Goal: Task Accomplishment & Management: Use online tool/utility

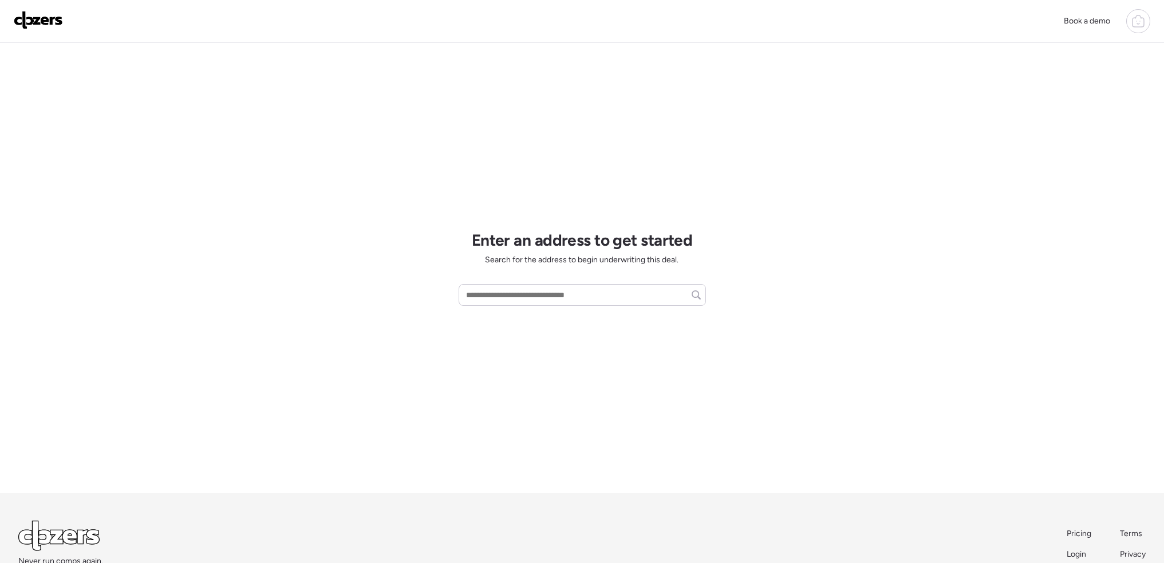
click at [1137, 20] on icon at bounding box center [1138, 21] width 14 height 14
click at [1026, 92] on span "Report history" at bounding box center [1027, 97] width 51 height 11
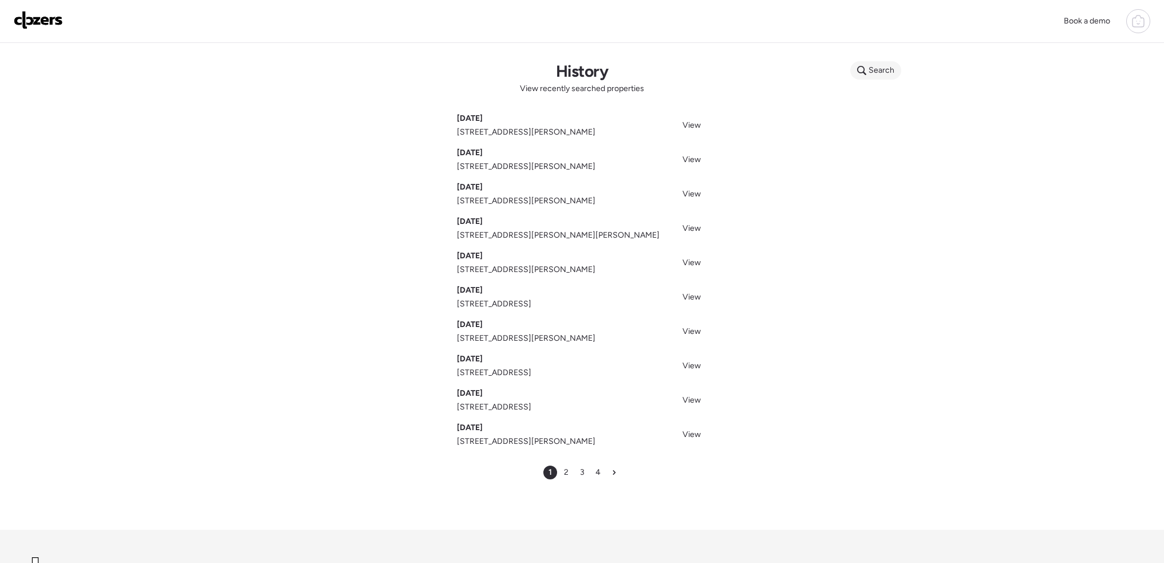
click at [883, 70] on span "Search" at bounding box center [882, 70] width 26 height 11
click at [883, 70] on input "text" at bounding box center [897, 72] width 85 height 16
type input "*"
click at [885, 99] on span "155 E Etta Ave, Saint Louis, MO, 63125" at bounding box center [898, 99] width 86 height 23
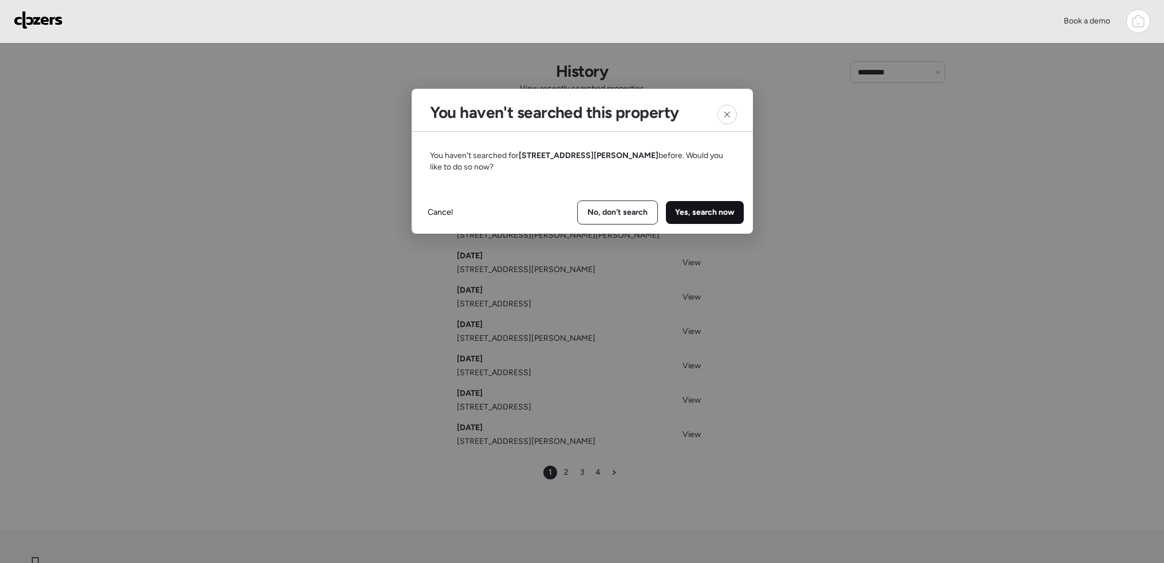
click at [730, 205] on div "Yes, search now" at bounding box center [705, 212] width 78 height 23
type input "**********"
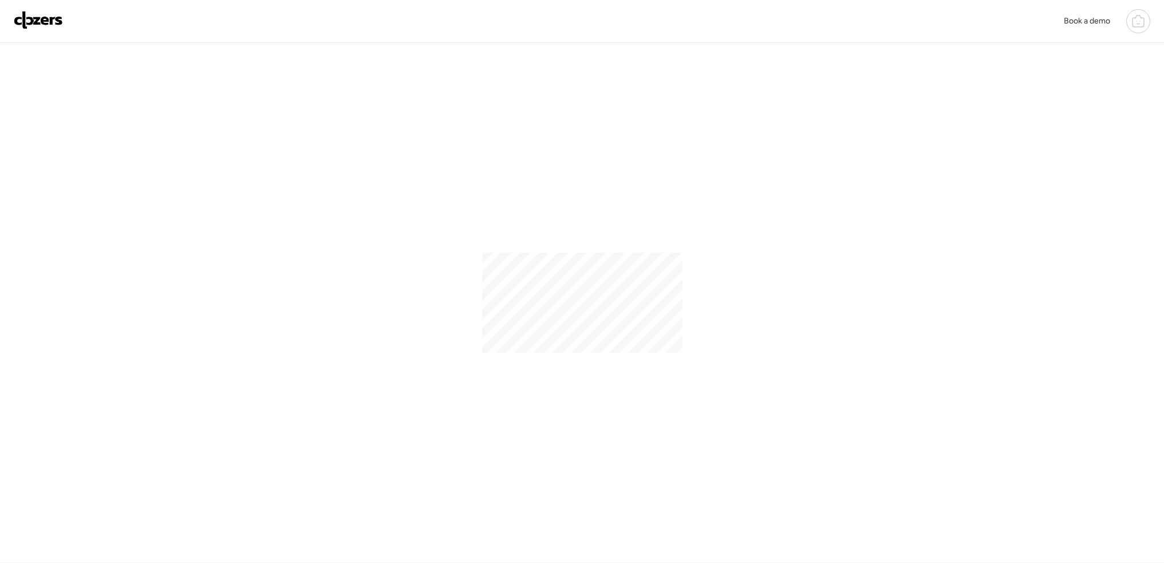
click at [37, 17] on img at bounding box center [38, 20] width 49 height 18
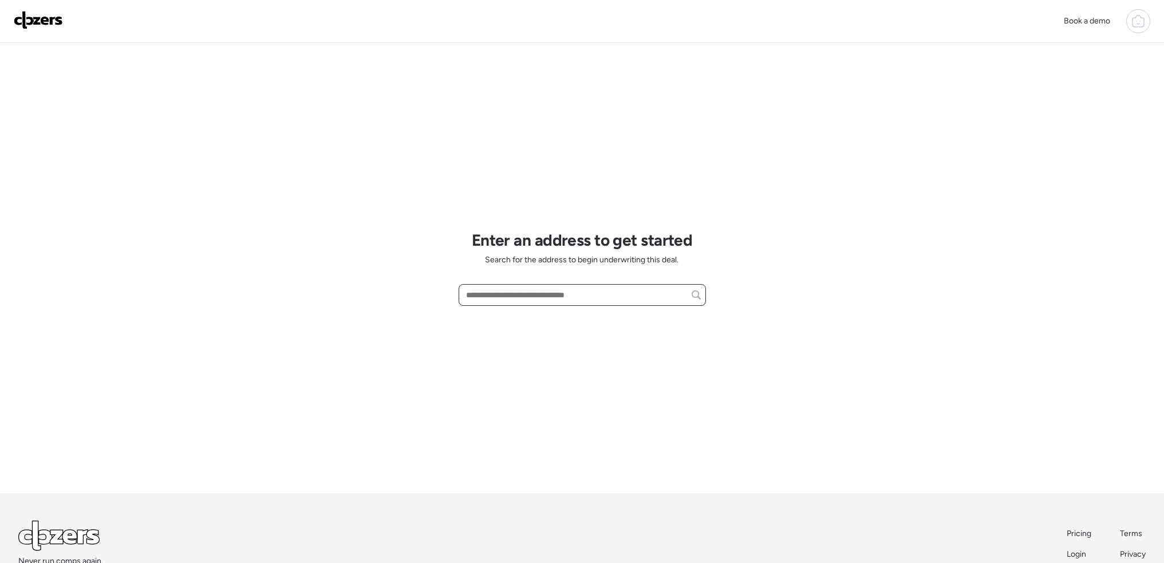
click at [555, 293] on input "text" at bounding box center [582, 295] width 237 height 16
paste input "**********"
type input "**********"
click at [532, 296] on input "text" at bounding box center [582, 295] width 237 height 16
paste input "**********"
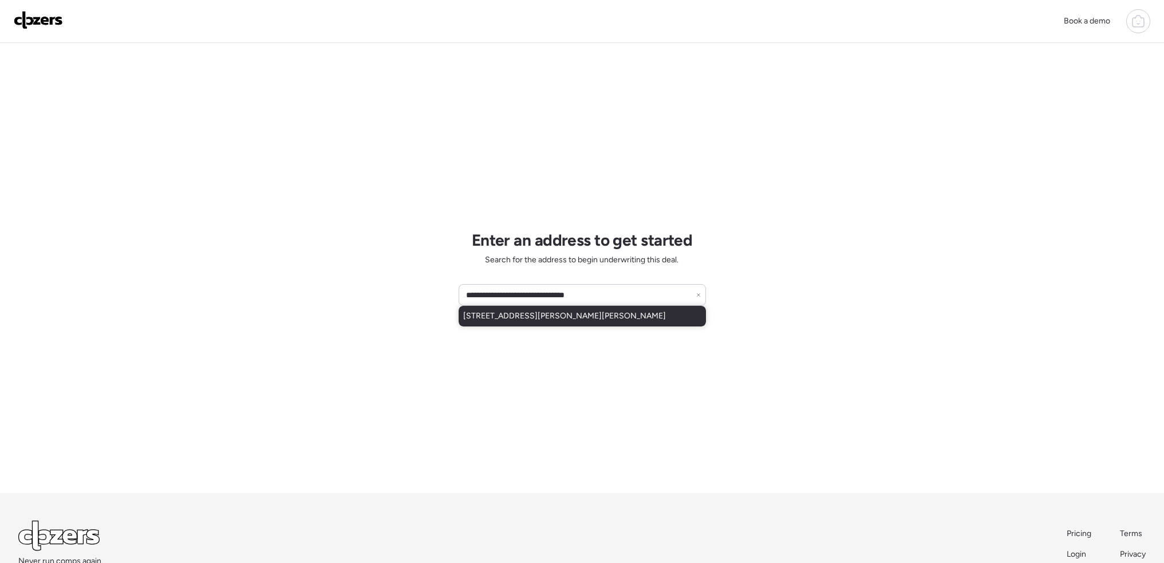
click at [540, 314] on span "5811 Helen Ave, Jennings, MO, 63136" at bounding box center [564, 315] width 203 height 11
type input "**********"
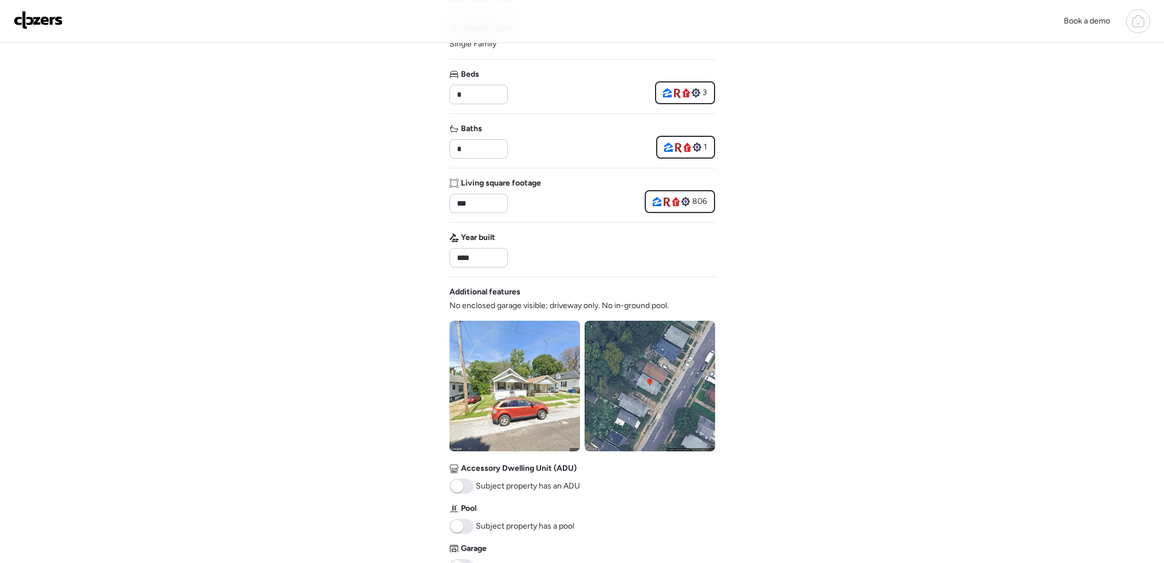
scroll to position [286, 0]
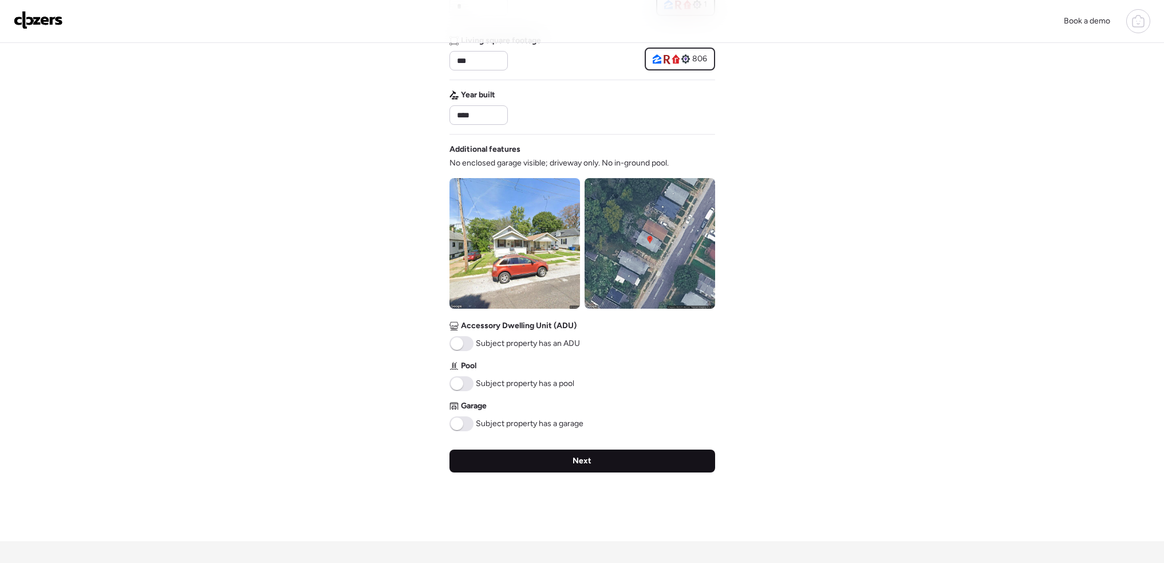
click at [604, 466] on div "Next" at bounding box center [582, 460] width 266 height 23
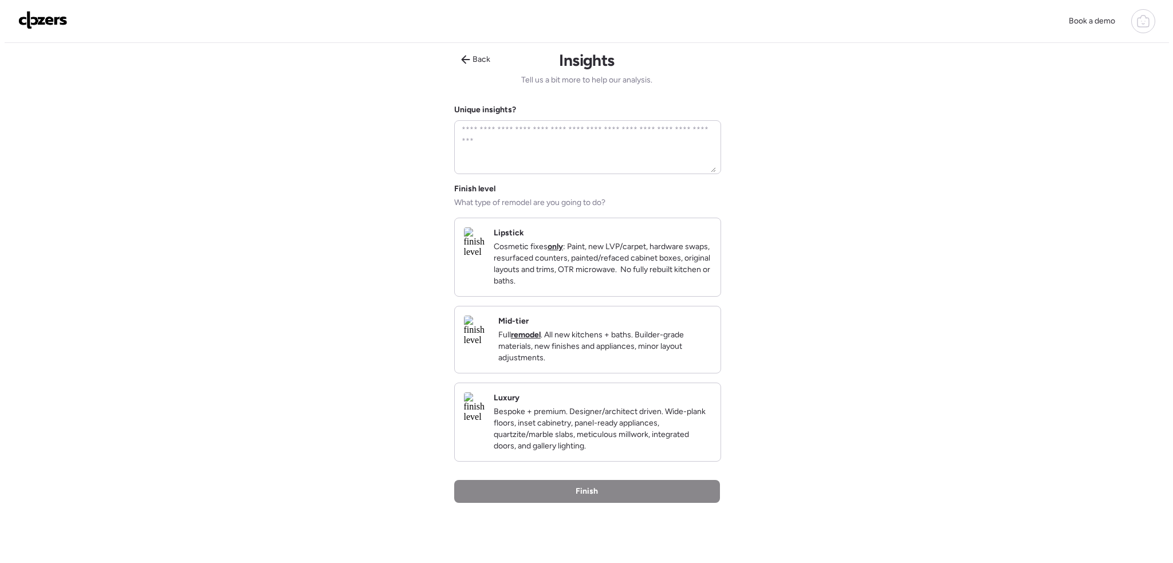
scroll to position [0, 0]
click at [668, 276] on p "Cosmetic fixes only : Paint, new LVP/carpet, hardware swaps, resurfaced counter…" at bounding box center [598, 266] width 218 height 46
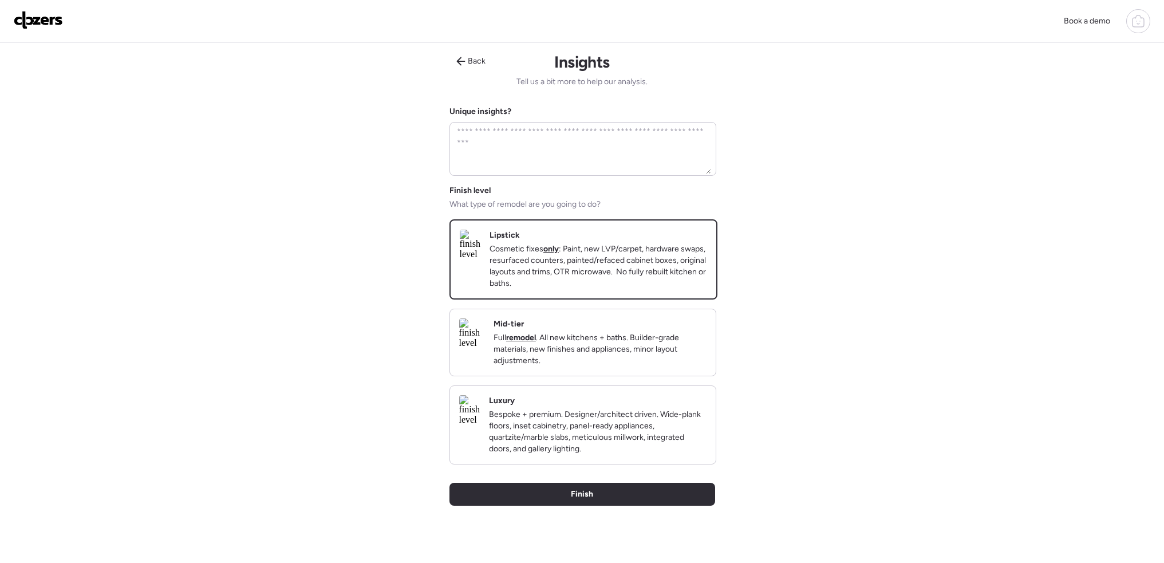
click at [615, 349] on p "Full remodel . All new kitchens + baths. Builder-grade materials, new finishes …" at bounding box center [600, 349] width 213 height 34
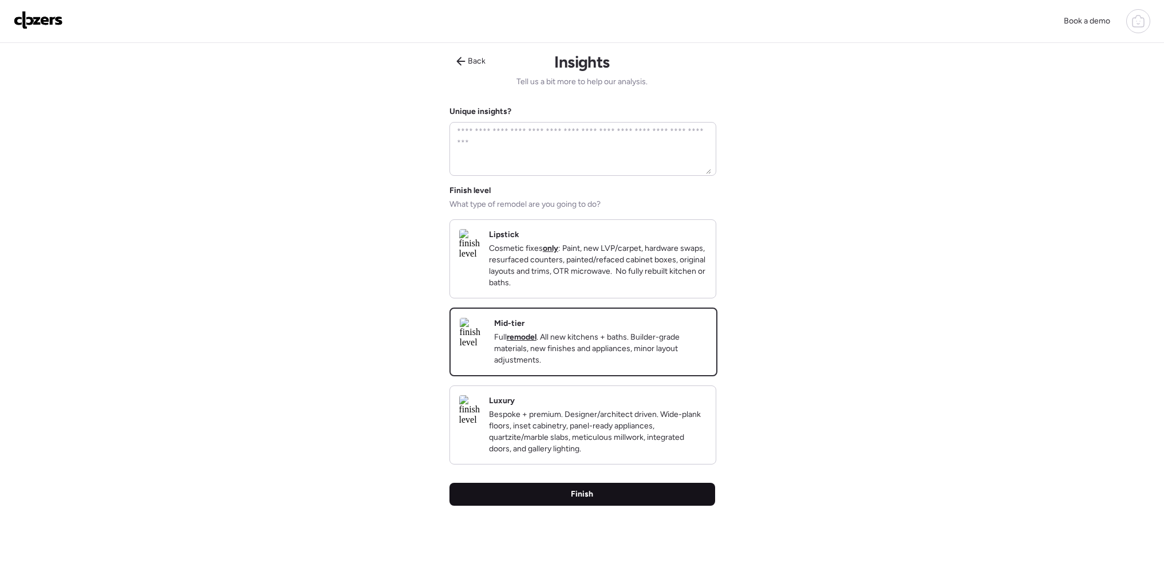
click at [586, 500] on span "Finish" at bounding box center [582, 493] width 22 height 11
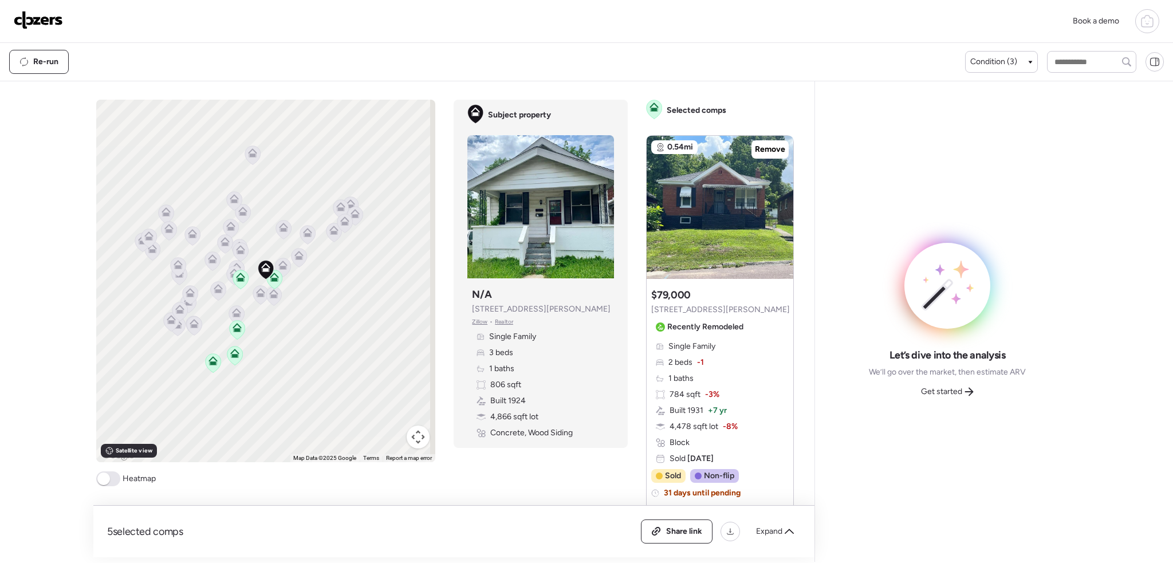
drag, startPoint x: 112, startPoint y: 475, endPoint x: 452, endPoint y: 346, distance: 363.9
click at [112, 475] on span at bounding box center [108, 478] width 24 height 15
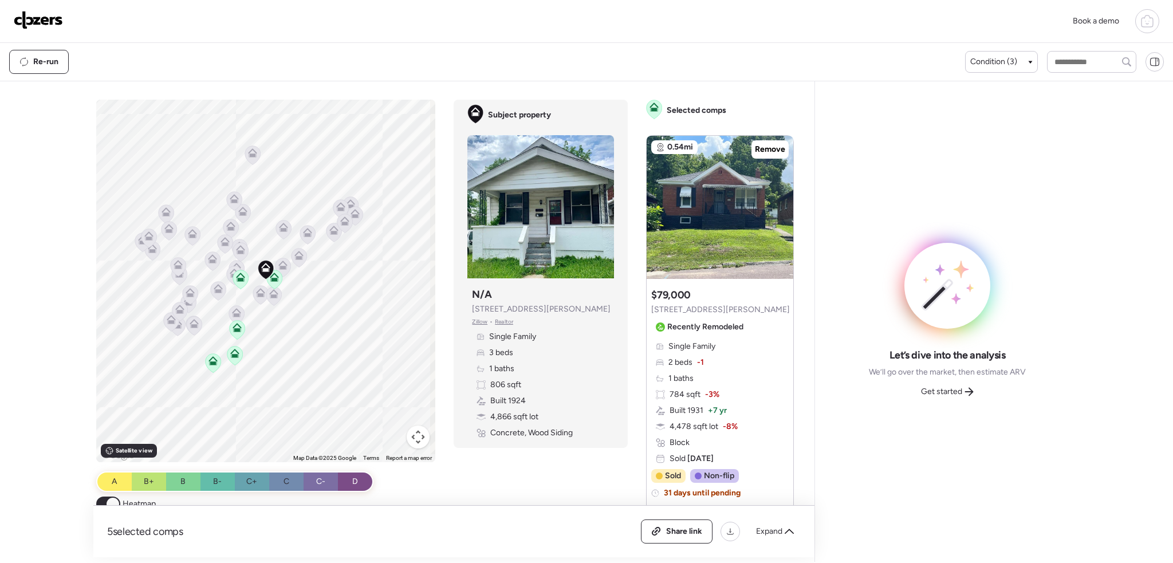
click at [987, 45] on div "Re-run Condition (3)" at bounding box center [586, 62] width 1173 height 38
click at [987, 56] on div "Condition (3)" at bounding box center [1001, 62] width 73 height 22
click at [1028, 62] on icon at bounding box center [1030, 62] width 4 height 3
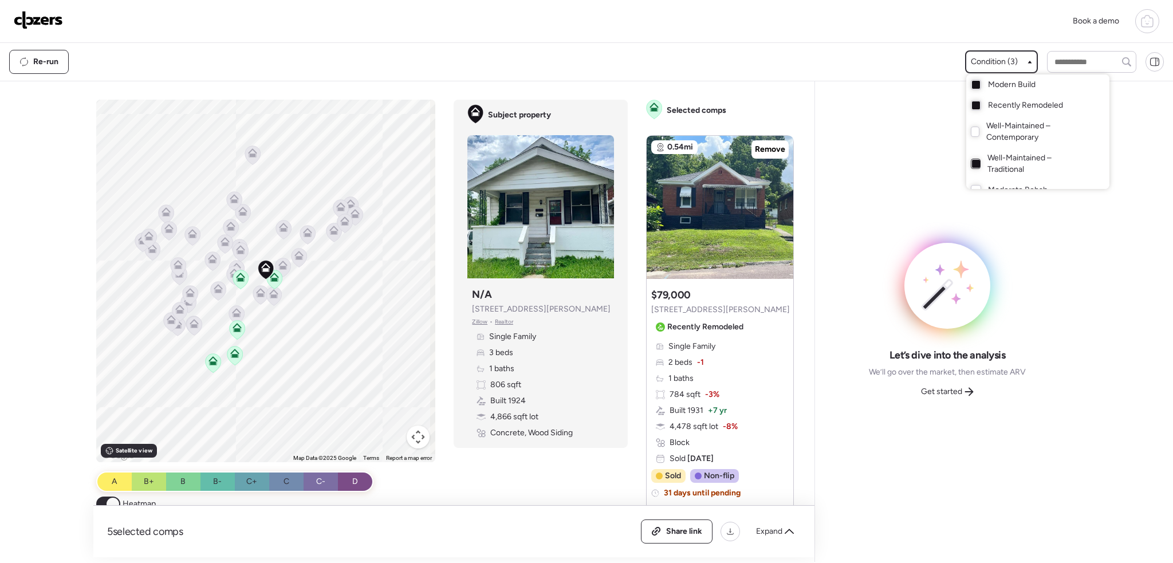
click at [973, 160] on div at bounding box center [976, 164] width 8 height 8
click at [972, 88] on div at bounding box center [976, 85] width 8 height 8
click at [905, 119] on div at bounding box center [586, 249] width 1173 height 563
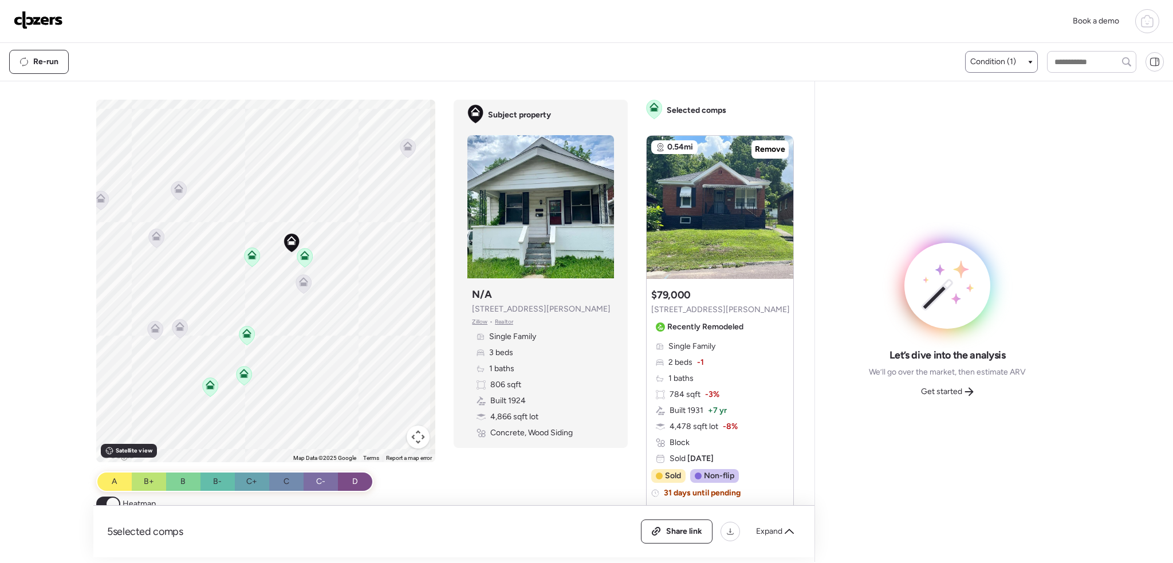
drag, startPoint x: 261, startPoint y: 283, endPoint x: 275, endPoint y: 278, distance: 15.0
click at [275, 278] on div "To activate drag with keyboard, press Alt + Enter. Once in keyboard drag state,…" at bounding box center [266, 281] width 340 height 362
click at [250, 231] on icon at bounding box center [252, 230] width 9 height 9
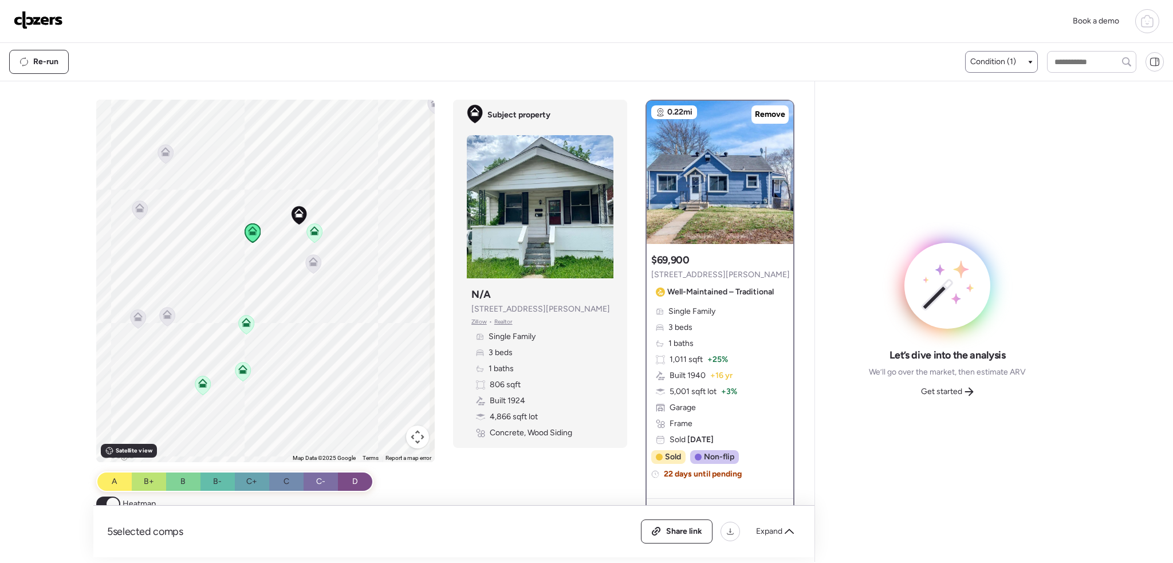
click at [311, 231] on icon at bounding box center [314, 230] width 9 height 9
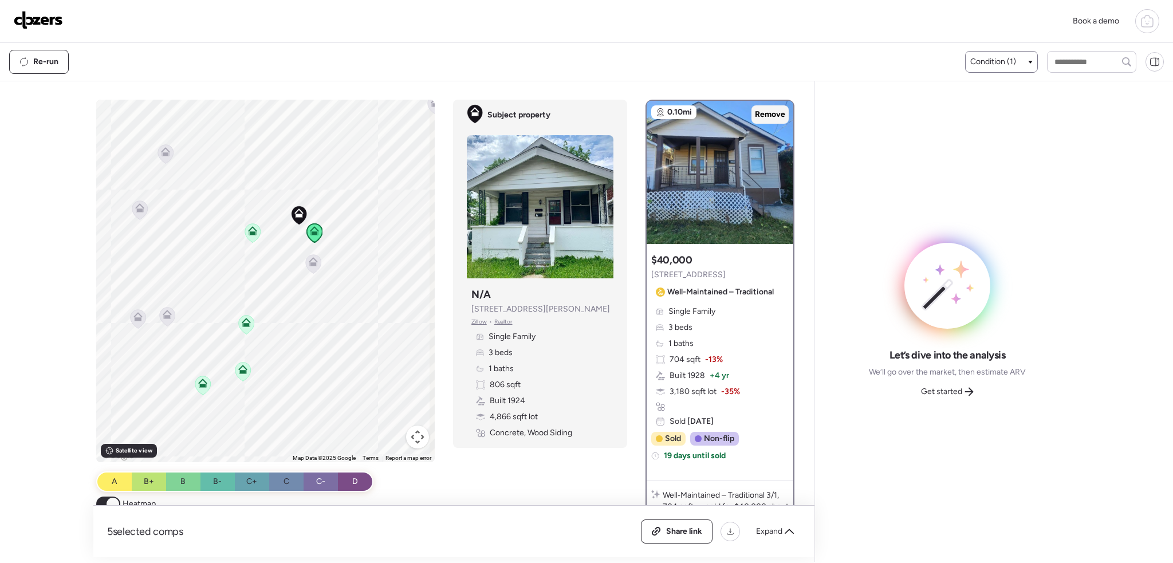
click at [765, 117] on span "Remove" at bounding box center [770, 114] width 30 height 11
drag, startPoint x: 250, startPoint y: 231, endPoint x: 510, endPoint y: 183, distance: 264.3
click at [252, 231] on icon at bounding box center [252, 230] width 9 height 9
click at [247, 236] on icon at bounding box center [252, 232] width 15 height 19
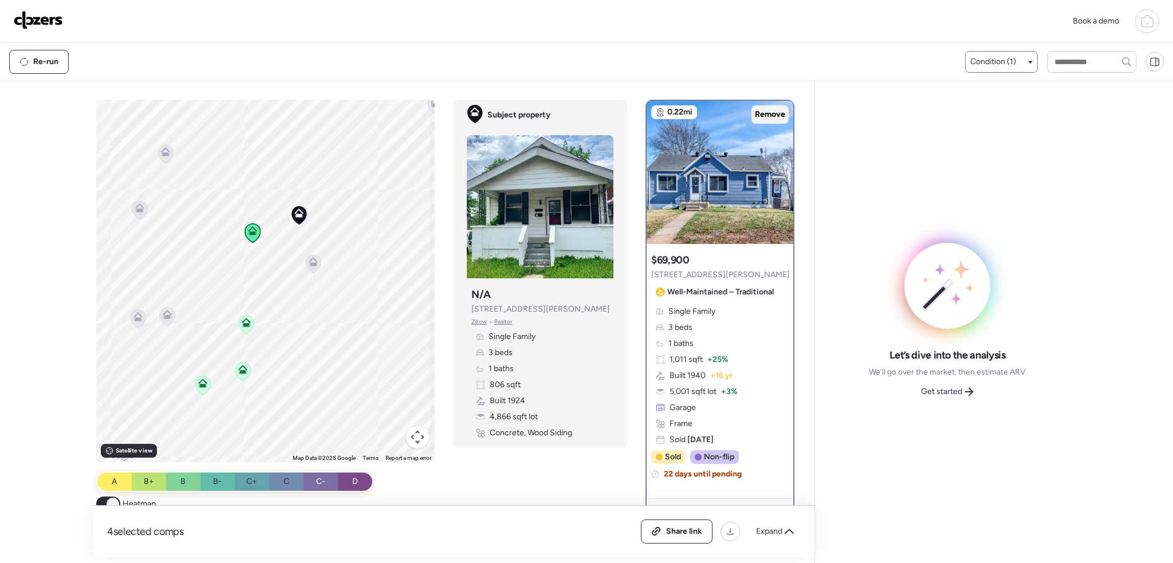
click at [763, 117] on span "Remove" at bounding box center [770, 114] width 30 height 11
click at [249, 330] on icon at bounding box center [246, 324] width 16 height 19
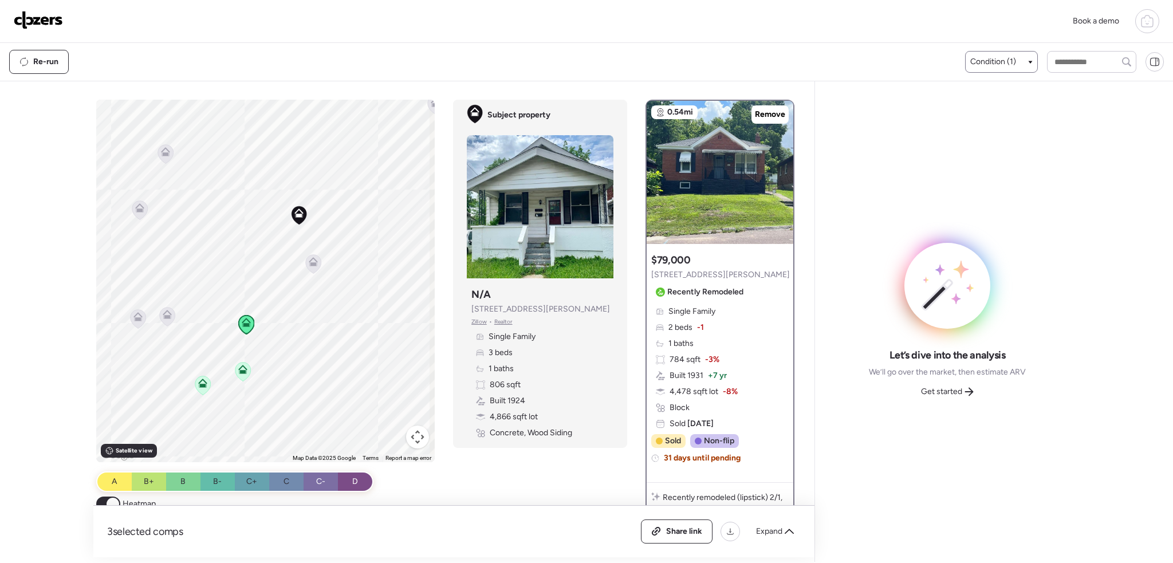
click at [246, 378] on icon at bounding box center [243, 371] width 16 height 19
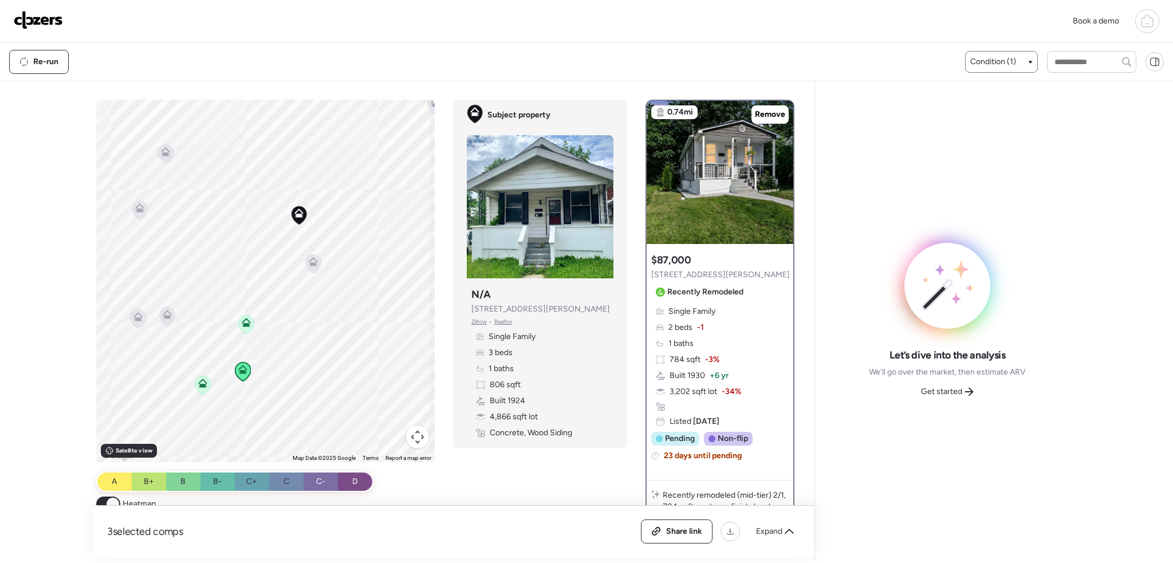
click at [45, 23] on img at bounding box center [38, 20] width 49 height 18
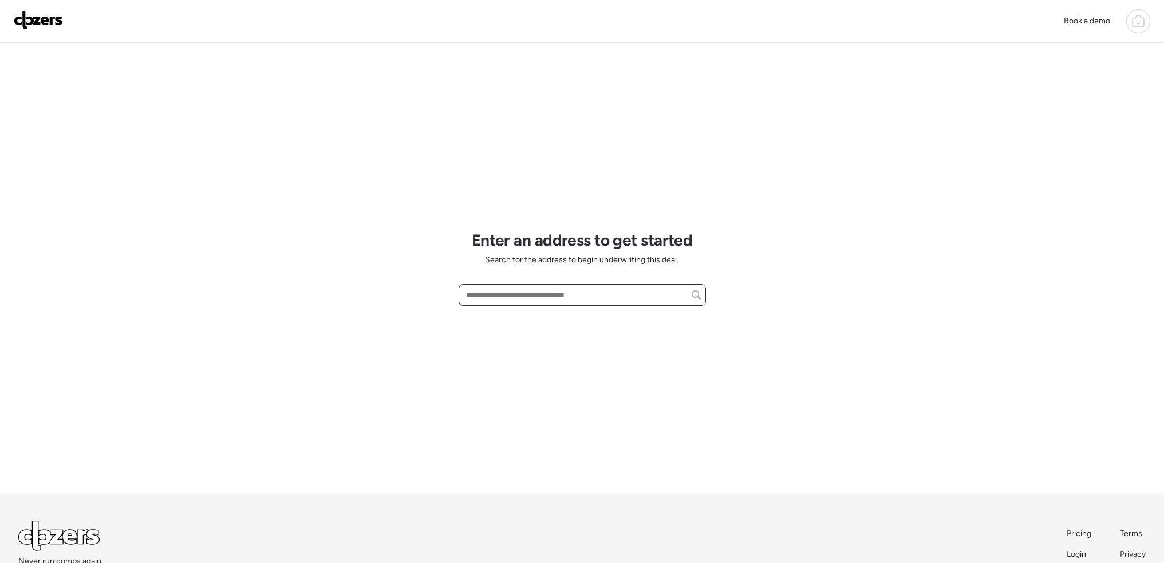
click at [520, 295] on input "text" at bounding box center [582, 295] width 237 height 16
paste input "**********"
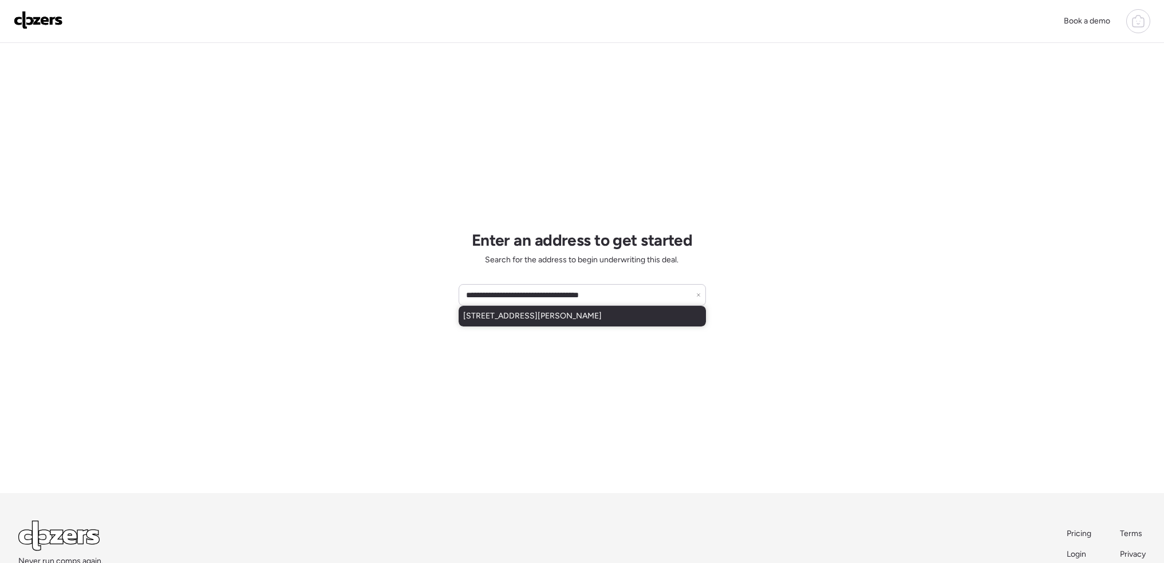
click at [596, 322] on div "6717 Thurston Ave, Saint Louis, MO, 63134" at bounding box center [582, 316] width 247 height 21
type input "**********"
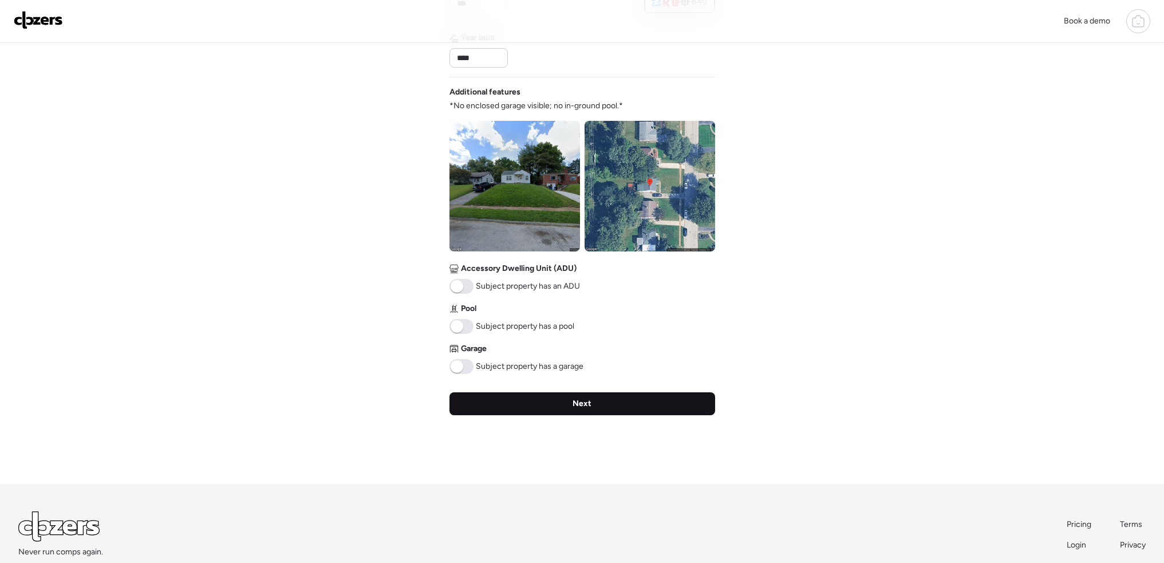
click at [586, 404] on span "Next" at bounding box center [582, 403] width 19 height 11
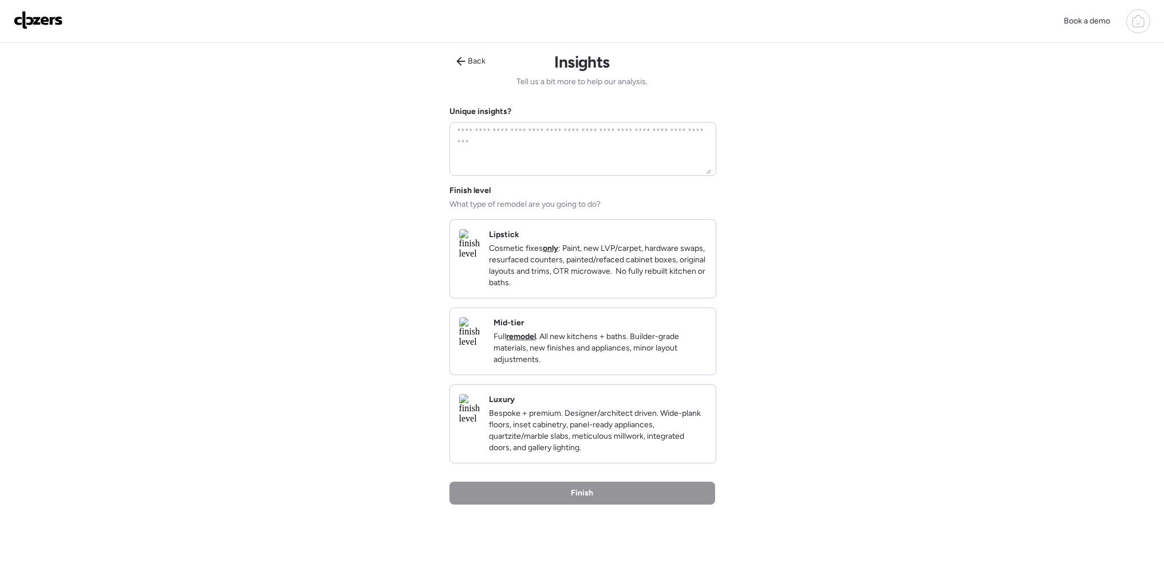
click at [669, 338] on div "Mid-tier Full remodel . All new kitchens + baths. Builder-grade materials, new …" at bounding box center [600, 341] width 213 height 48
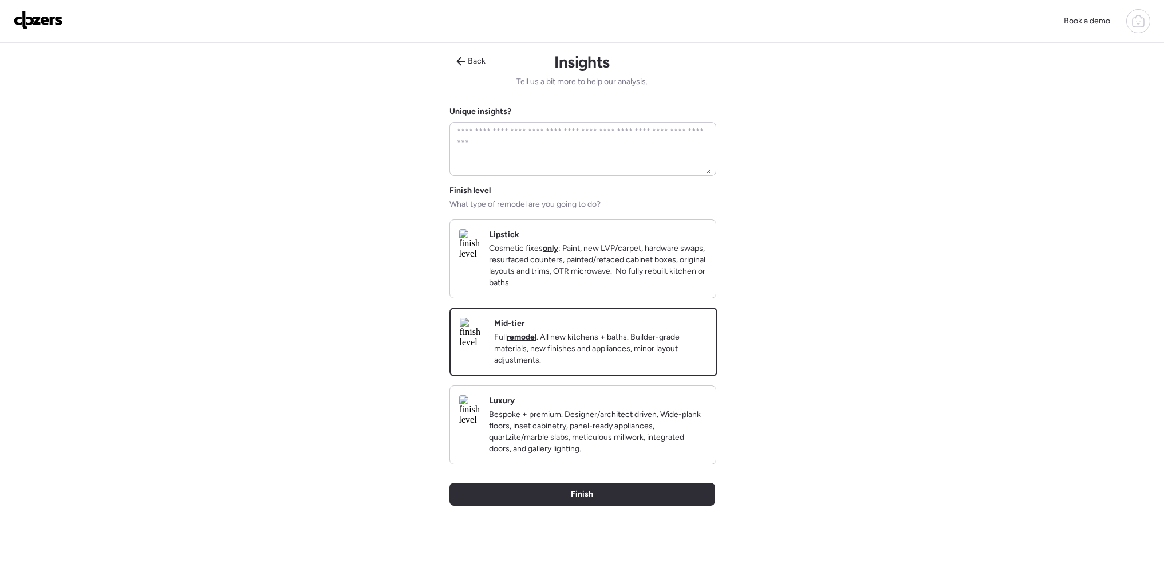
click at [629, 506] on div "Finish" at bounding box center [582, 494] width 266 height 23
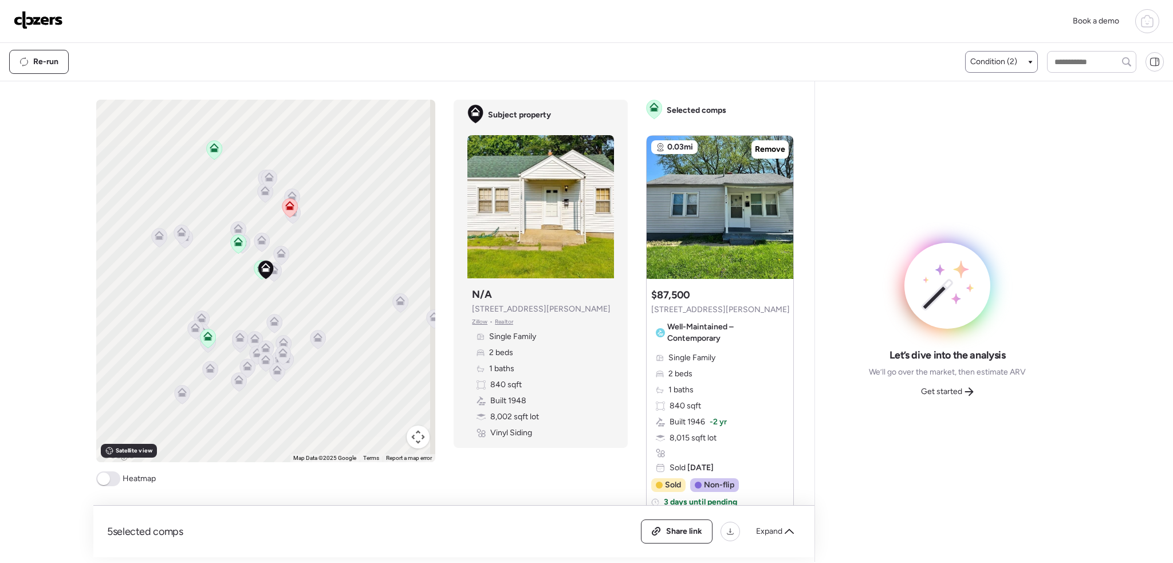
click at [965, 61] on div "Condition (2)" at bounding box center [1001, 62] width 73 height 22
click at [993, 65] on span "Condition (2)" at bounding box center [993, 61] width 47 height 11
click at [972, 133] on div at bounding box center [976, 132] width 8 height 8
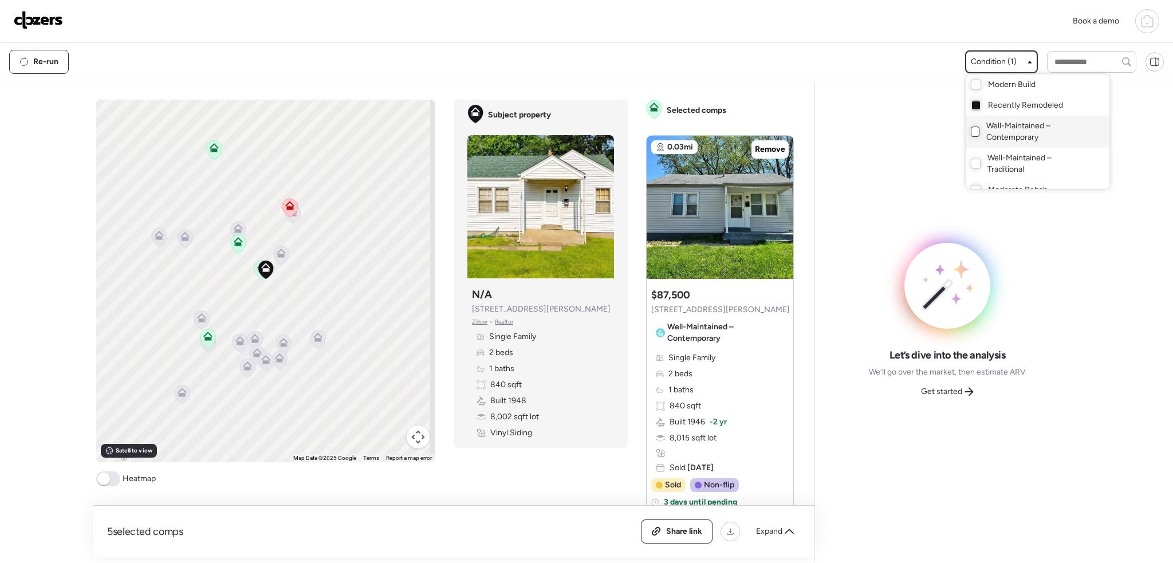
click at [112, 481] on div at bounding box center [586, 249] width 1173 height 563
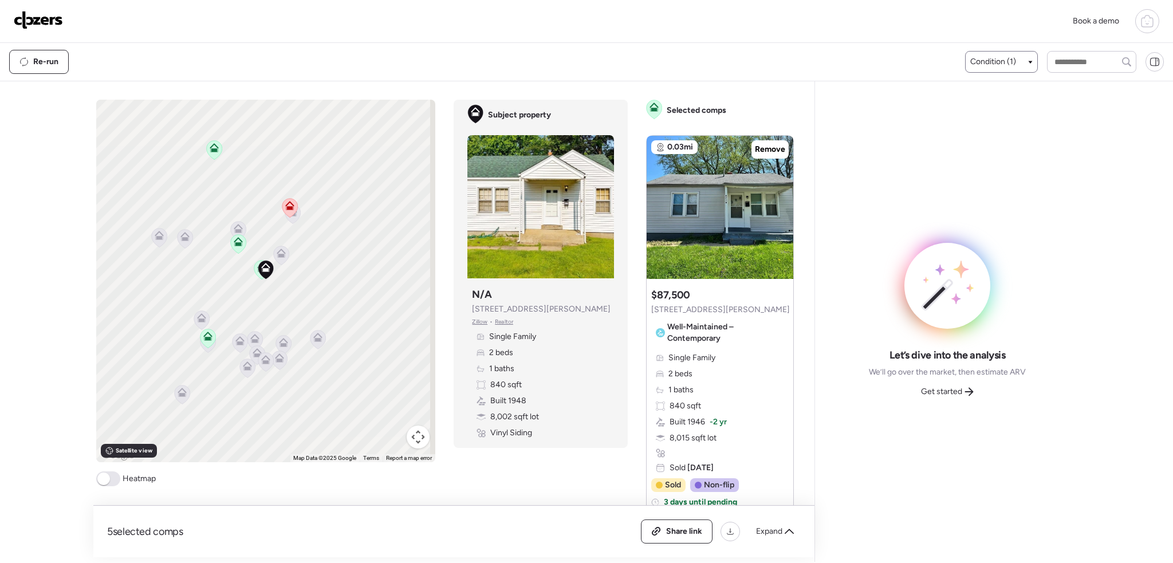
click at [106, 486] on span at bounding box center [108, 478] width 24 height 15
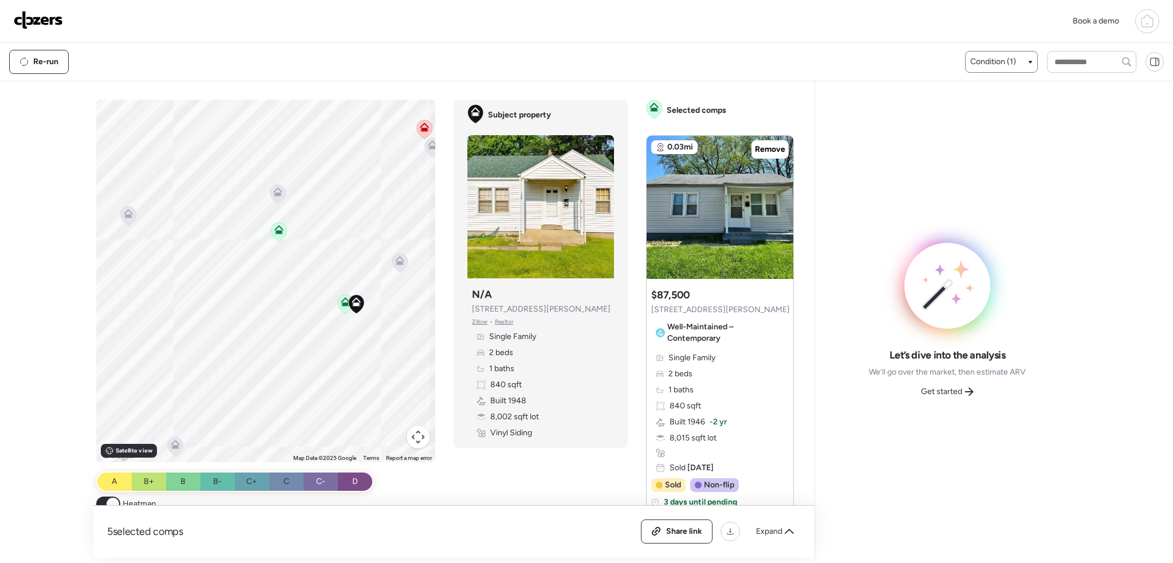
drag, startPoint x: 274, startPoint y: 278, endPoint x: 295, endPoint y: 279, distance: 21.2
click at [303, 332] on div "To activate drag with keyboard, press Alt + Enter. Once in keyboard drag state,…" at bounding box center [266, 281] width 340 height 362
click at [341, 303] on icon at bounding box center [345, 299] width 9 height 9
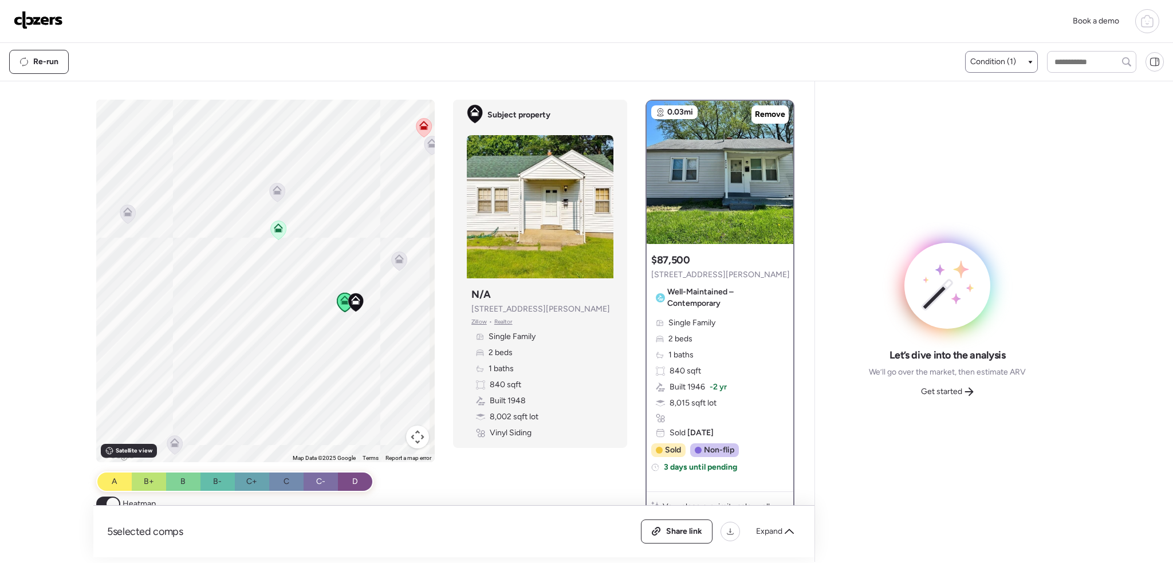
click at [275, 229] on icon at bounding box center [278, 229] width 7 height 3
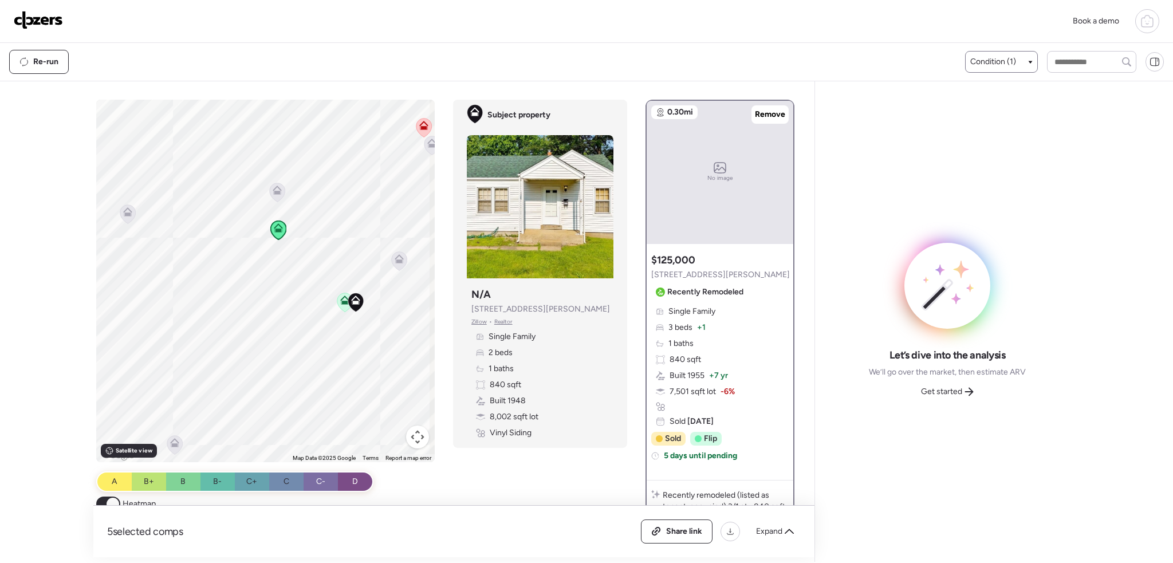
click at [38, 20] on img at bounding box center [38, 20] width 49 height 18
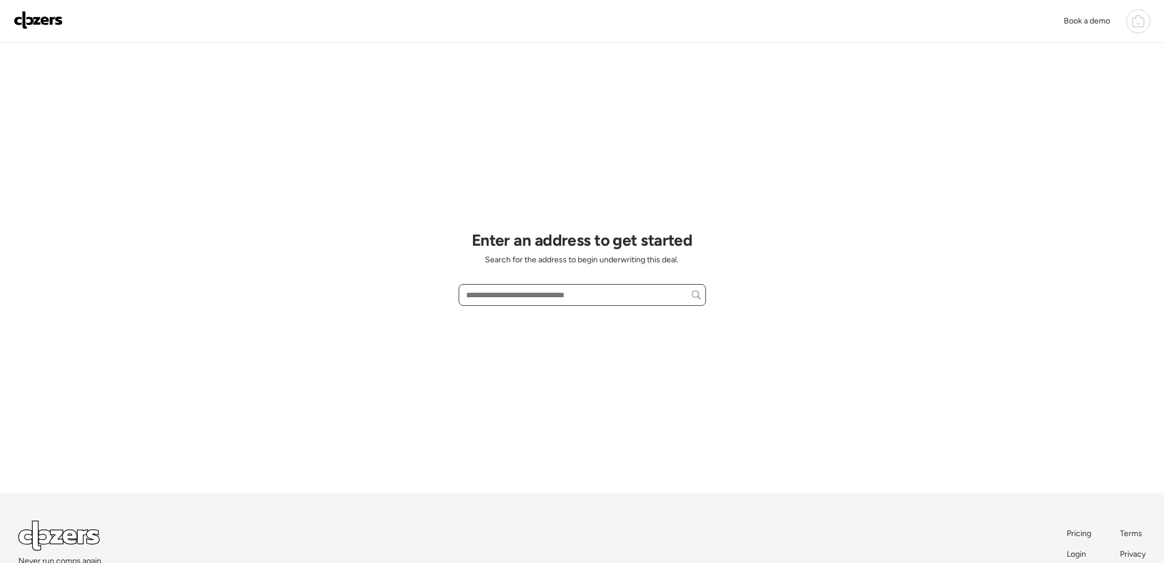
click at [514, 294] on input "text" at bounding box center [582, 295] width 237 height 16
paste input "**********"
click at [526, 313] on span "[STREET_ADDRESS][PERSON_NAME]" at bounding box center [532, 315] width 139 height 11
type input "**********"
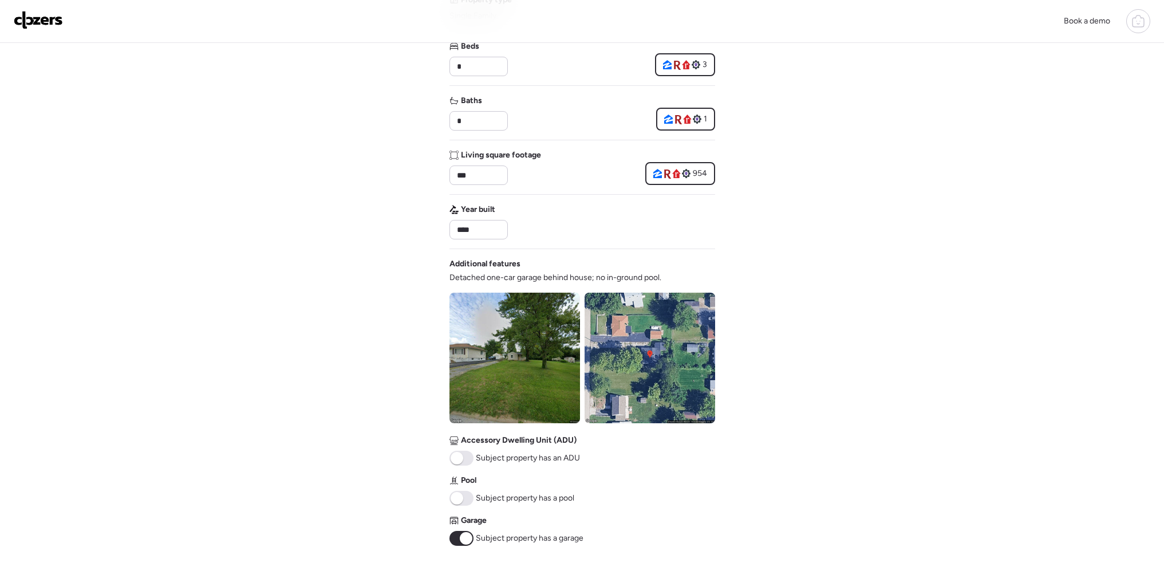
scroll to position [286, 0]
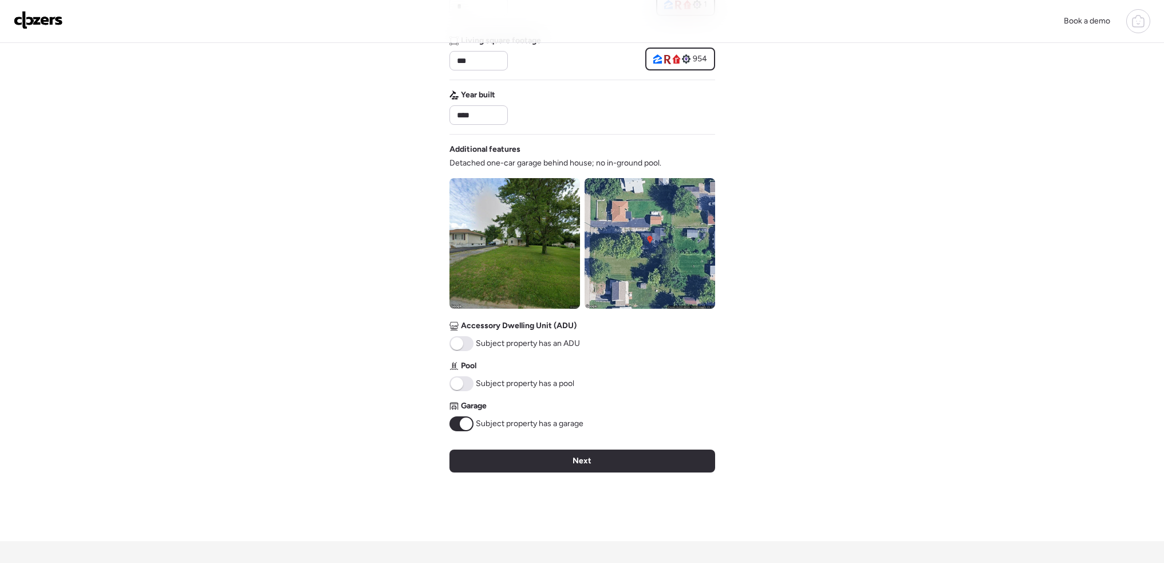
click at [638, 453] on div "Next" at bounding box center [582, 460] width 266 height 23
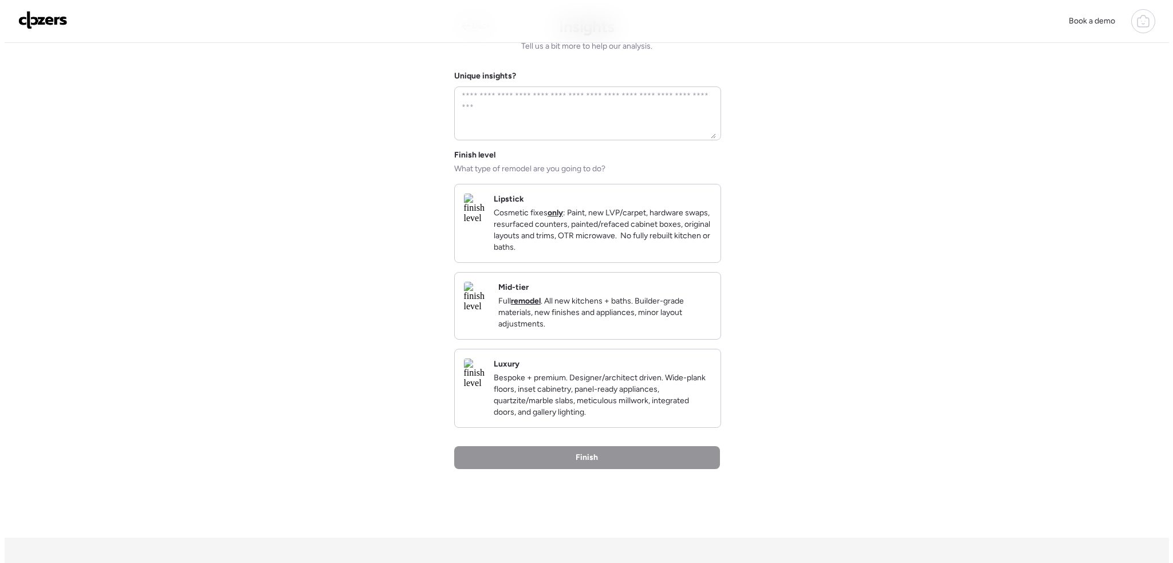
scroll to position [0, 0]
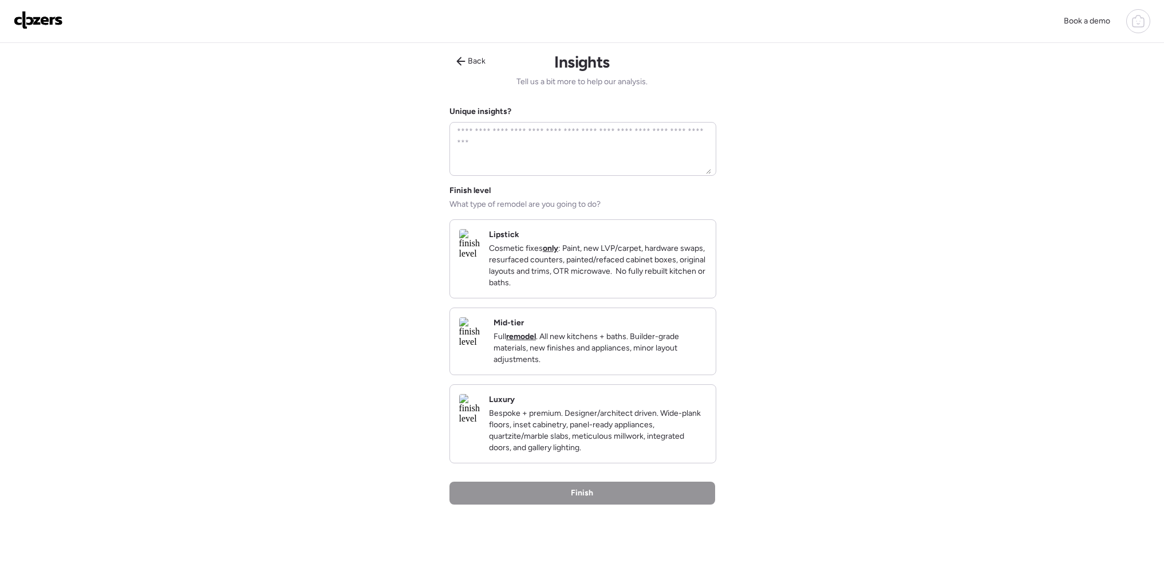
click at [641, 353] on p "Full remodel . All new kitchens + baths. Builder-grade materials, new finishes …" at bounding box center [600, 348] width 213 height 34
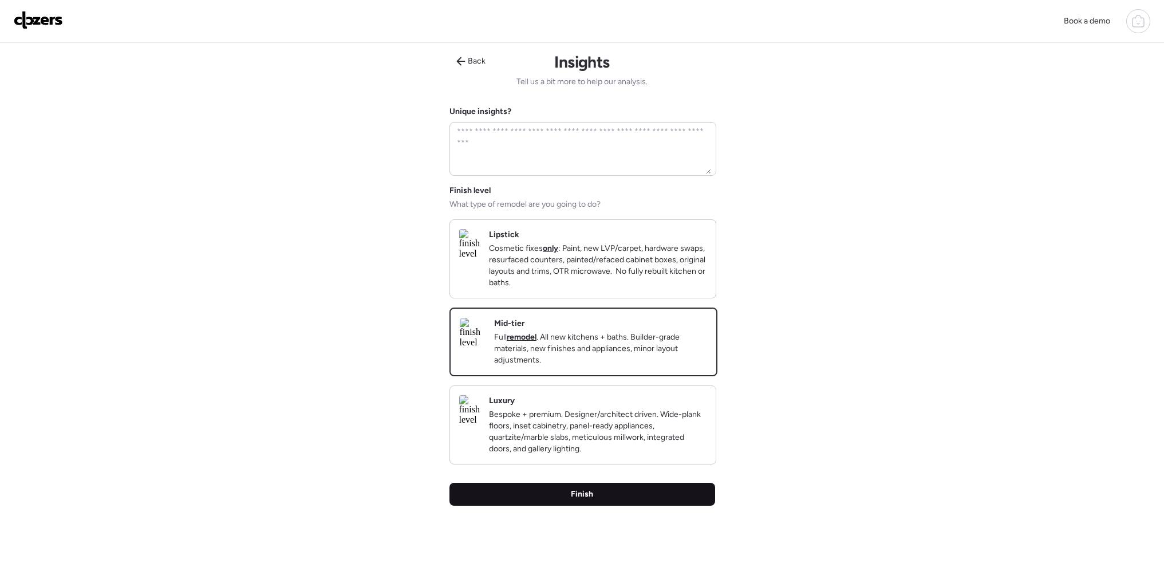
click at [658, 506] on div "Finish" at bounding box center [582, 494] width 266 height 23
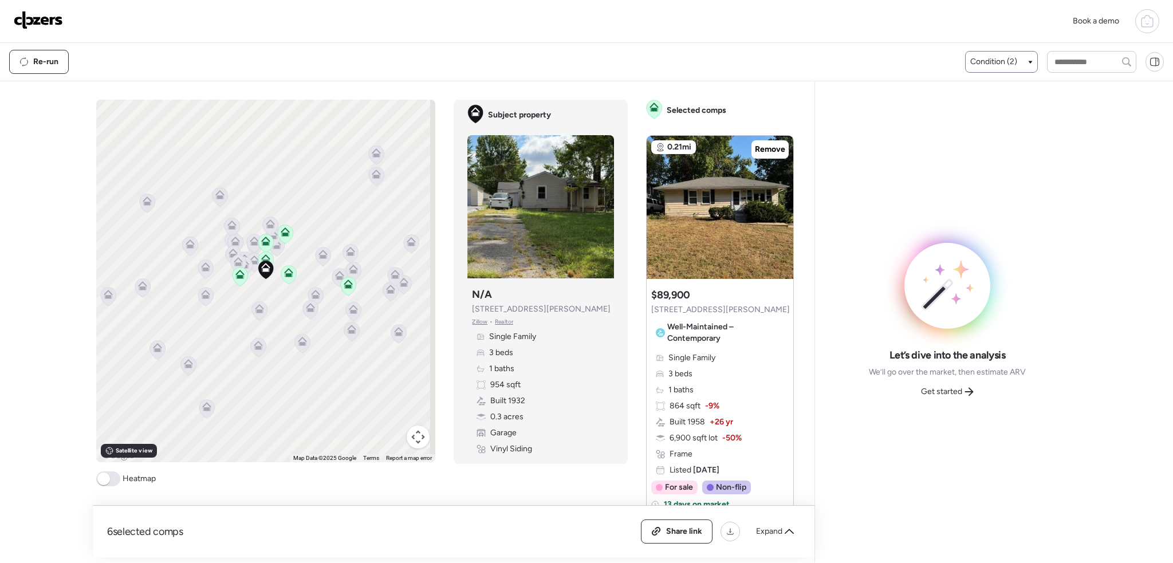
click at [988, 57] on span "Condition (2)" at bounding box center [993, 61] width 47 height 11
click at [972, 135] on div at bounding box center [976, 132] width 8 height 8
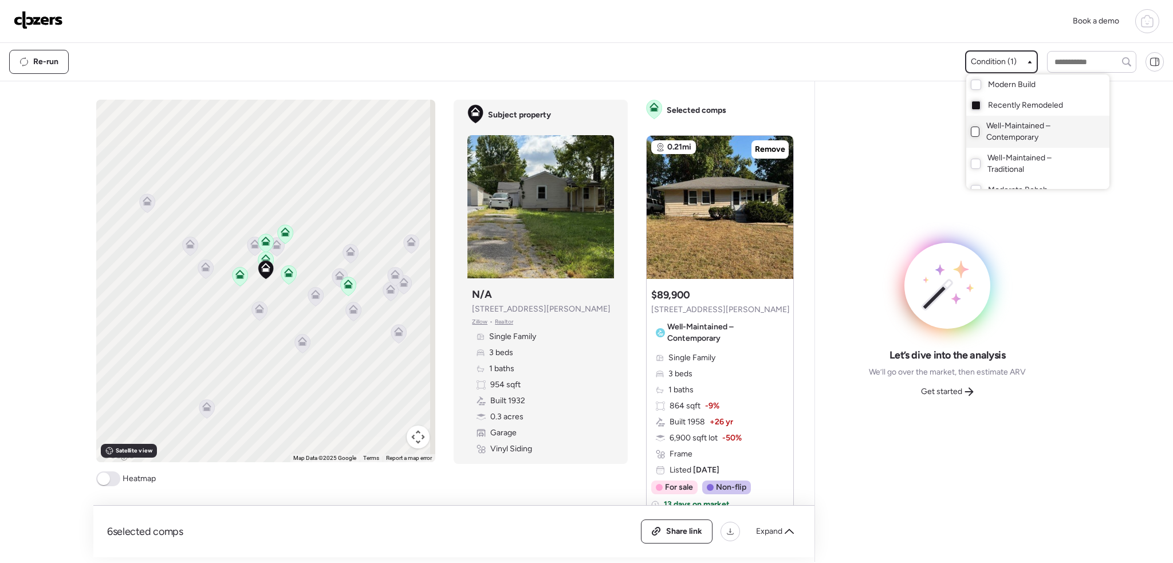
click at [109, 476] on div at bounding box center [586, 249] width 1173 height 563
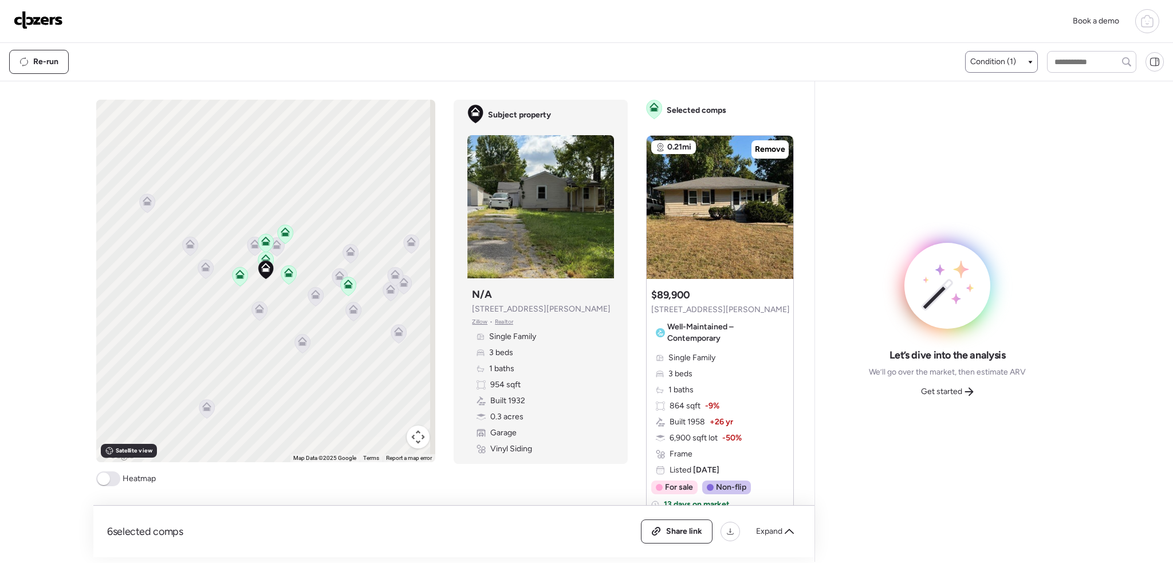
click at [102, 482] on span at bounding box center [103, 478] width 13 height 13
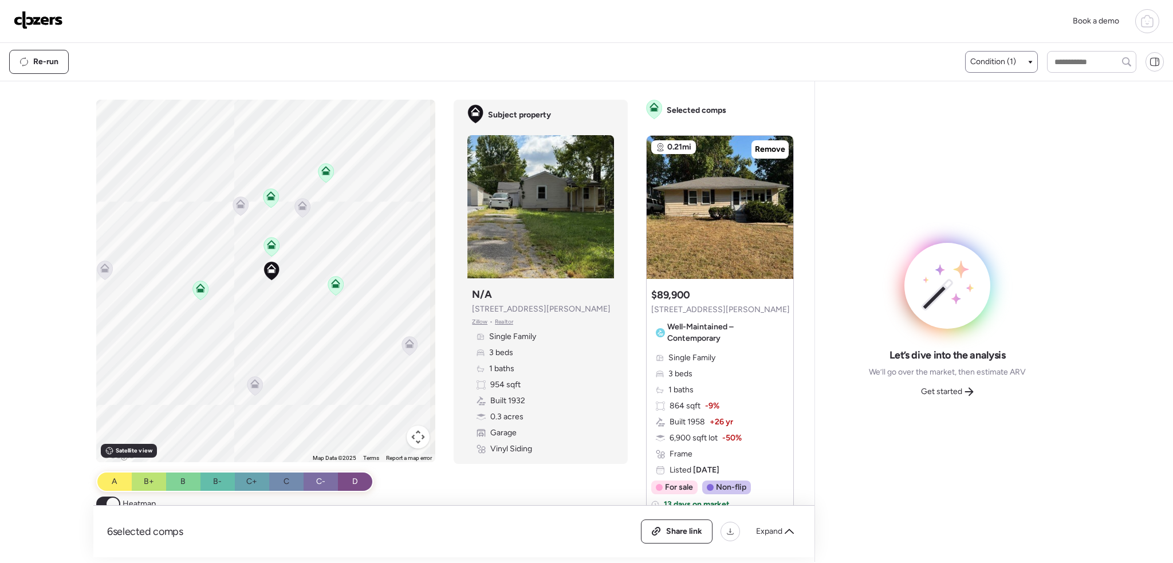
click at [284, 300] on div "To activate drag with keyboard, press Alt + Enter. Once in keyboard drag state,…" at bounding box center [266, 281] width 340 height 362
drag, startPoint x: 286, startPoint y: 301, endPoint x: 298, endPoint y: 315, distance: 19.1
click at [275, 316] on div "To activate drag with keyboard, press Alt + Enter. Once in keyboard drag state,…" at bounding box center [266, 281] width 340 height 362
click at [326, 306] on icon at bounding box center [328, 304] width 7 height 3
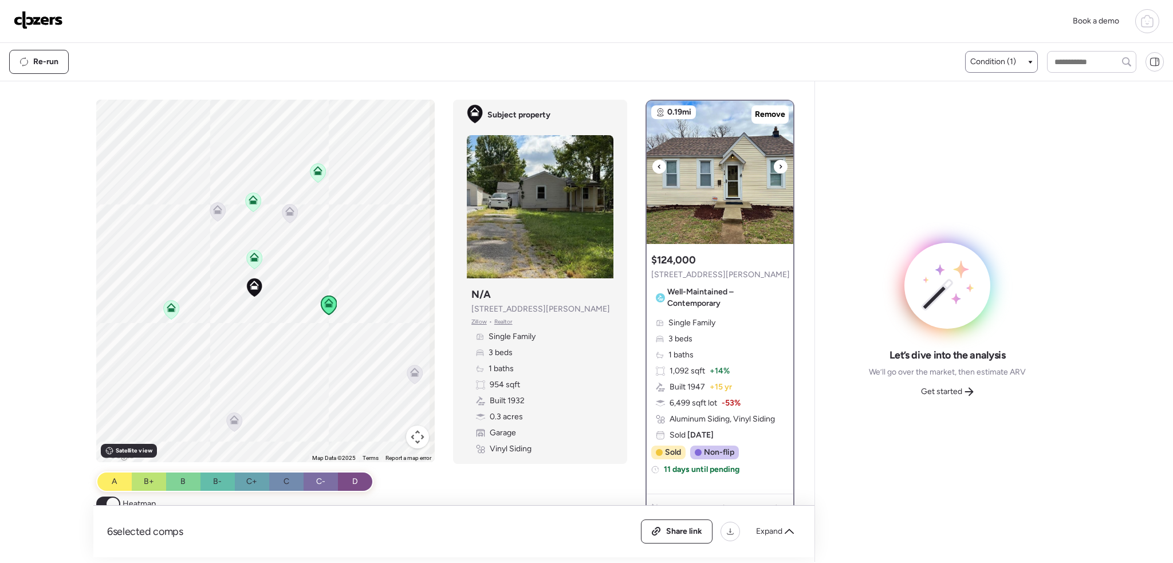
click at [778, 167] on icon at bounding box center [780, 167] width 5 height 14
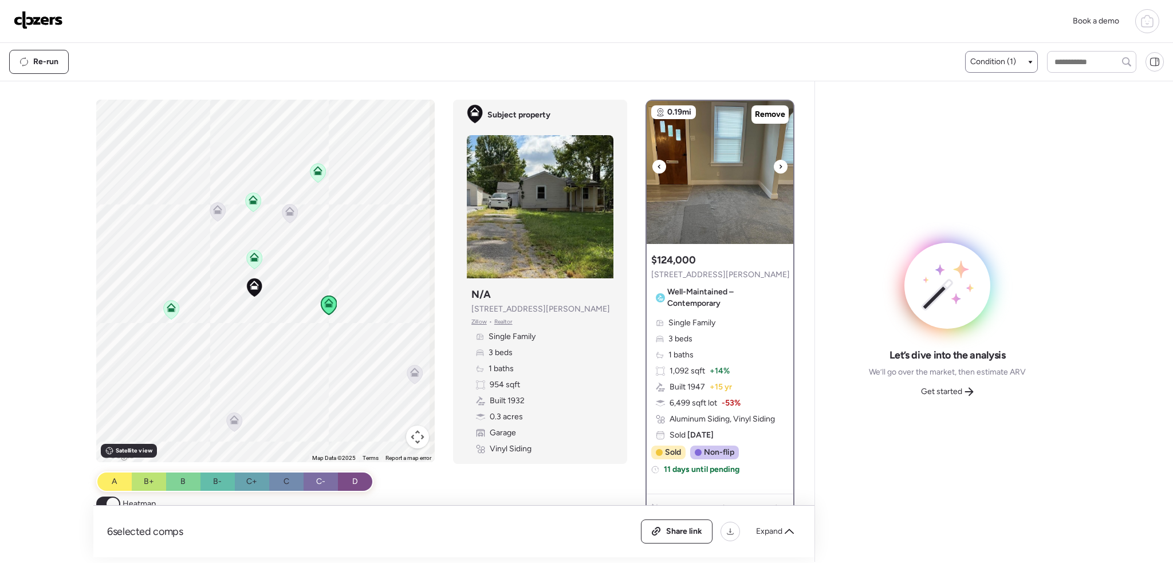
click at [778, 167] on icon at bounding box center [780, 167] width 5 height 14
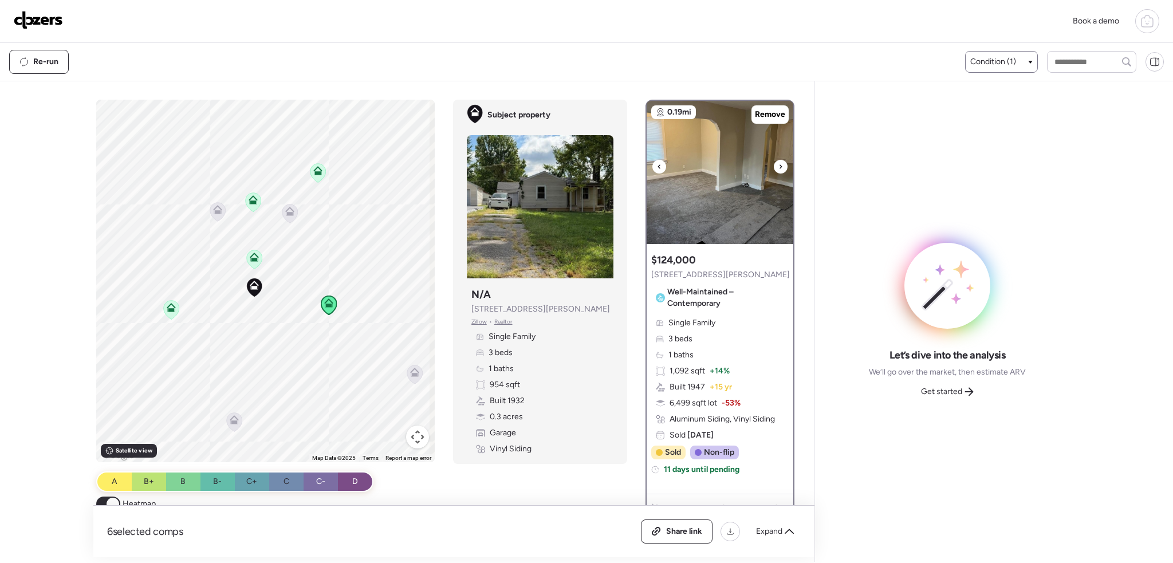
click at [778, 167] on icon at bounding box center [780, 167] width 5 height 14
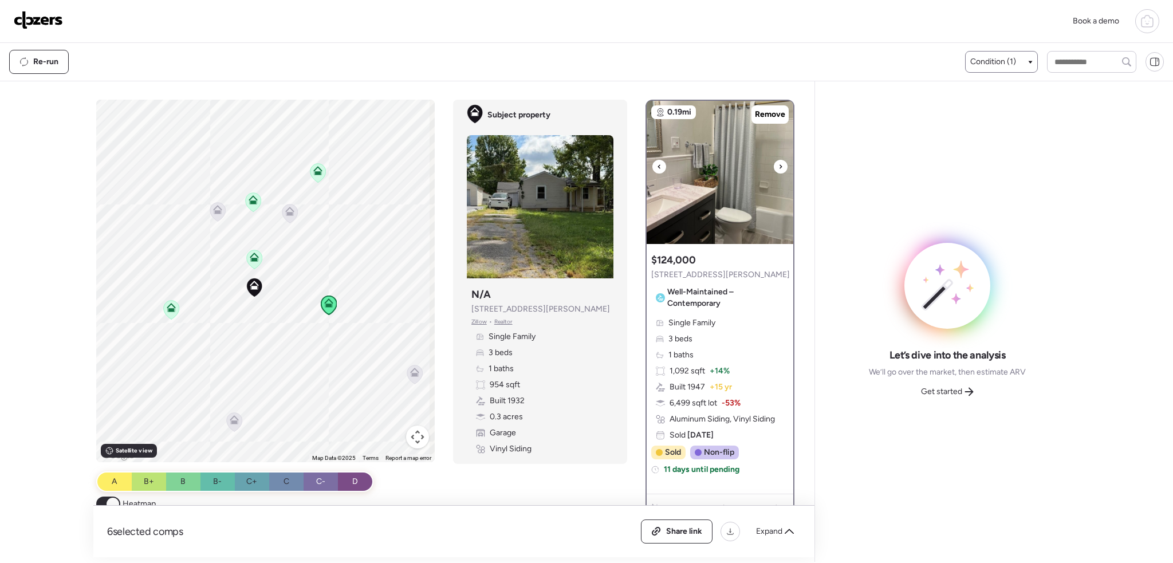
click at [778, 167] on icon at bounding box center [780, 167] width 5 height 14
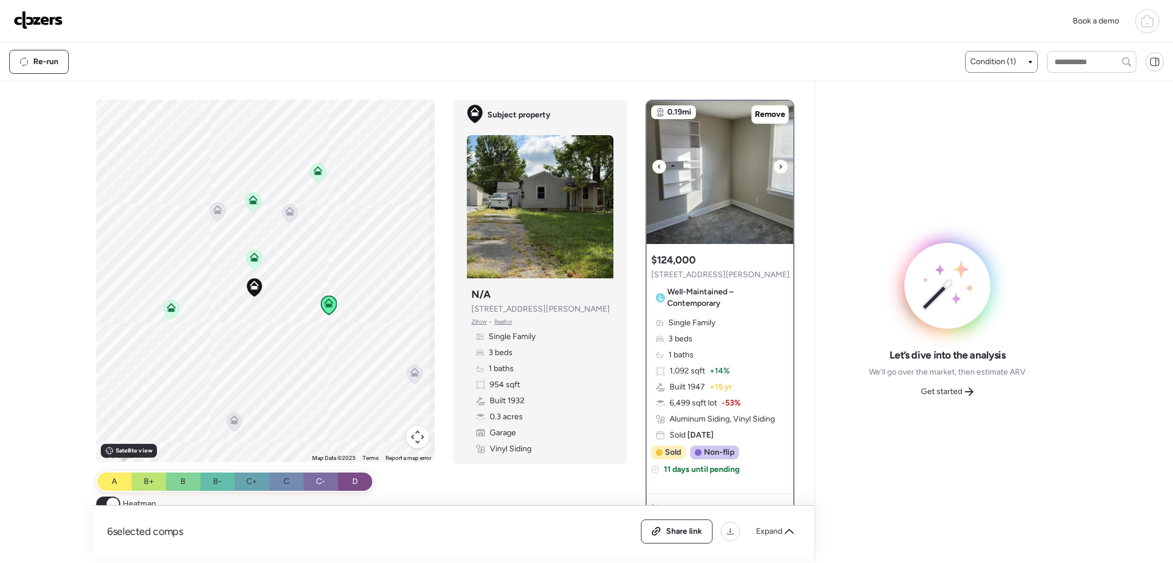
click at [778, 167] on icon at bounding box center [780, 167] width 5 height 14
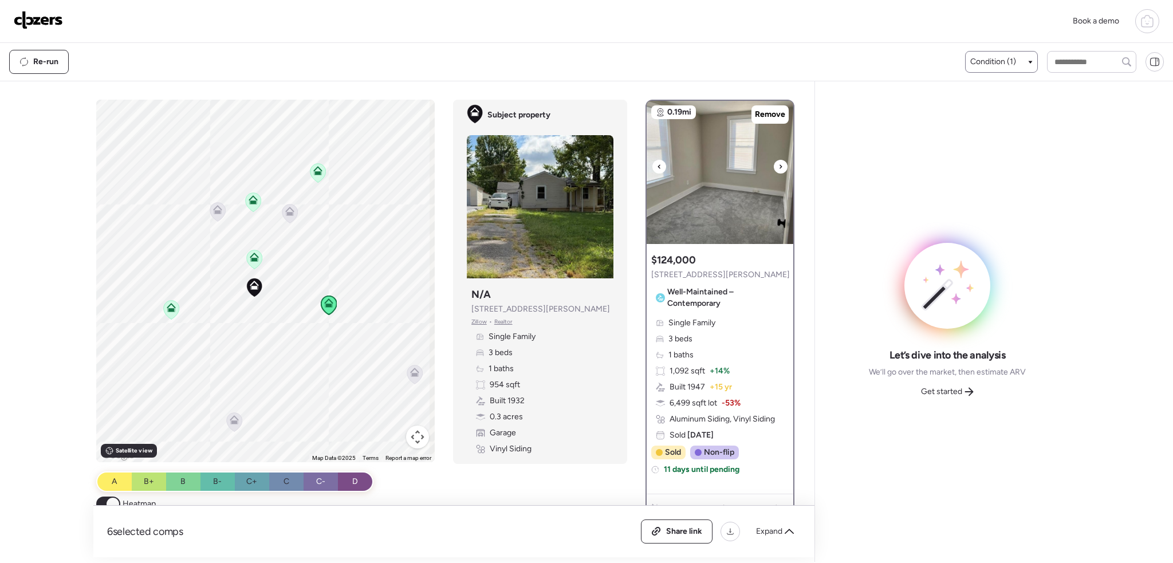
click at [778, 167] on icon at bounding box center [780, 167] width 5 height 14
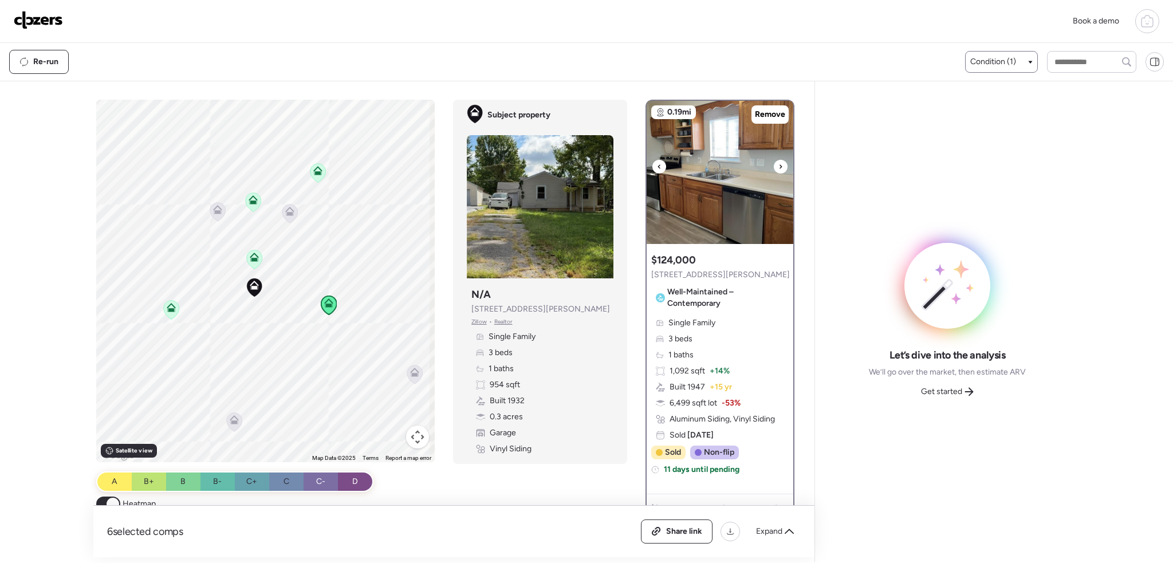
click at [778, 167] on icon at bounding box center [780, 167] width 5 height 14
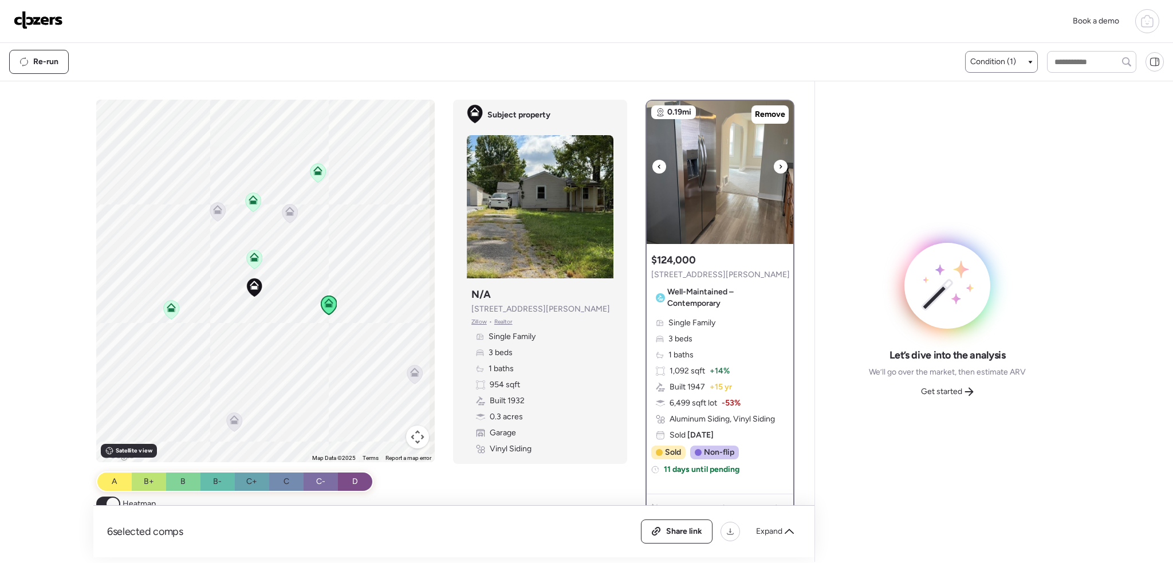
click at [778, 167] on icon at bounding box center [780, 167] width 5 height 14
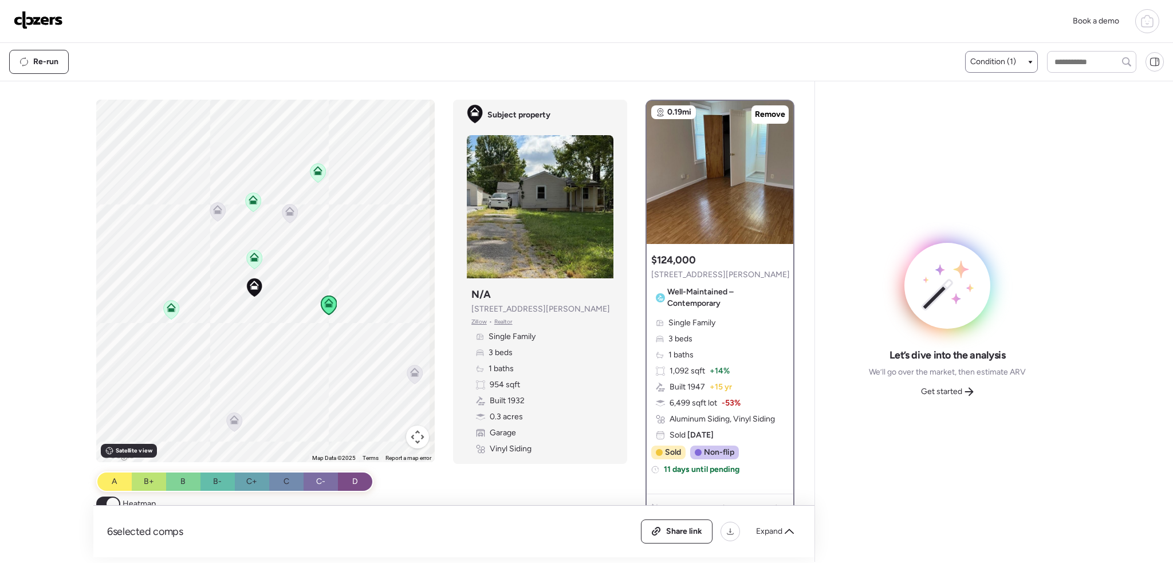
click at [171, 308] on icon at bounding box center [171, 307] width 9 height 9
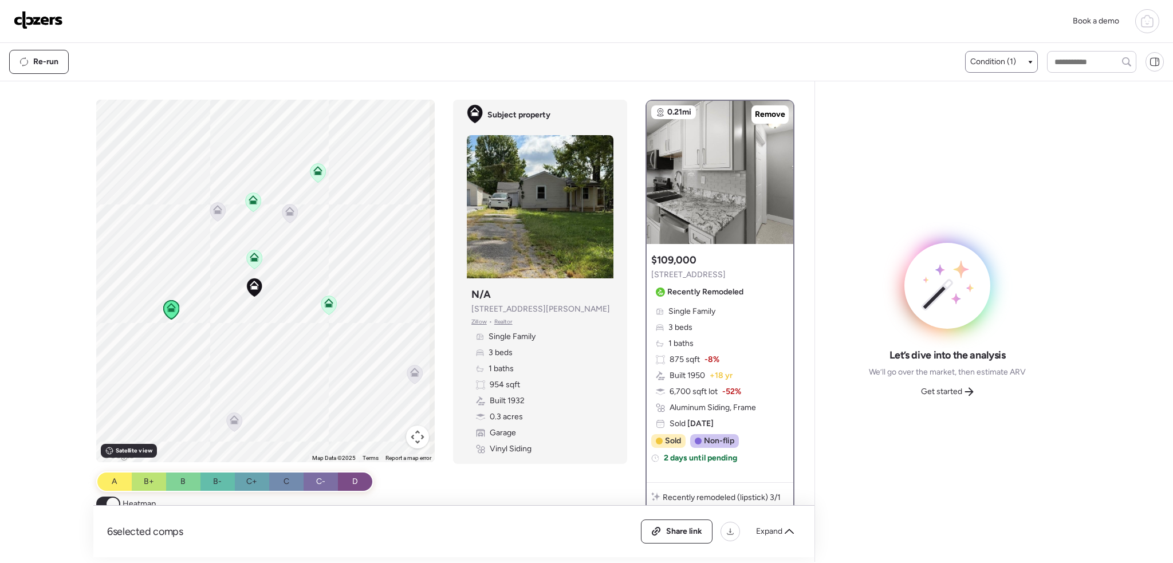
click at [250, 265] on icon at bounding box center [254, 259] width 15 height 19
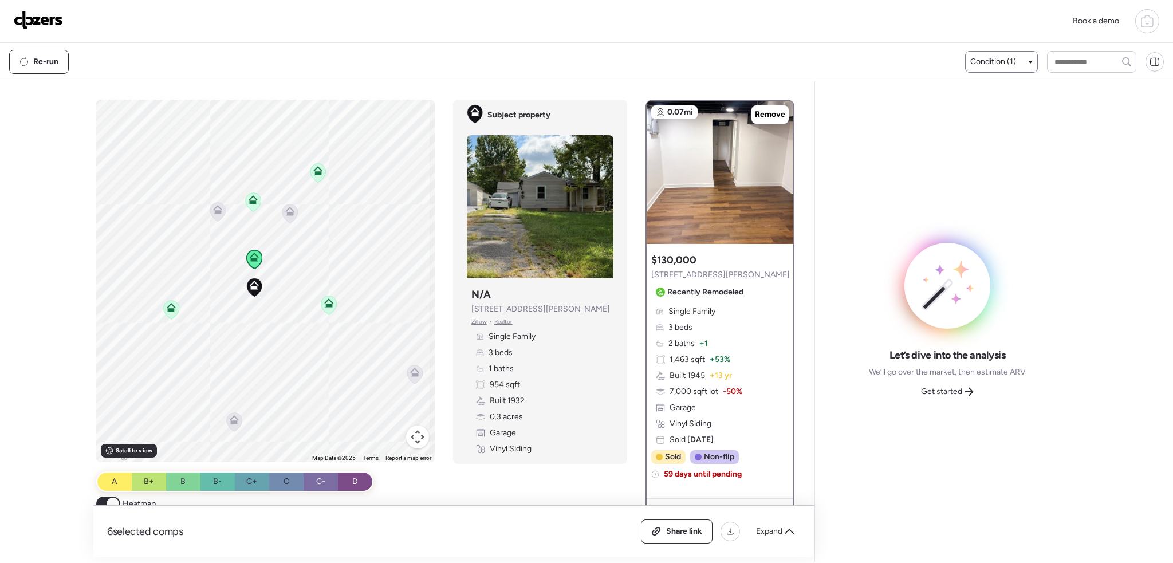
click at [324, 299] on icon at bounding box center [328, 302] width 9 height 9
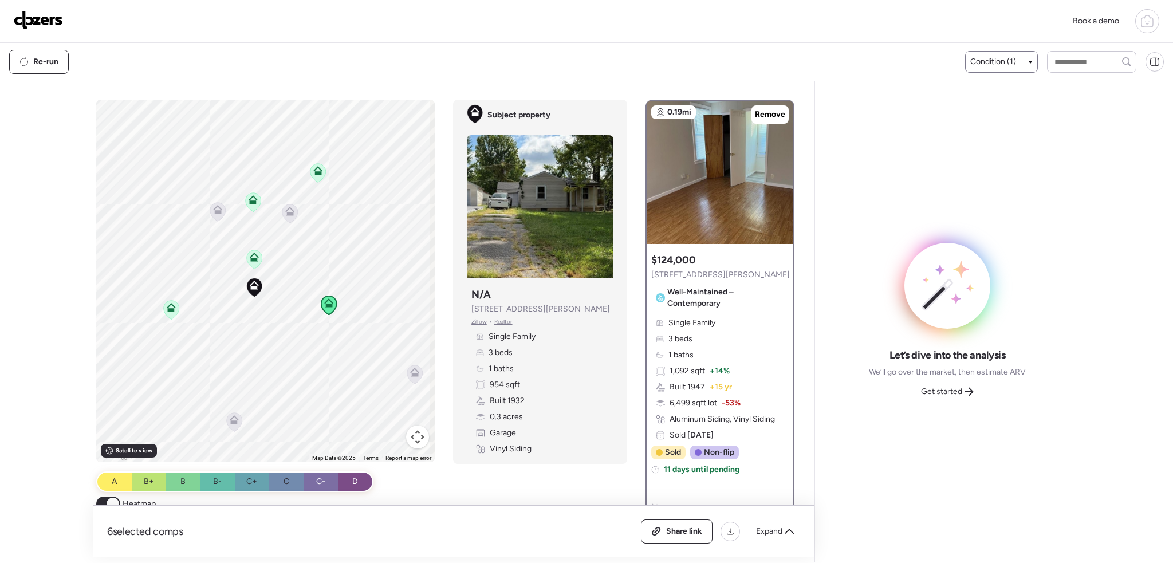
click at [248, 199] on icon at bounding box center [252, 199] width 9 height 9
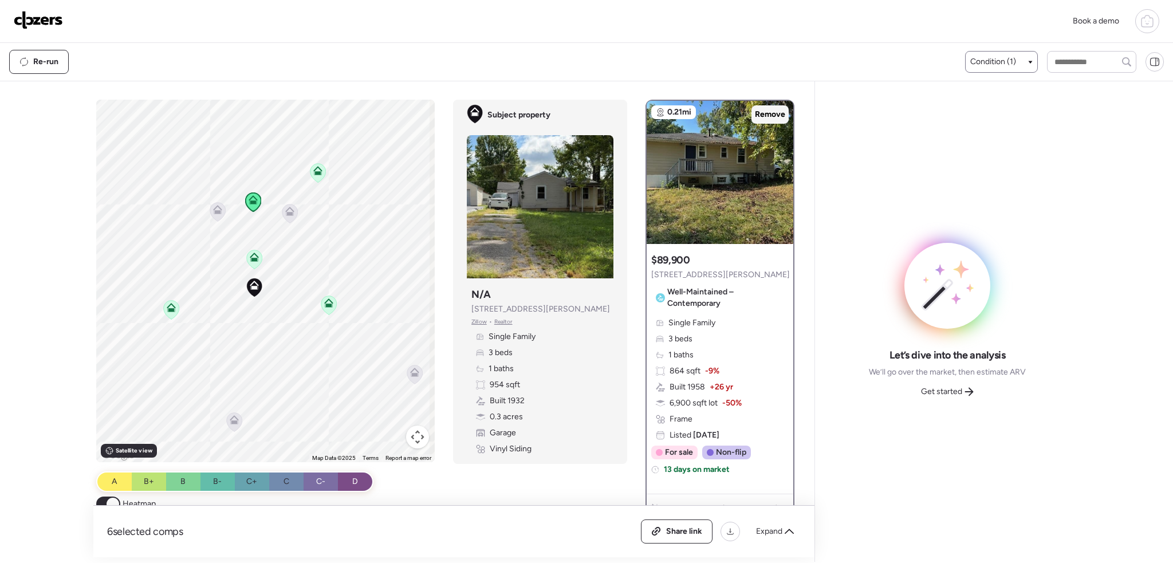
click at [767, 117] on span "Remove" at bounding box center [770, 114] width 30 height 11
click at [286, 211] on icon at bounding box center [290, 209] width 9 height 5
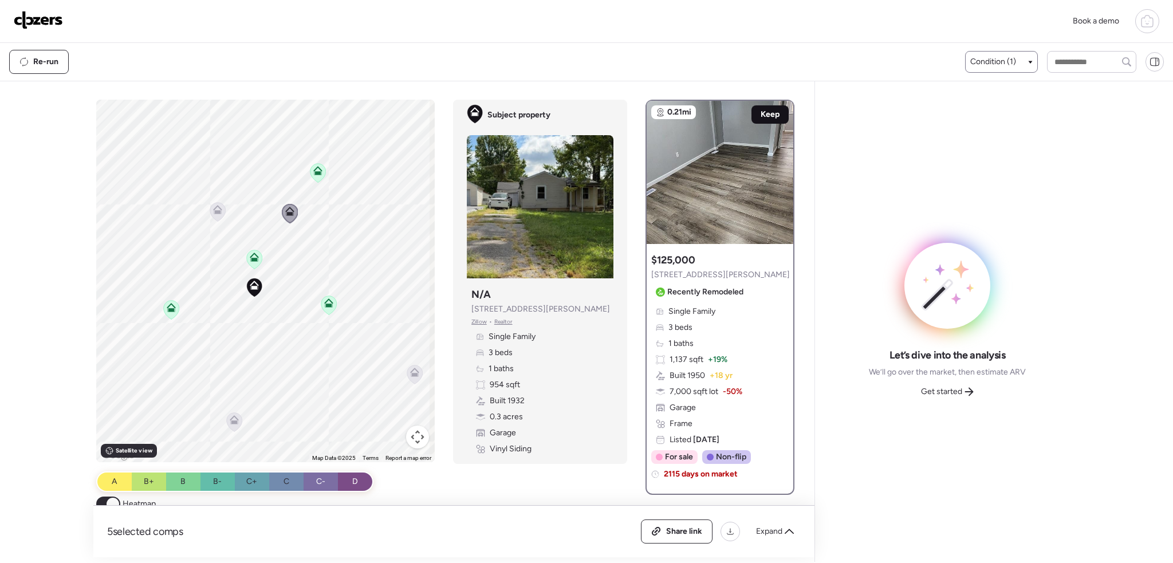
click at [760, 115] on span "Keep" at bounding box center [769, 114] width 19 height 11
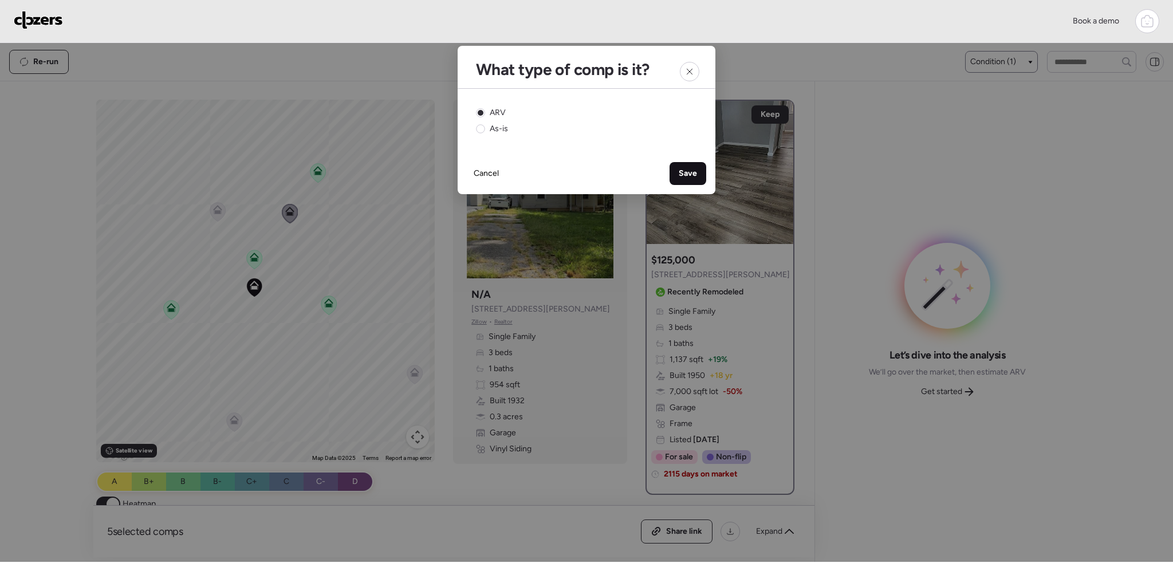
drag, startPoint x: 685, startPoint y: 175, endPoint x: 408, endPoint y: 306, distance: 305.8
click at [684, 175] on span "Save" at bounding box center [687, 173] width 18 height 11
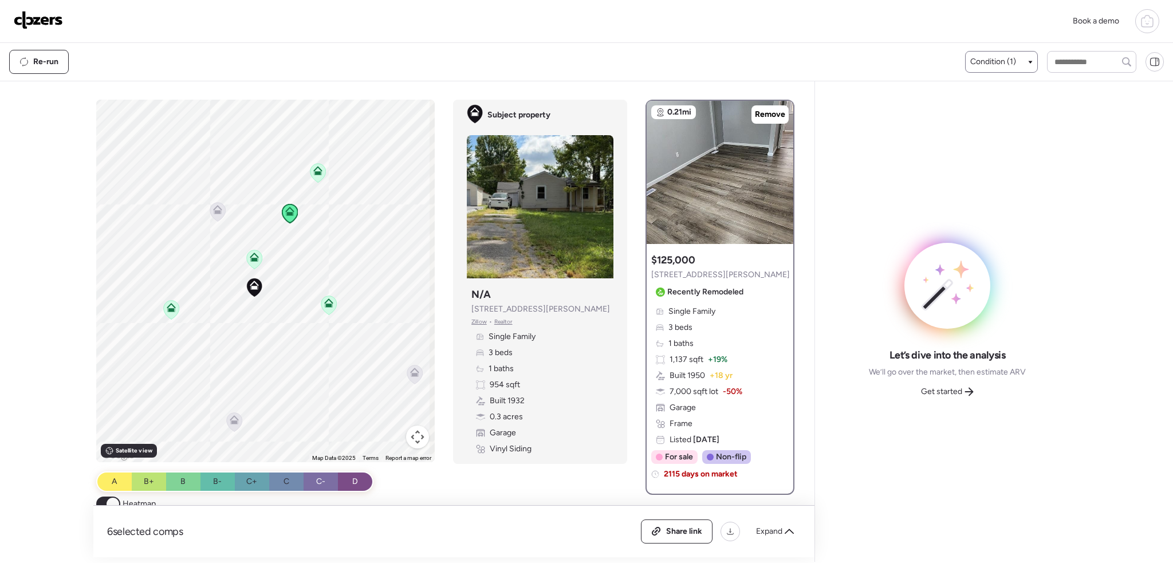
click at [324, 301] on icon at bounding box center [328, 302] width 9 height 9
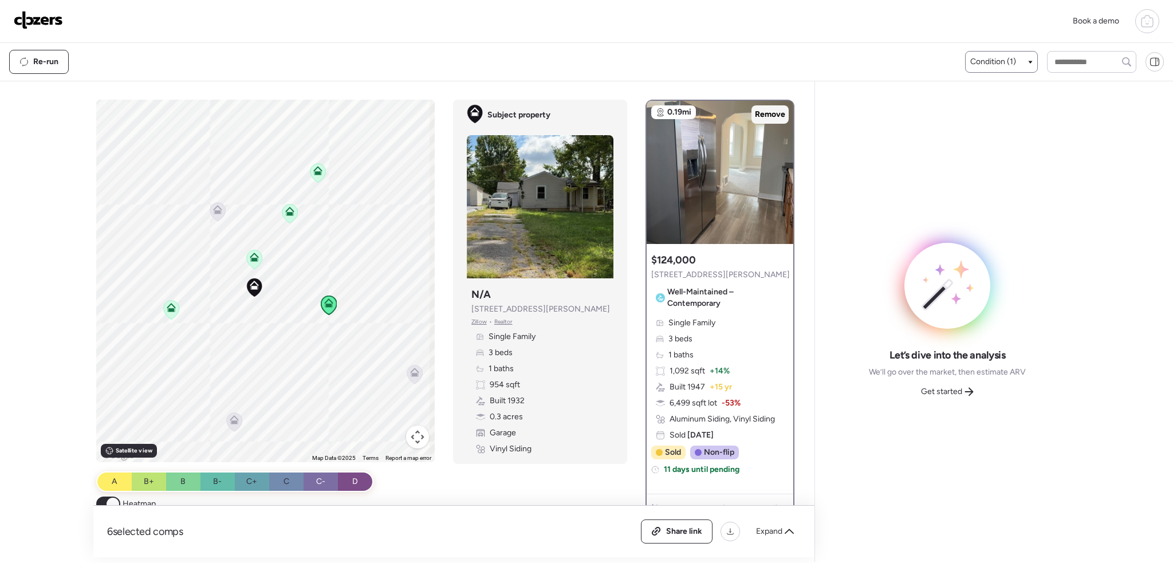
click at [759, 120] on div "Remove" at bounding box center [769, 114] width 37 height 18
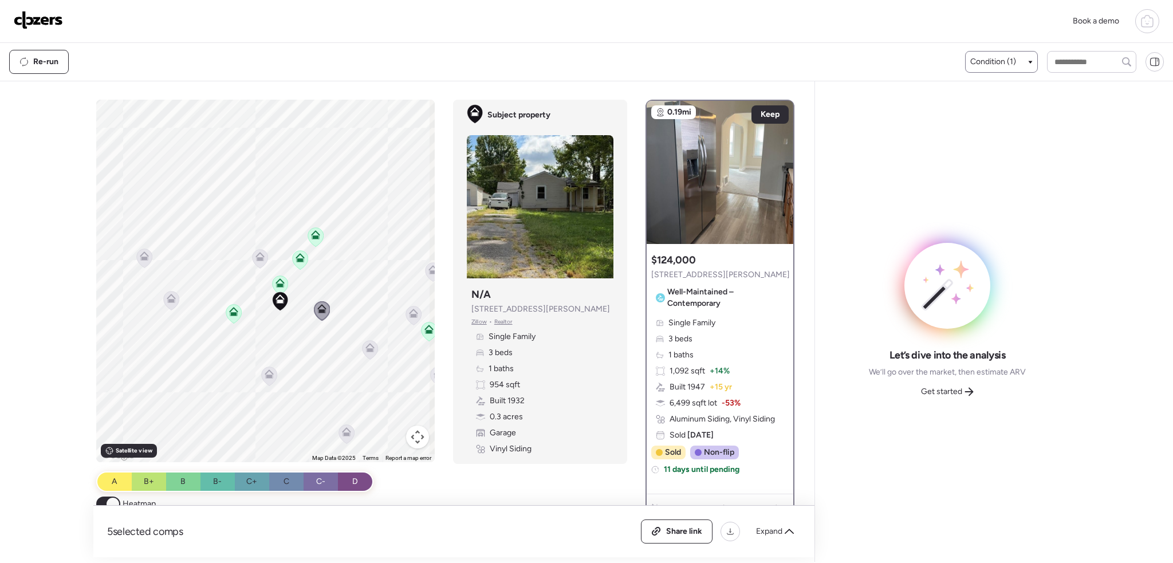
click at [315, 234] on icon at bounding box center [315, 232] width 9 height 5
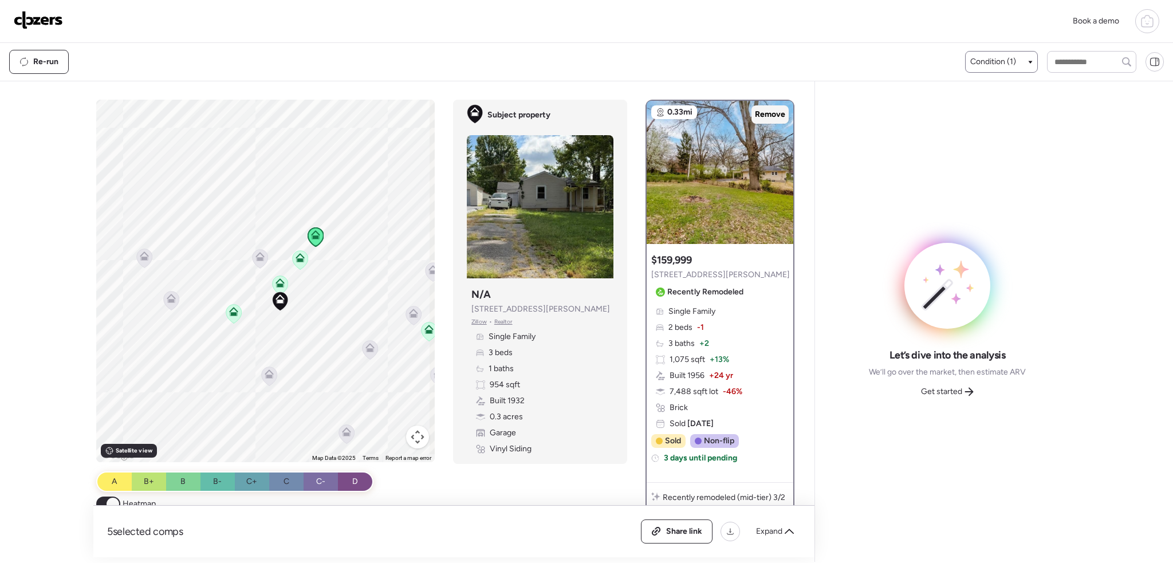
click at [766, 115] on span "Remove" at bounding box center [770, 114] width 30 height 11
click at [423, 336] on icon at bounding box center [428, 331] width 15 height 19
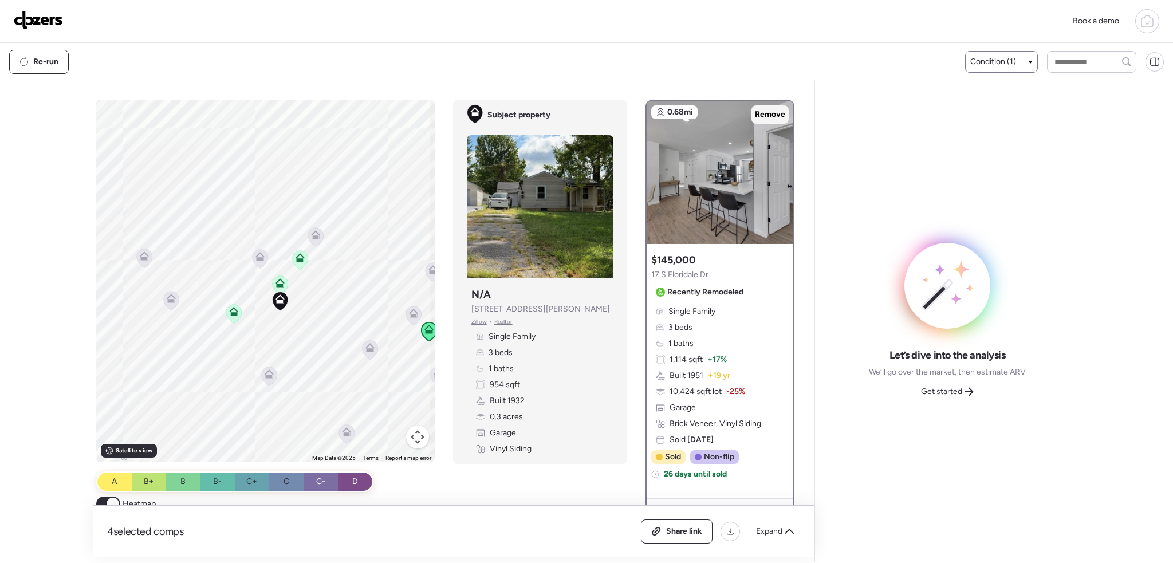
click at [765, 113] on span "Remove" at bounding box center [770, 114] width 30 height 11
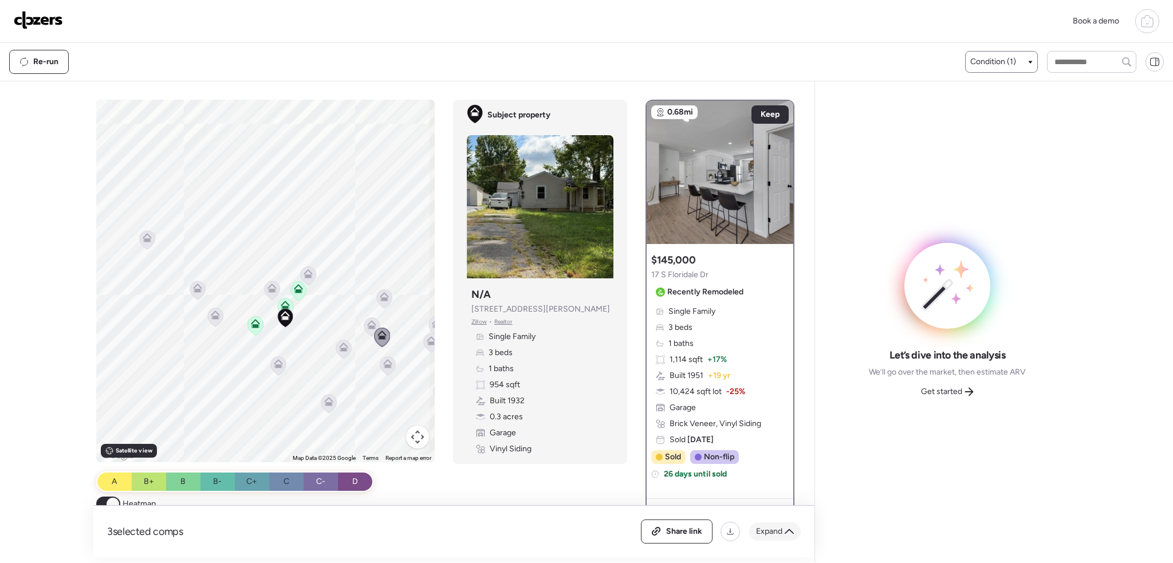
click at [779, 534] on span "Expand" at bounding box center [769, 531] width 26 height 11
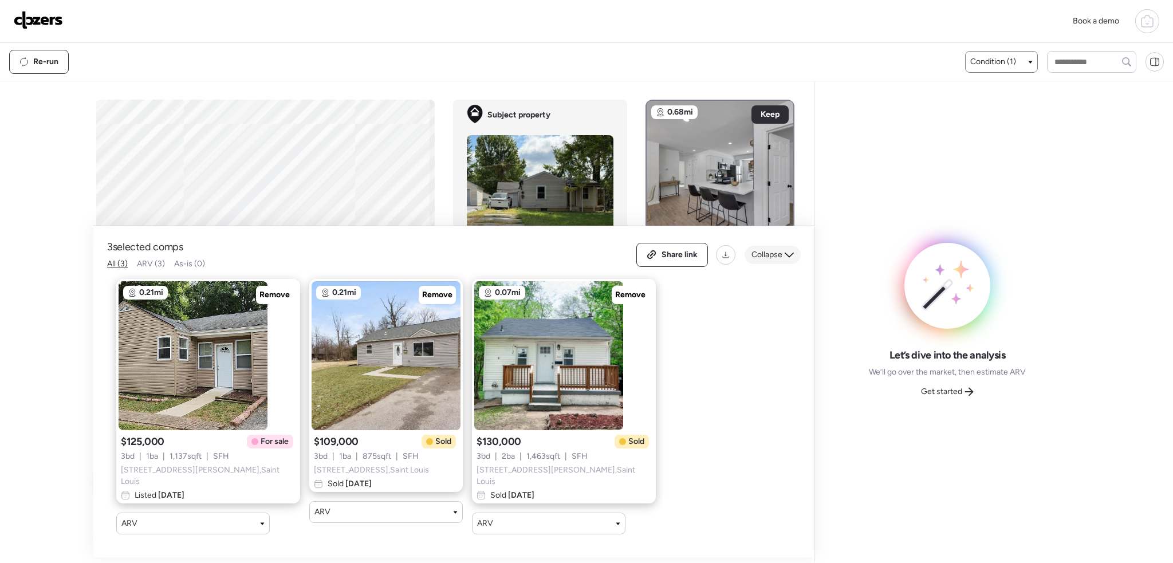
click at [772, 261] on span "Collapse" at bounding box center [766, 254] width 31 height 11
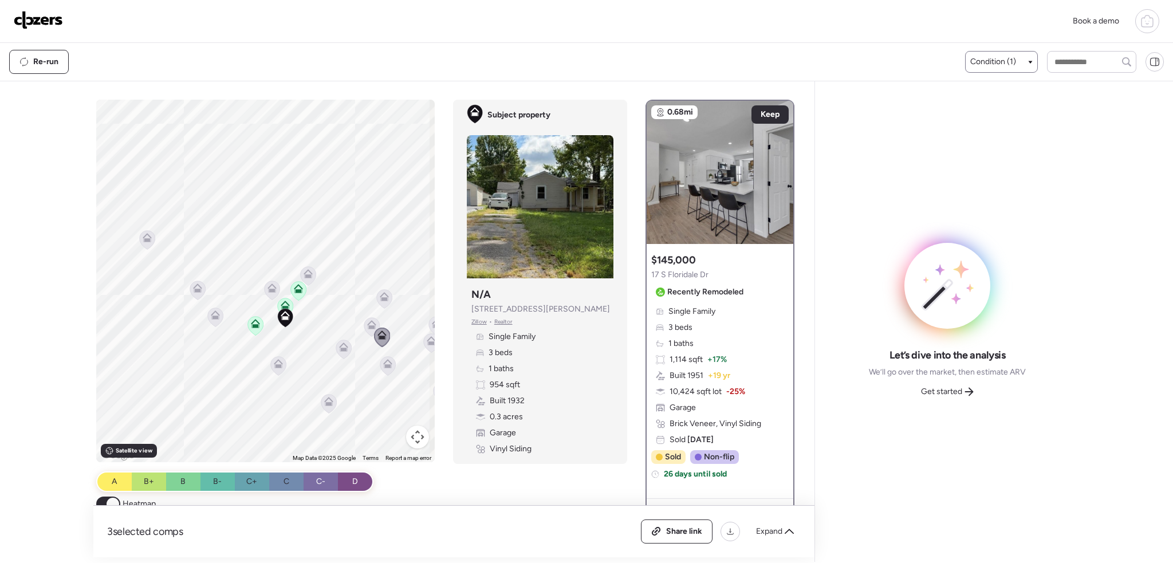
click at [297, 291] on icon at bounding box center [298, 290] width 7 height 3
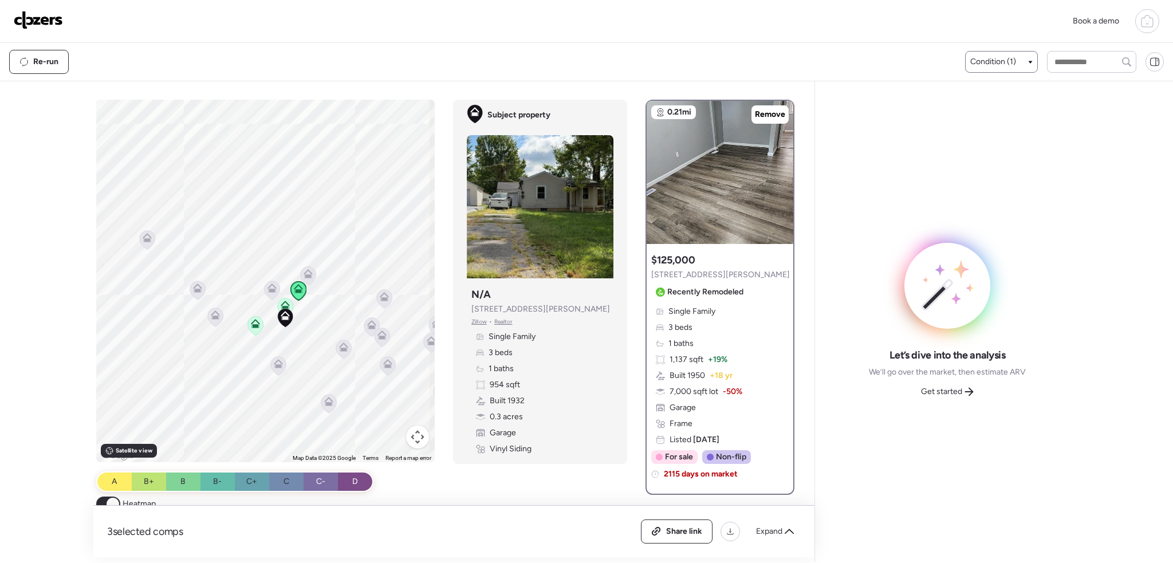
click at [282, 304] on icon at bounding box center [285, 305] width 9 height 9
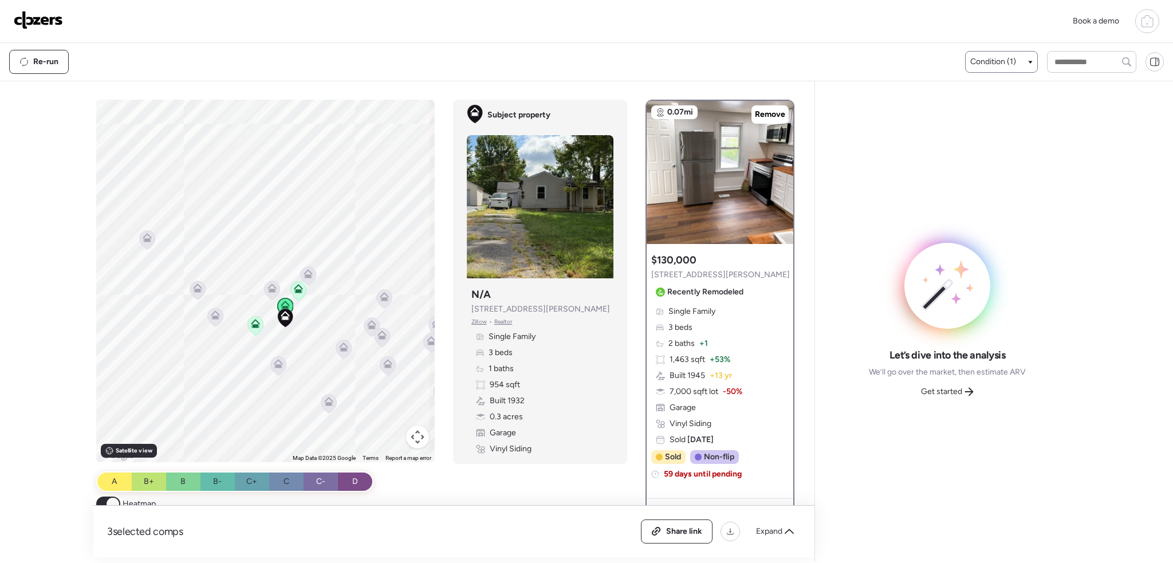
click at [252, 327] on icon at bounding box center [255, 325] width 7 height 3
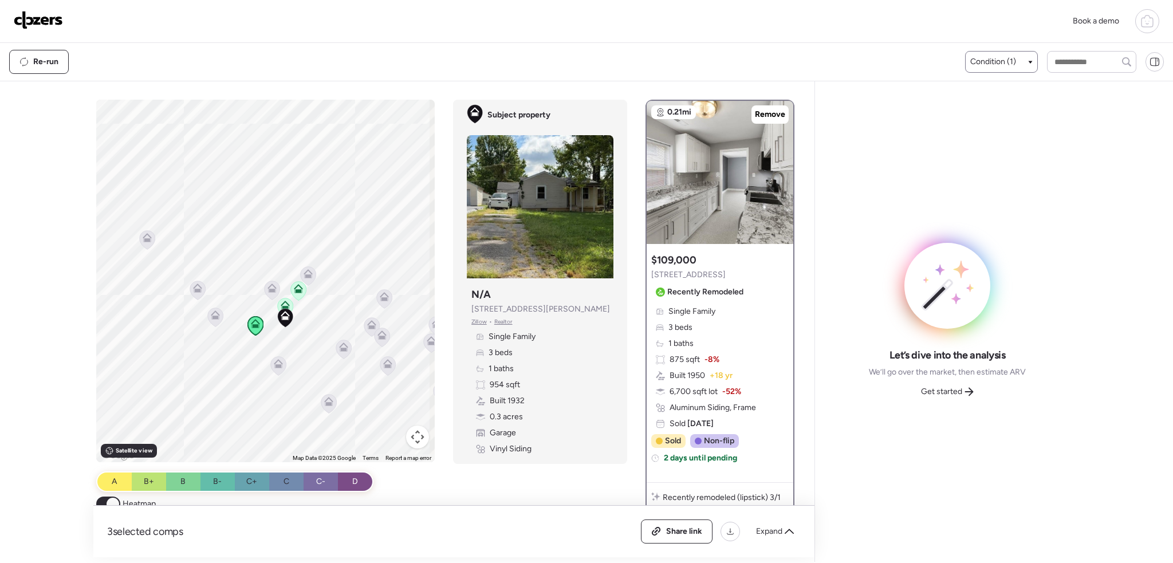
click at [298, 292] on icon at bounding box center [298, 290] width 7 height 3
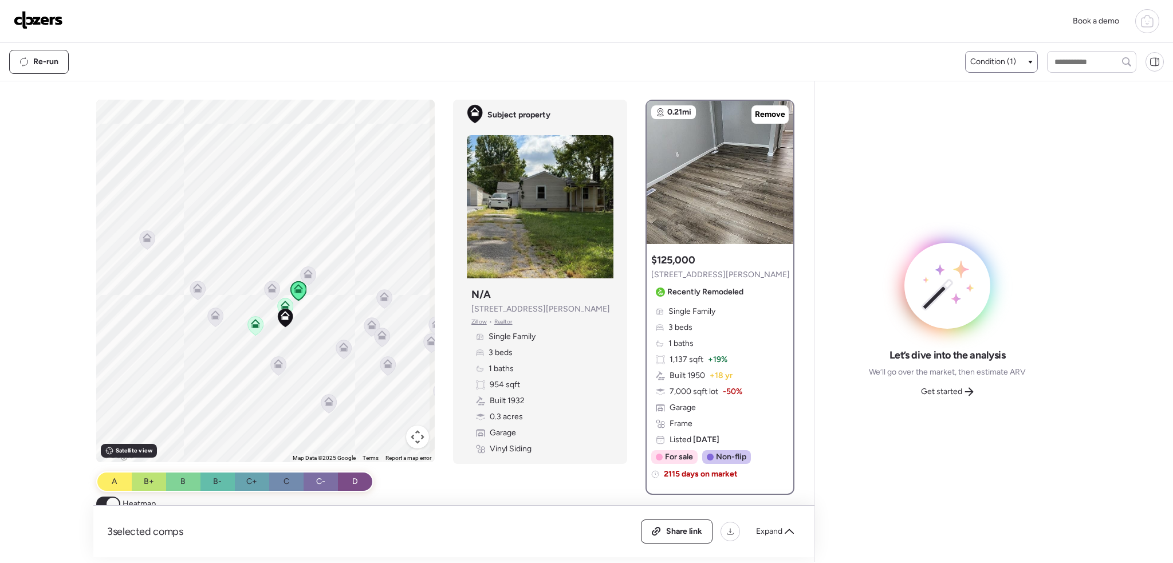
click at [278, 305] on icon at bounding box center [285, 307] width 15 height 19
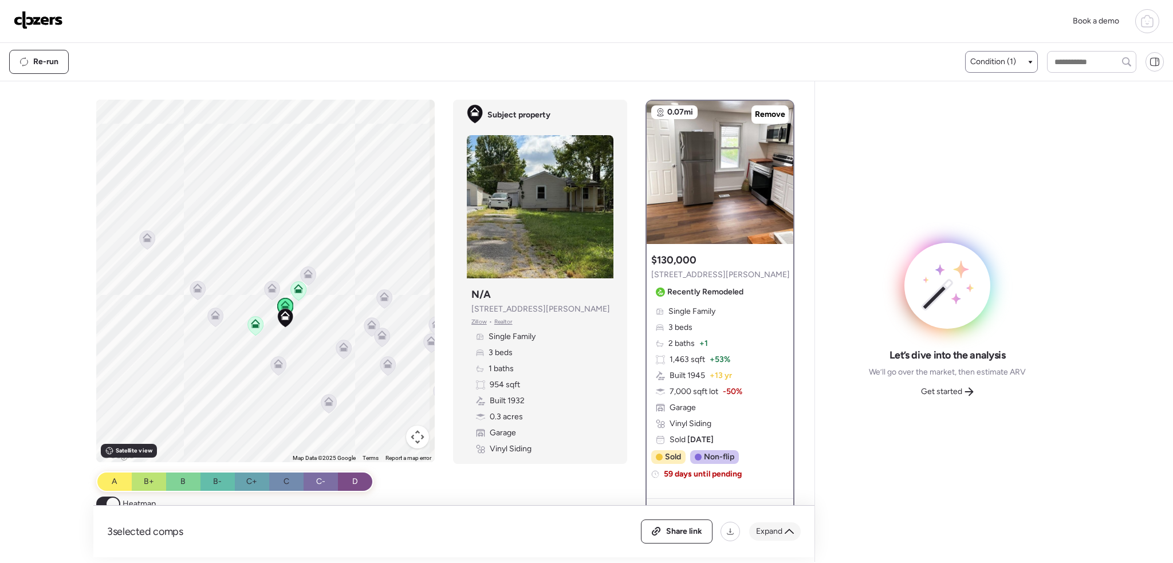
click at [771, 527] on span "Expand" at bounding box center [769, 531] width 26 height 11
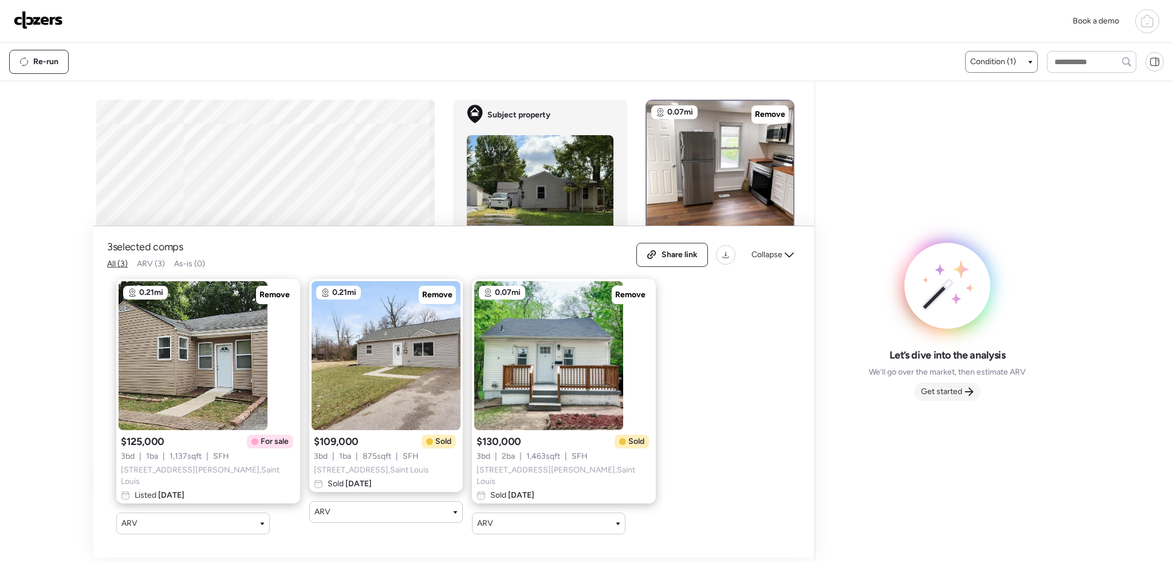
click at [925, 396] on span "Get started" at bounding box center [941, 391] width 41 height 11
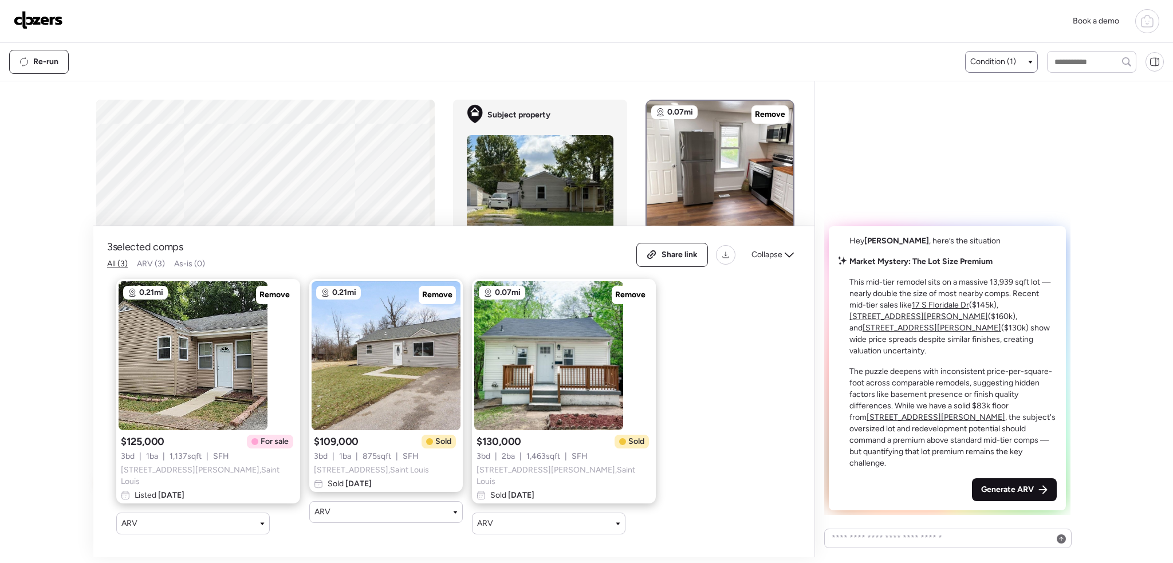
click at [1021, 492] on span "Generate ARV" at bounding box center [1007, 489] width 53 height 11
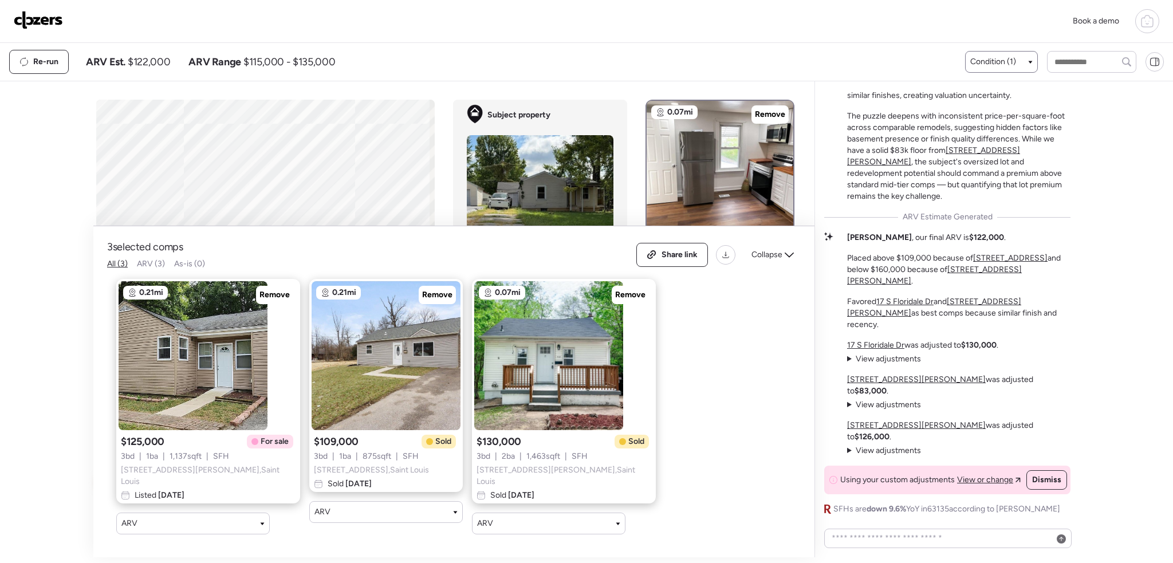
click at [45, 17] on img at bounding box center [38, 20] width 49 height 18
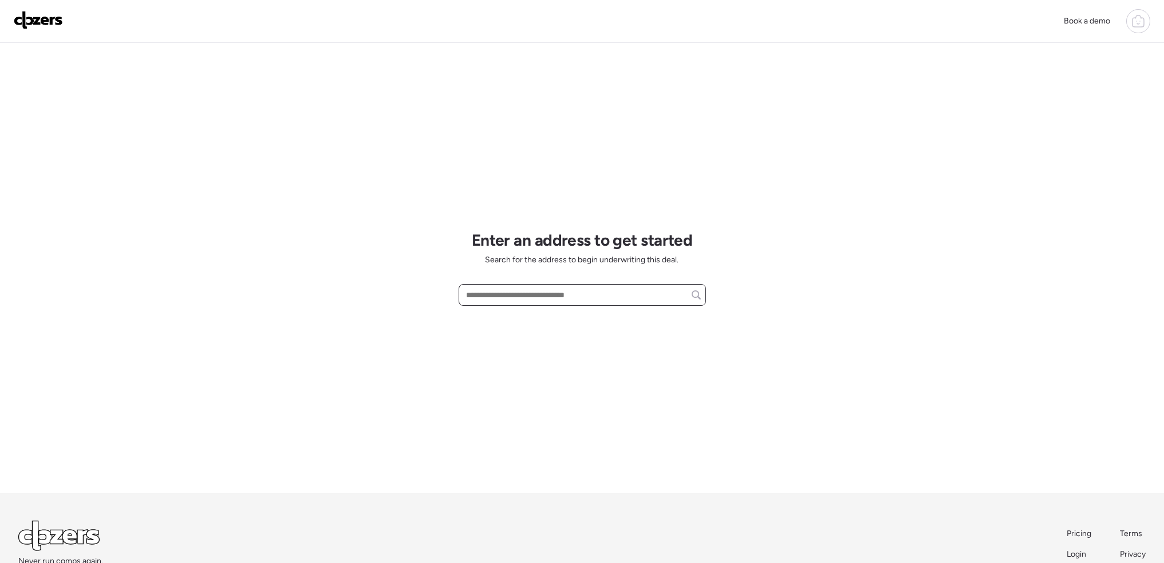
click at [491, 291] on input "text" at bounding box center [582, 295] width 237 height 16
paste input "**********"
click at [524, 311] on span "[STREET_ADDRESS]" at bounding box center [500, 315] width 74 height 11
type input "**********"
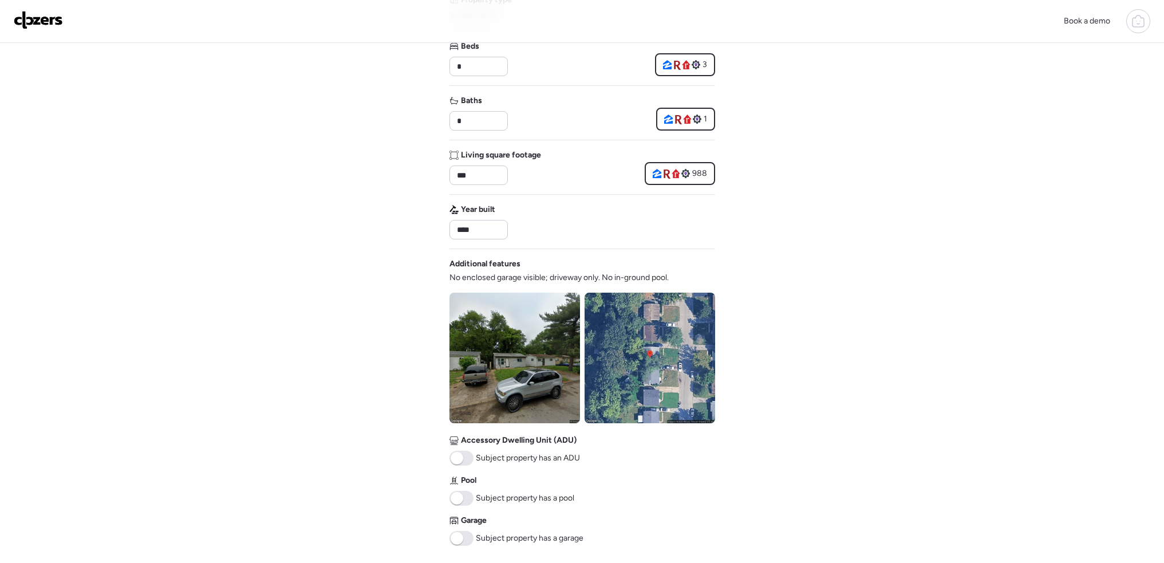
scroll to position [401, 0]
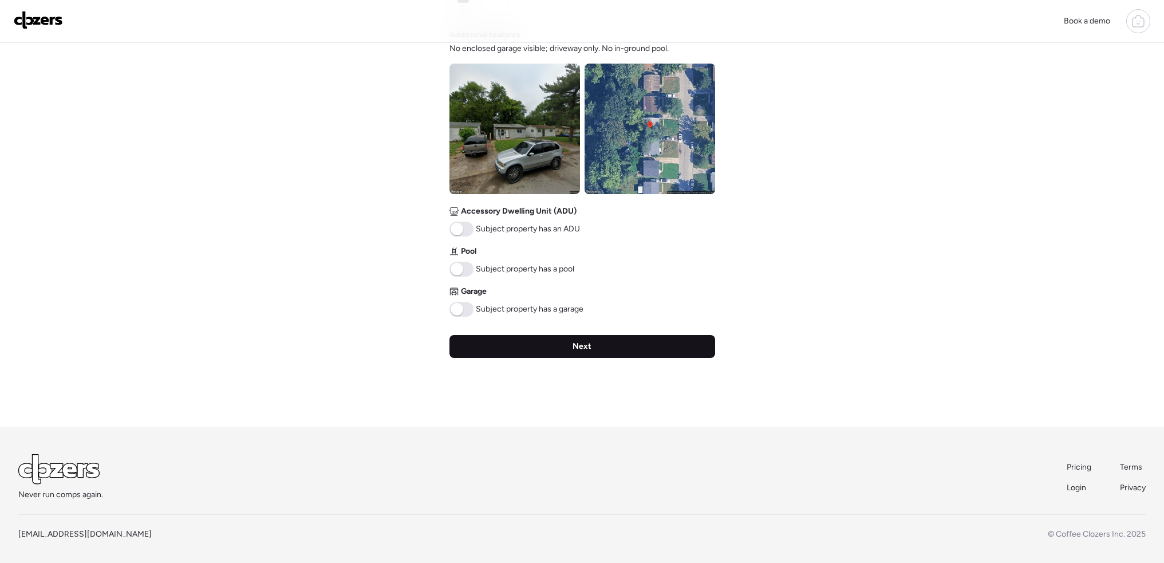
click at [605, 346] on div "Next" at bounding box center [582, 346] width 266 height 23
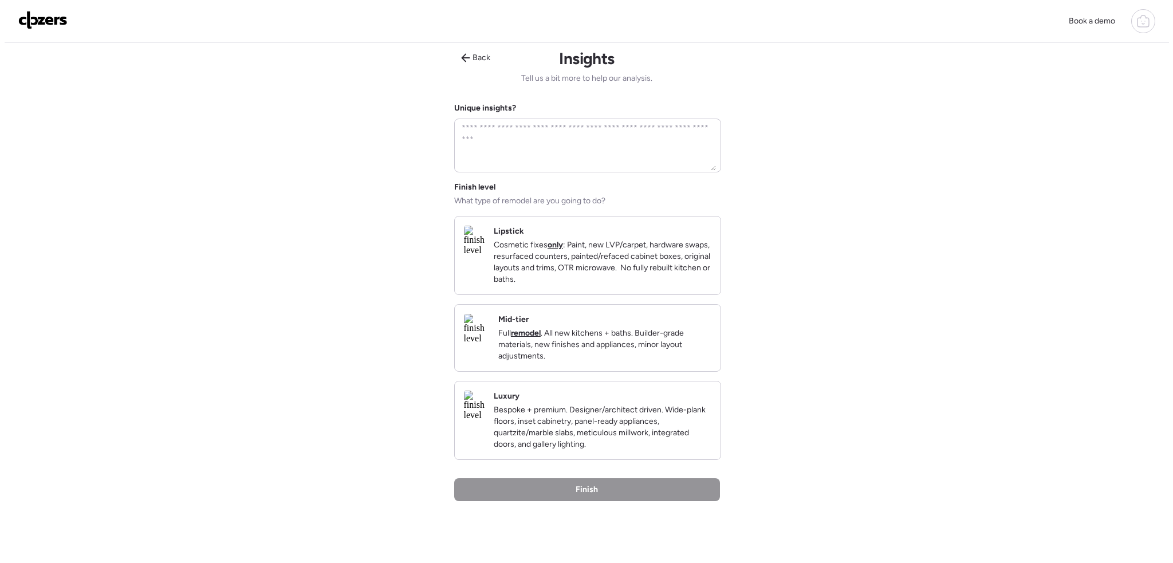
scroll to position [0, 0]
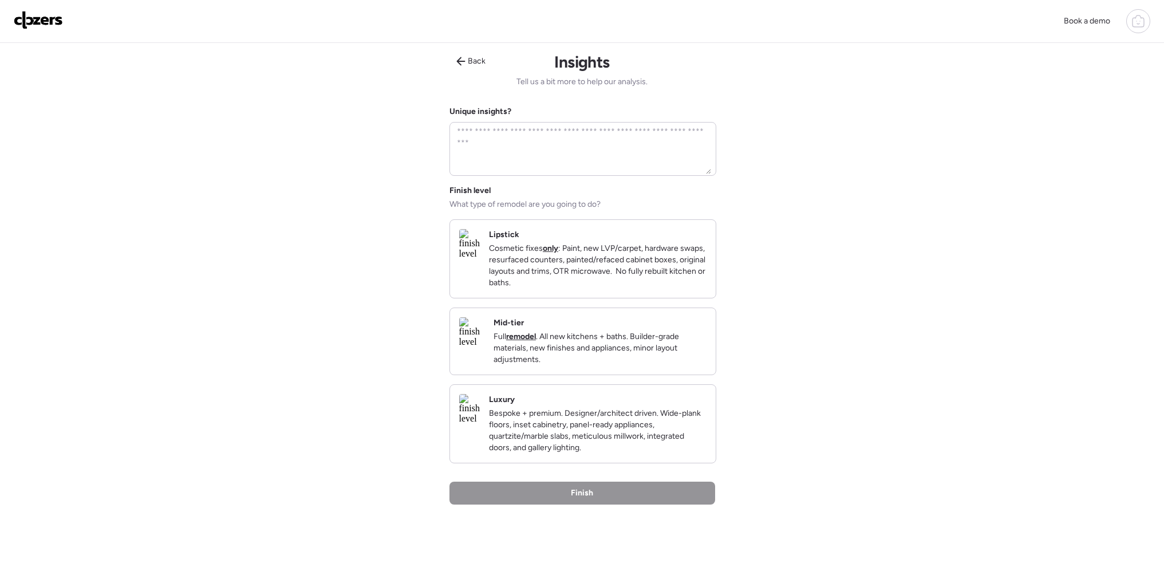
click at [639, 358] on p "Full remodel . All new kitchens + baths. Builder-grade materials, new finishes …" at bounding box center [600, 348] width 213 height 34
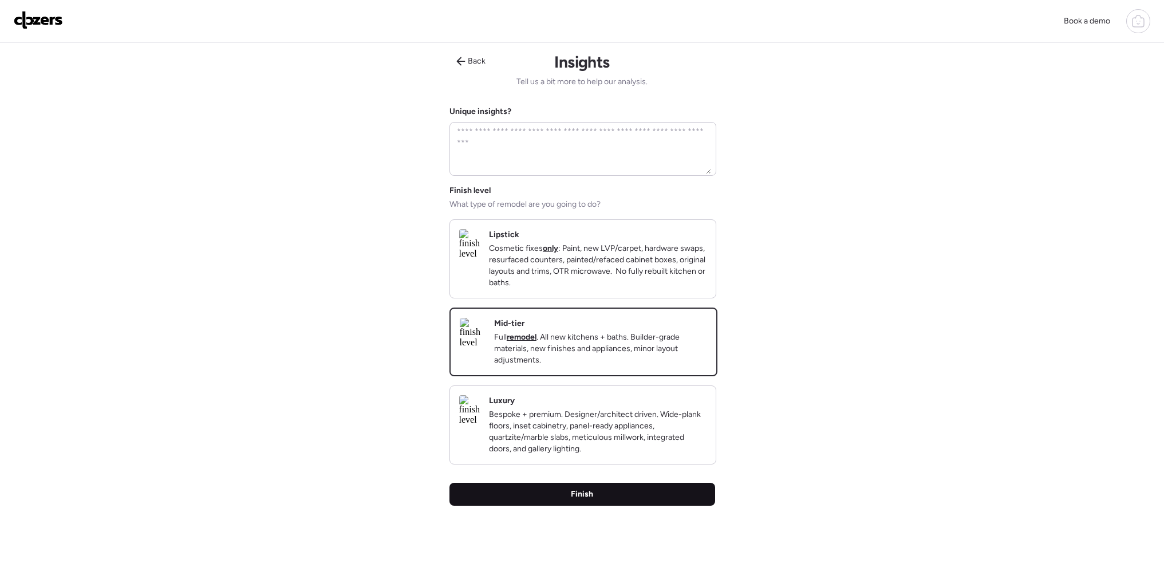
click at [602, 506] on div "Finish" at bounding box center [582, 494] width 266 height 23
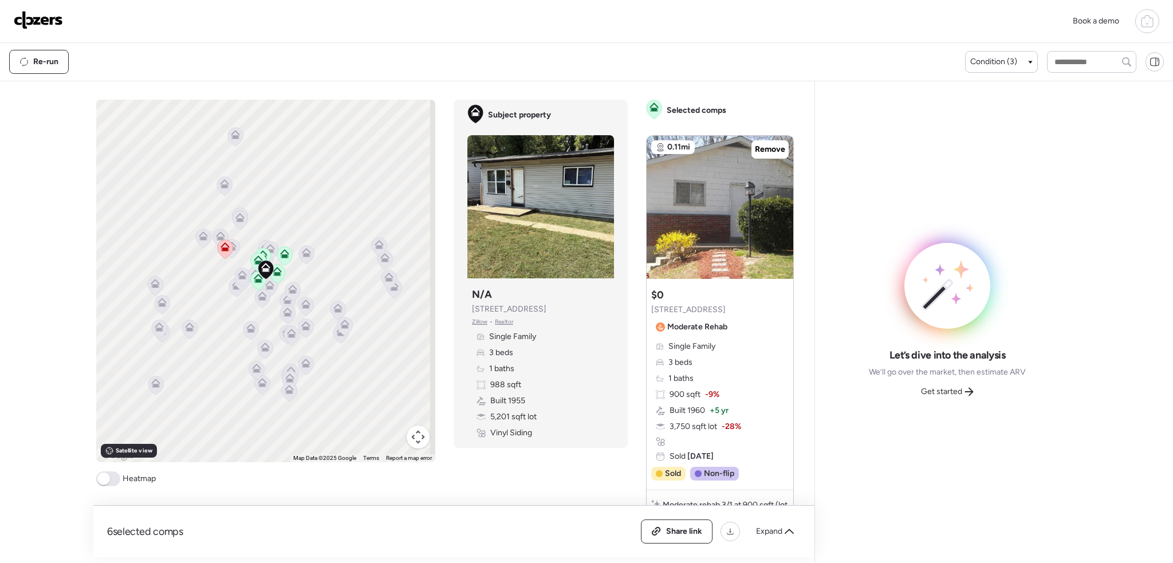
drag, startPoint x: 113, startPoint y: 480, endPoint x: 124, endPoint y: 469, distance: 15.4
click at [113, 480] on span at bounding box center [108, 478] width 24 height 15
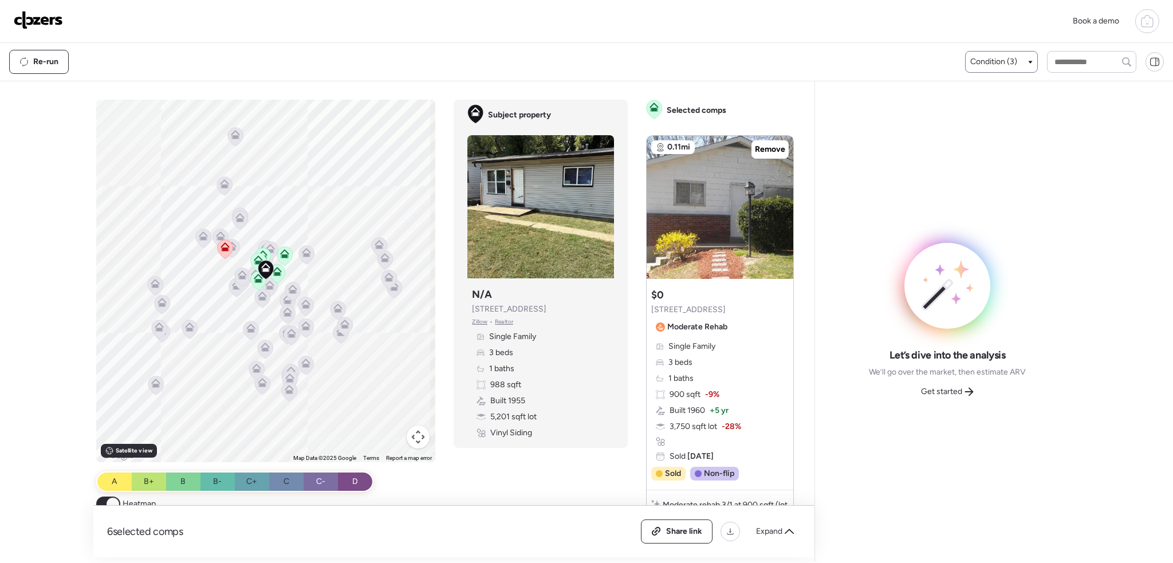
click at [1005, 69] on div "Condition (3)" at bounding box center [1001, 62] width 73 height 22
click at [1030, 57] on div "Condition (3)" at bounding box center [1001, 62] width 73 height 22
click at [1028, 61] on icon at bounding box center [1030, 62] width 4 height 3
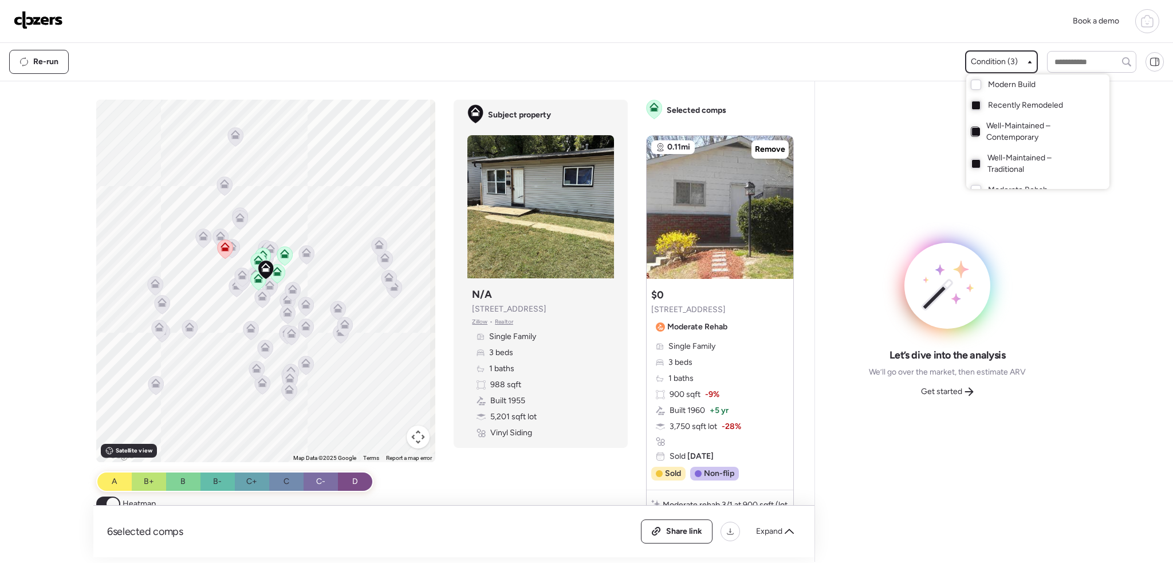
click at [973, 129] on div at bounding box center [976, 132] width 8 height 8
click at [972, 165] on div at bounding box center [976, 164] width 8 height 8
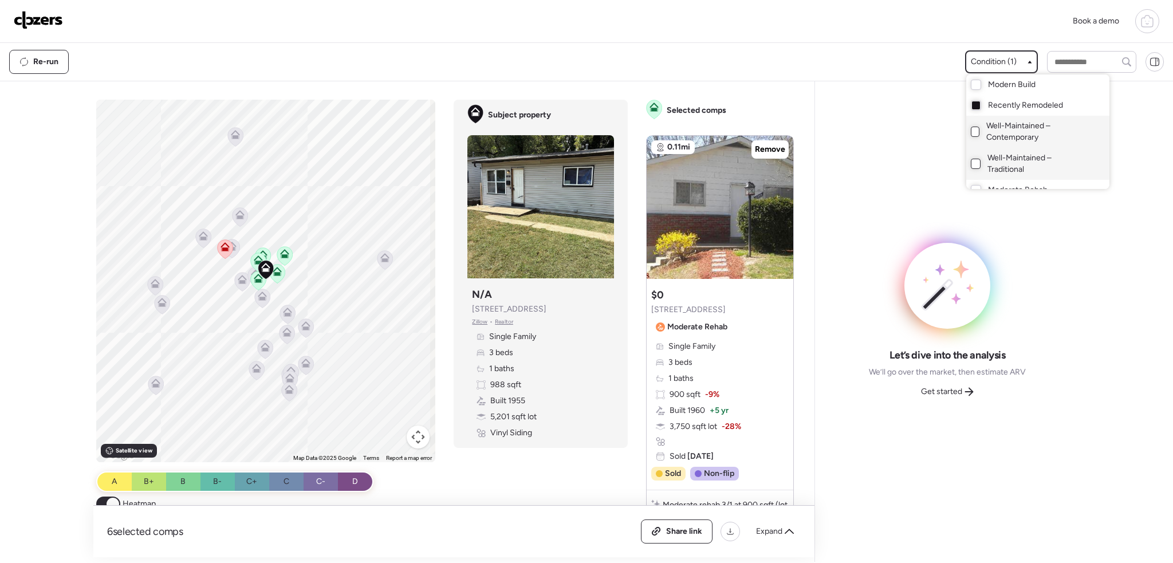
click at [295, 228] on div at bounding box center [586, 249] width 1173 height 563
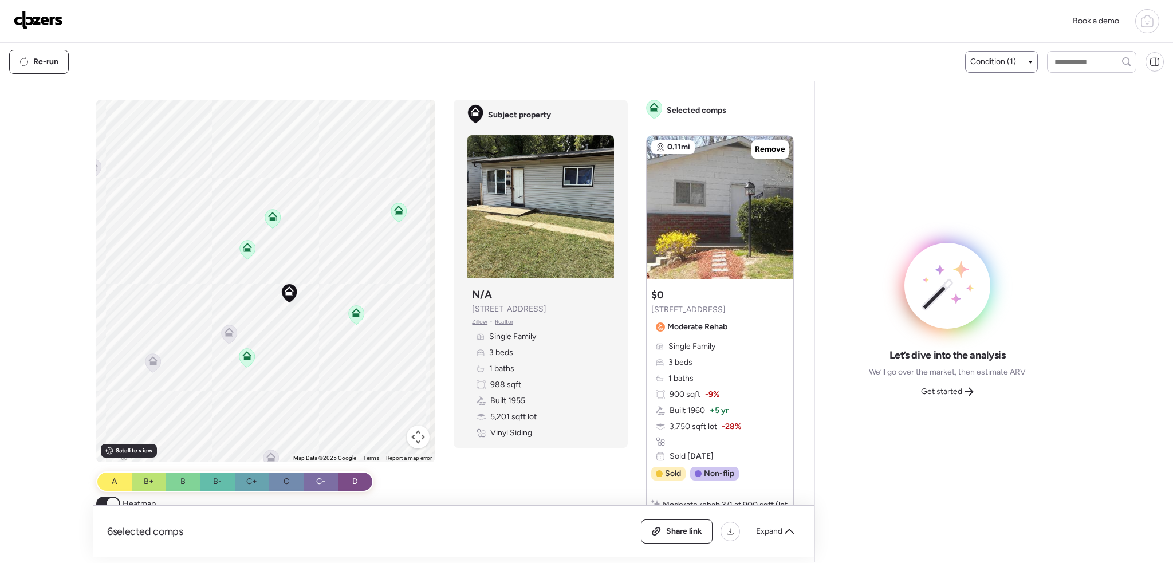
drag, startPoint x: 254, startPoint y: 286, endPoint x: 327, endPoint y: 370, distance: 111.6
click at [343, 376] on div "To activate drag with keyboard, press Alt + Enter. Once in keyboard drag state,…" at bounding box center [266, 281] width 340 height 362
drag, startPoint x: 310, startPoint y: 314, endPoint x: 309, endPoint y: 329, distance: 15.5
click at [292, 327] on div "To activate drag with keyboard, press Alt + Enter. Once in keyboard drag state,…" at bounding box center [266, 281] width 340 height 362
click at [334, 333] on icon at bounding box center [334, 332] width 9 height 9
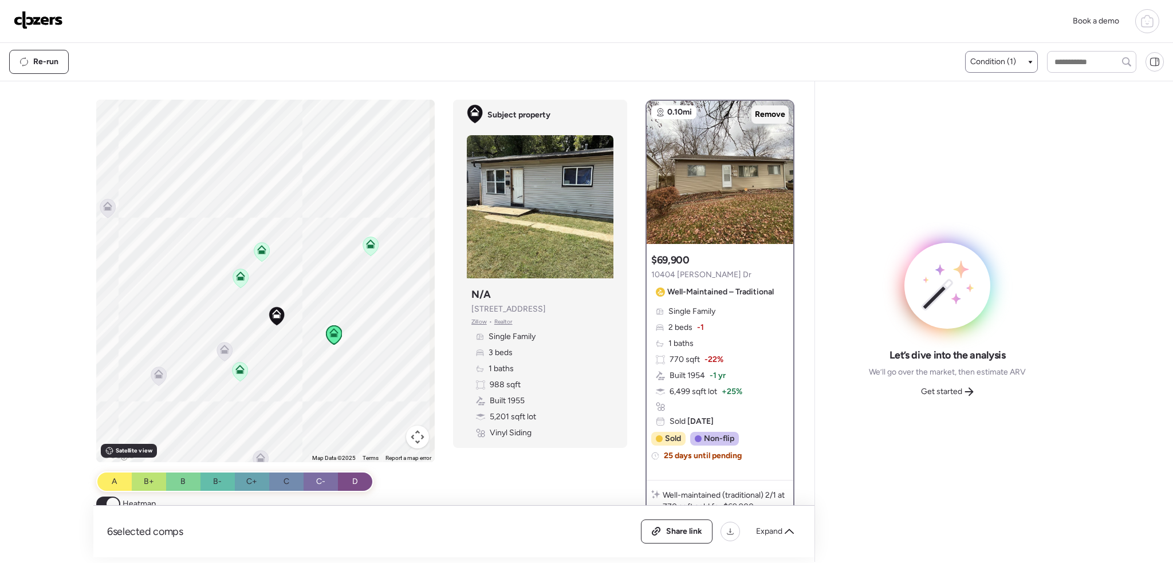
click at [755, 112] on span "Remove" at bounding box center [770, 114] width 30 height 11
click at [235, 370] on icon at bounding box center [239, 369] width 9 height 9
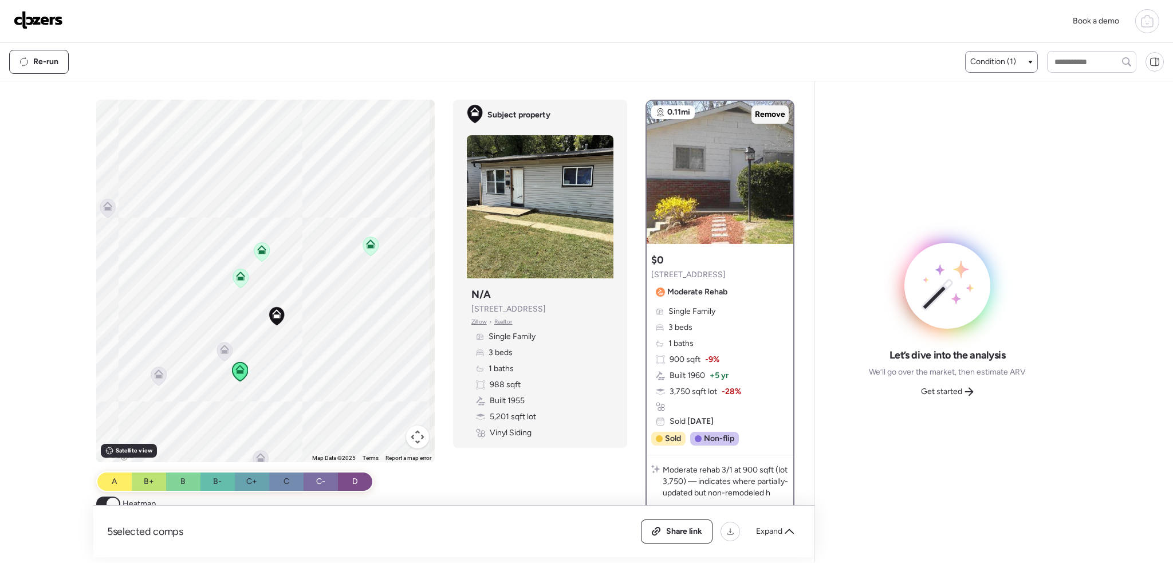
click at [762, 116] on span "Remove" at bounding box center [770, 114] width 30 height 11
click at [367, 246] on icon at bounding box center [370, 245] width 7 height 3
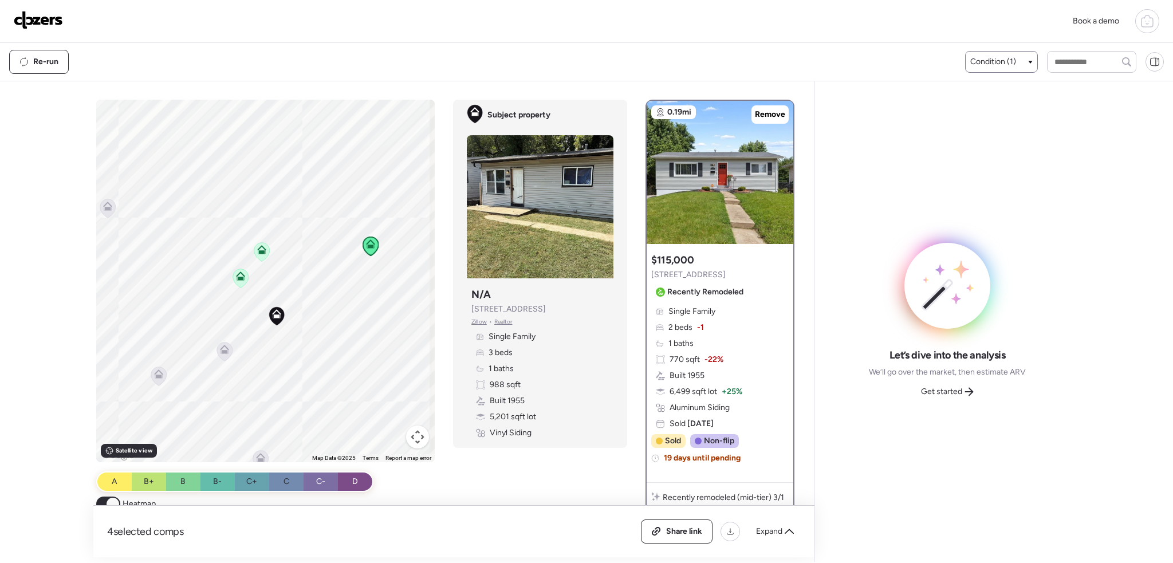
click at [258, 253] on icon at bounding box center [261, 251] width 7 height 3
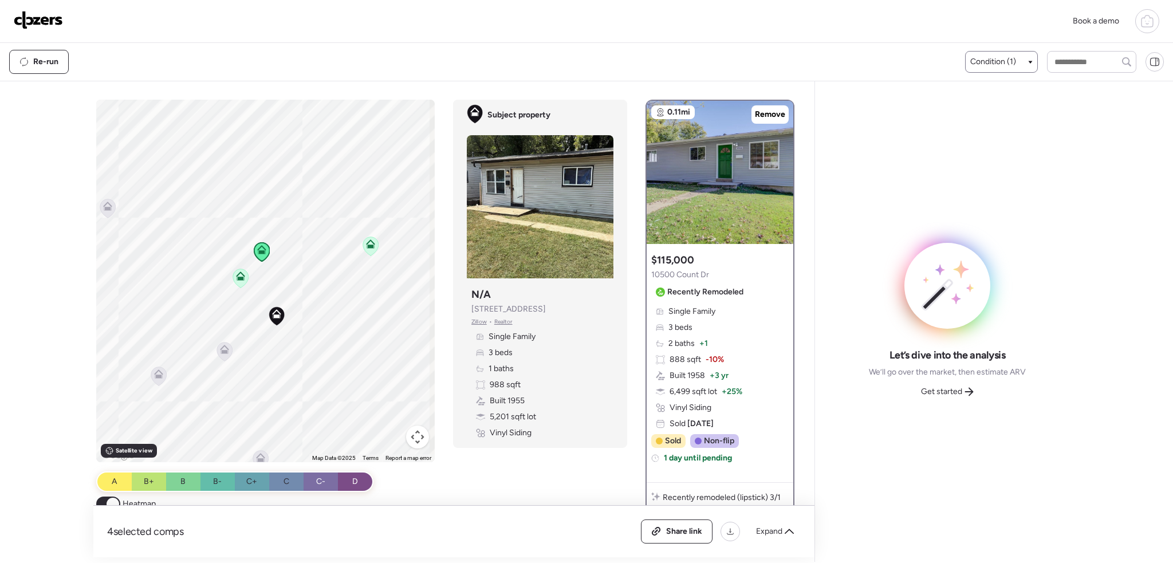
click at [239, 275] on icon at bounding box center [240, 275] width 9 height 9
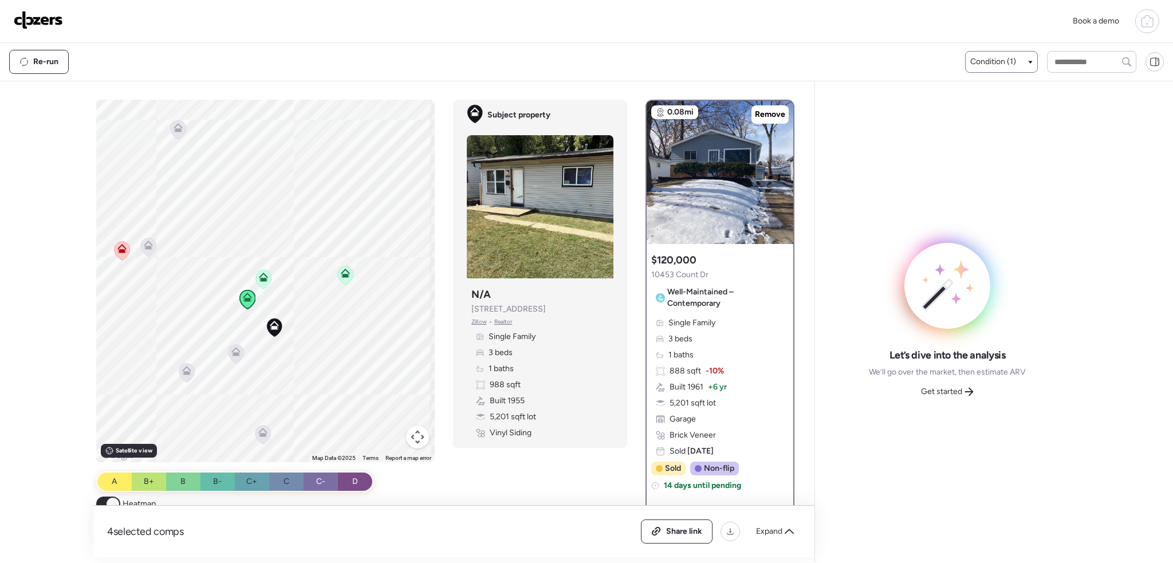
drag, startPoint x: 326, startPoint y: 331, endPoint x: 338, endPoint y: 335, distance: 12.7
click at [338, 335] on div "To activate drag with keyboard, press Alt + Enter. Once in keyboard drag state,…" at bounding box center [265, 281] width 339 height 362
click at [119, 250] on icon at bounding box center [122, 250] width 7 height 3
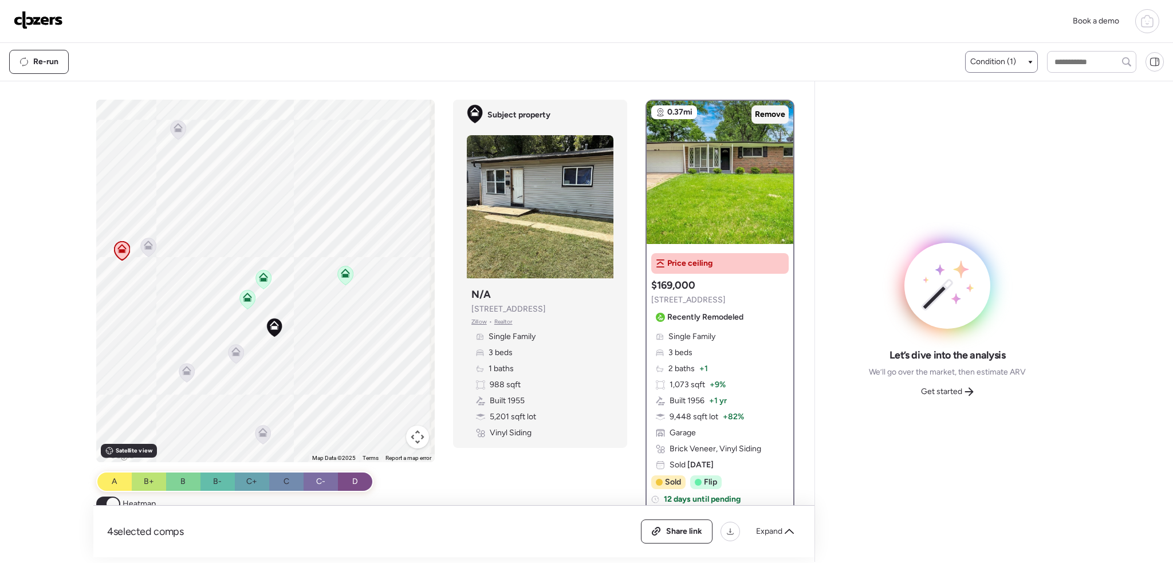
click at [766, 115] on span "Remove" at bounding box center [770, 114] width 30 height 11
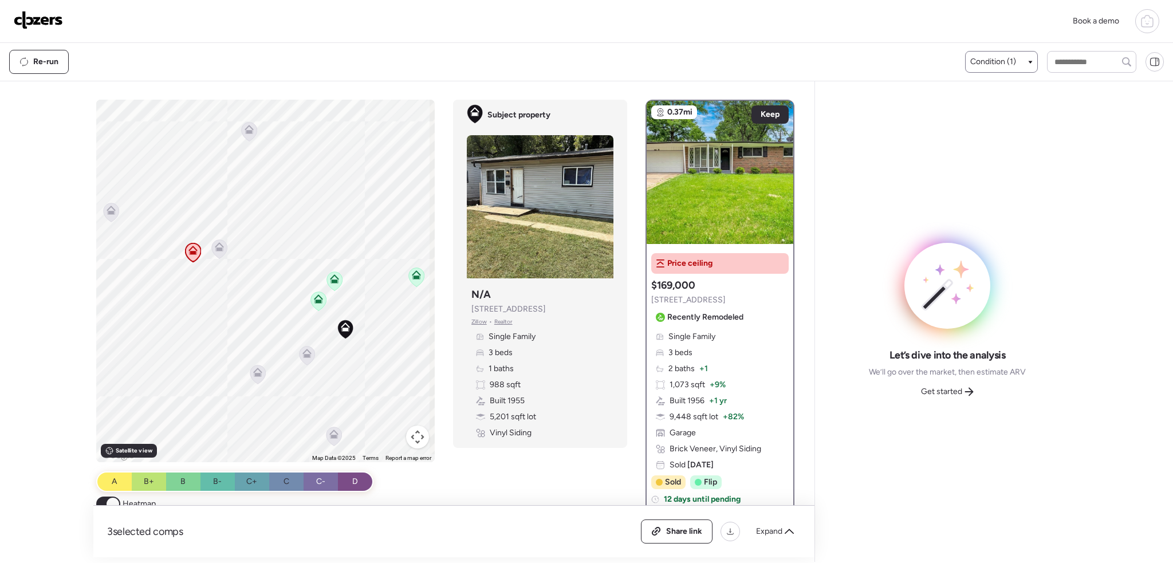
drag, startPoint x: 195, startPoint y: 225, endPoint x: 269, endPoint y: 227, distance: 73.9
click at [269, 227] on div "To activate drag with keyboard, press Alt + Enter. Once in keyboard drag state,…" at bounding box center [265, 281] width 339 height 362
drag, startPoint x: 363, startPoint y: 357, endPoint x: 296, endPoint y: 294, distance: 91.9
click at [329, 348] on div "To activate drag with keyboard, press Alt + Enter. Once in keyboard drag state,…" at bounding box center [265, 281] width 339 height 362
click at [302, 274] on icon at bounding box center [300, 271] width 15 height 19
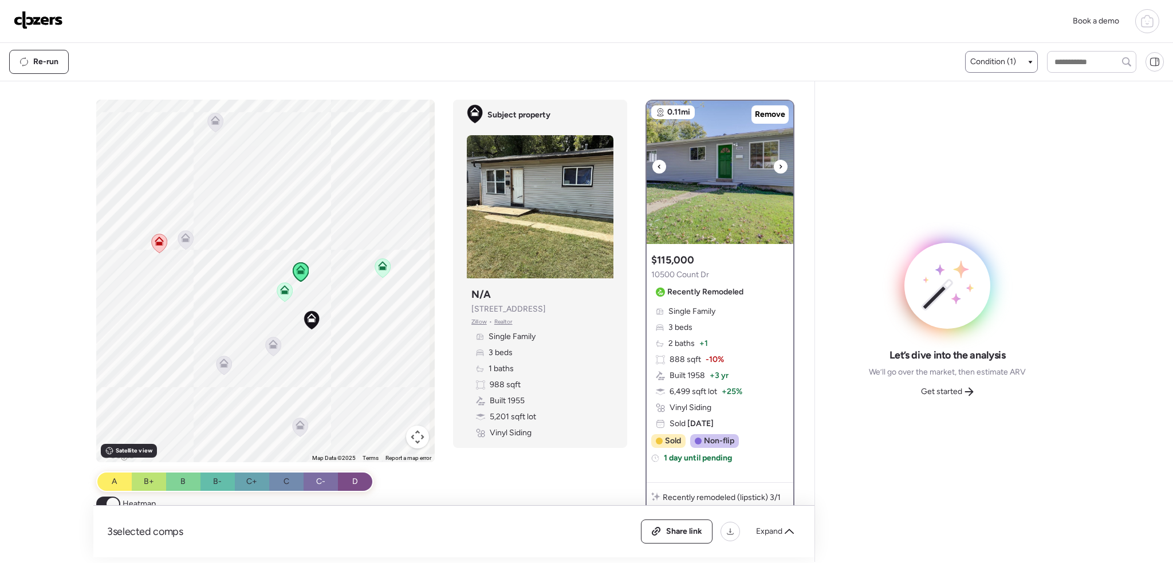
click at [778, 167] on icon at bounding box center [780, 167] width 5 height 14
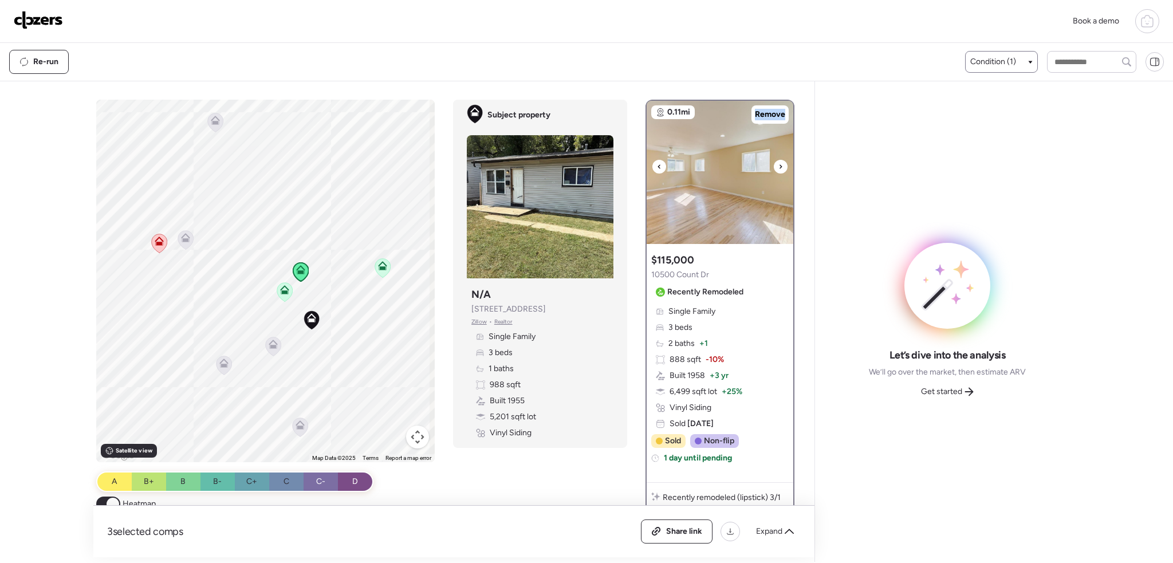
click at [778, 167] on icon at bounding box center [780, 167] width 5 height 14
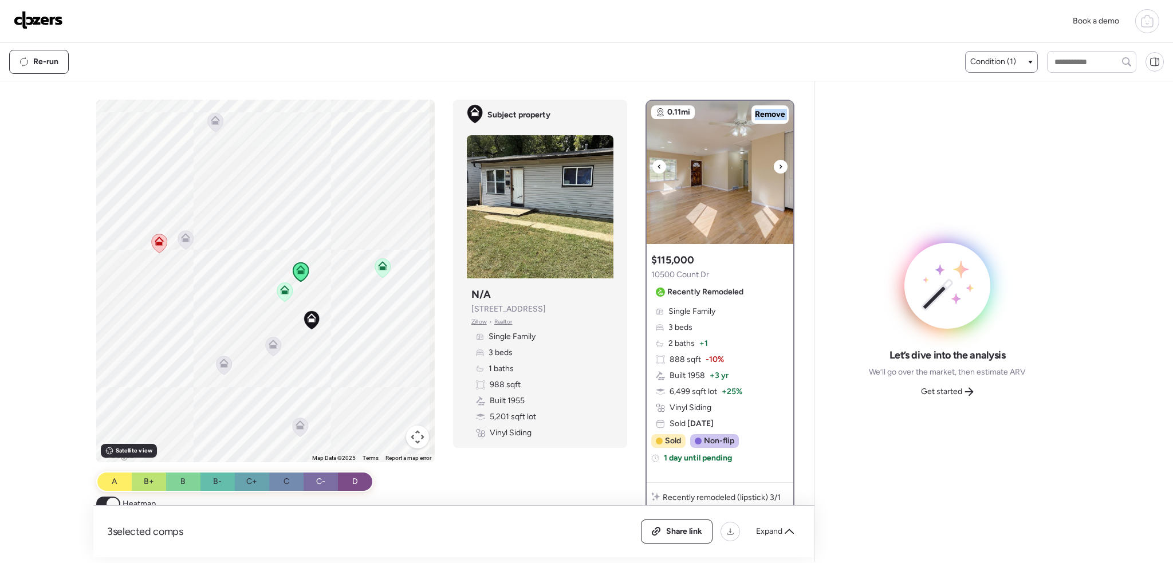
click at [778, 167] on icon at bounding box center [780, 167] width 5 height 14
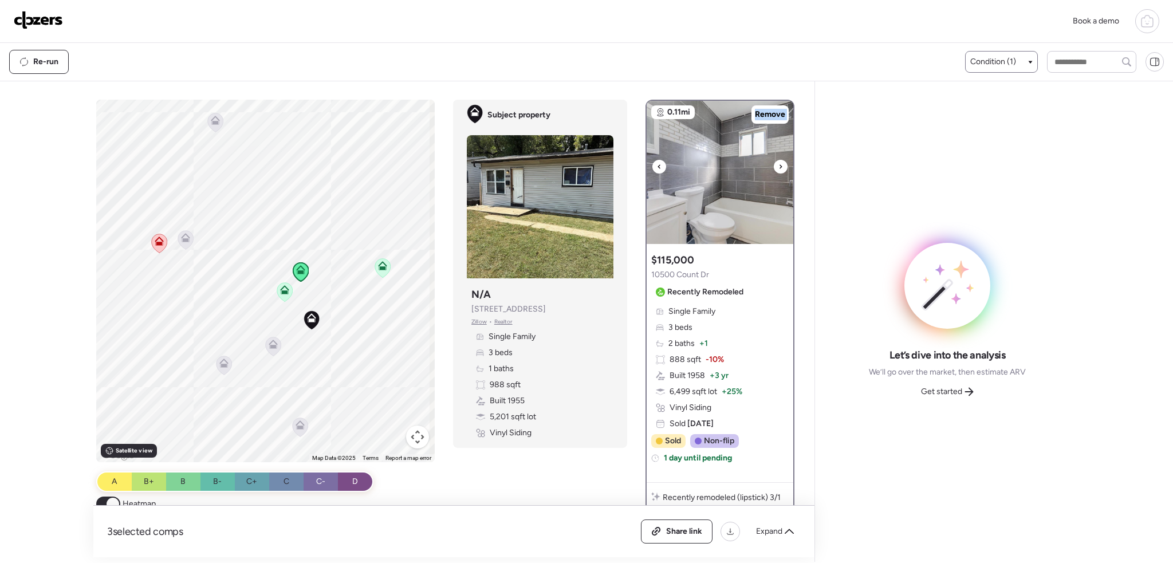
click at [778, 167] on icon at bounding box center [780, 167] width 5 height 14
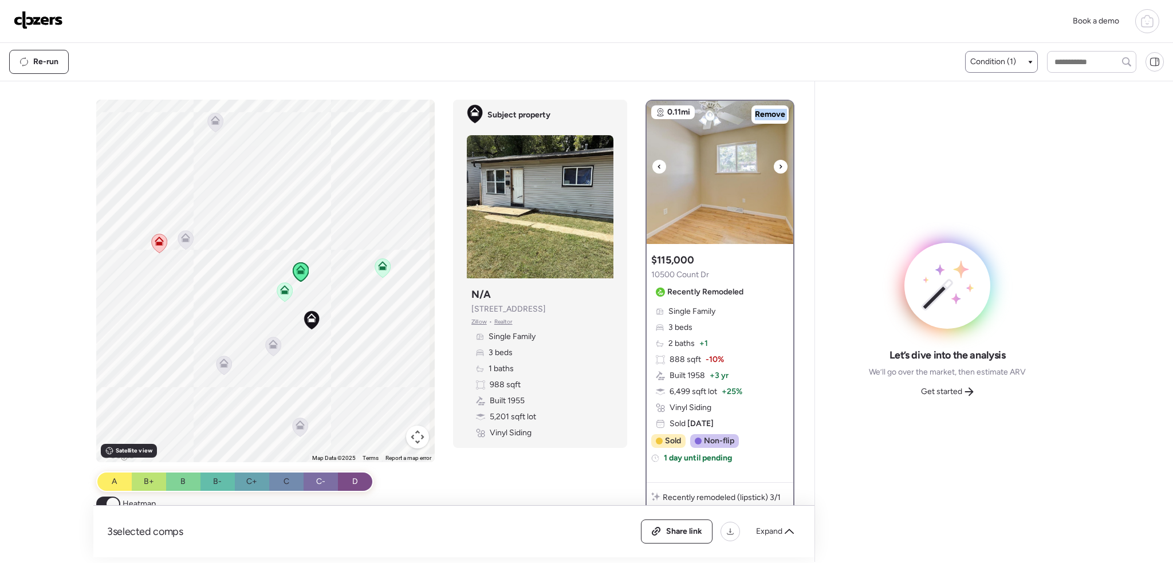
click at [778, 167] on icon at bounding box center [780, 167] width 5 height 14
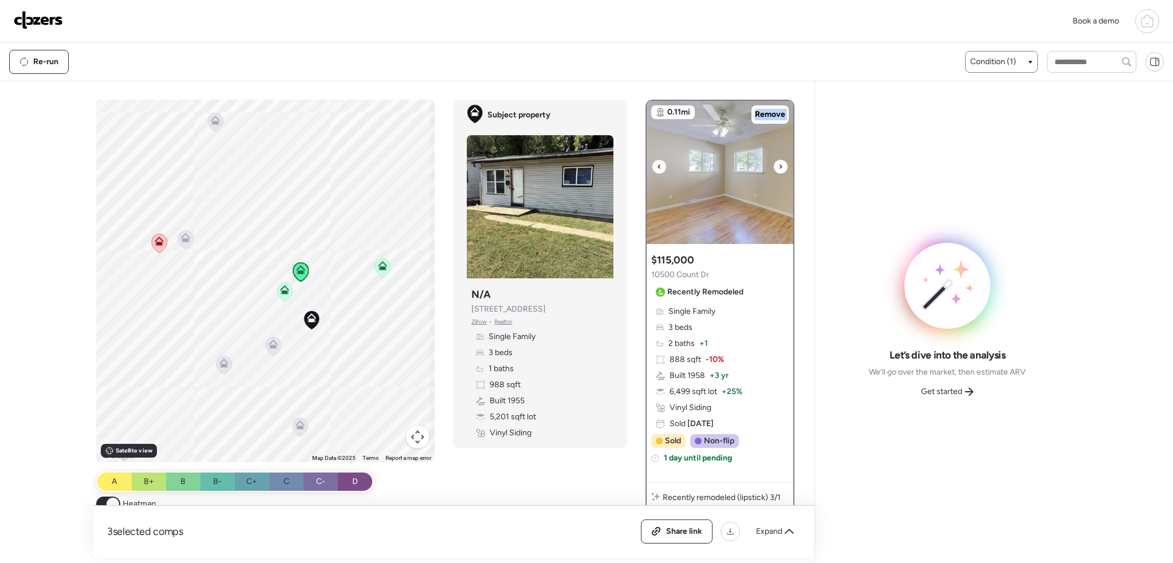
click at [778, 167] on icon at bounding box center [780, 167] width 5 height 14
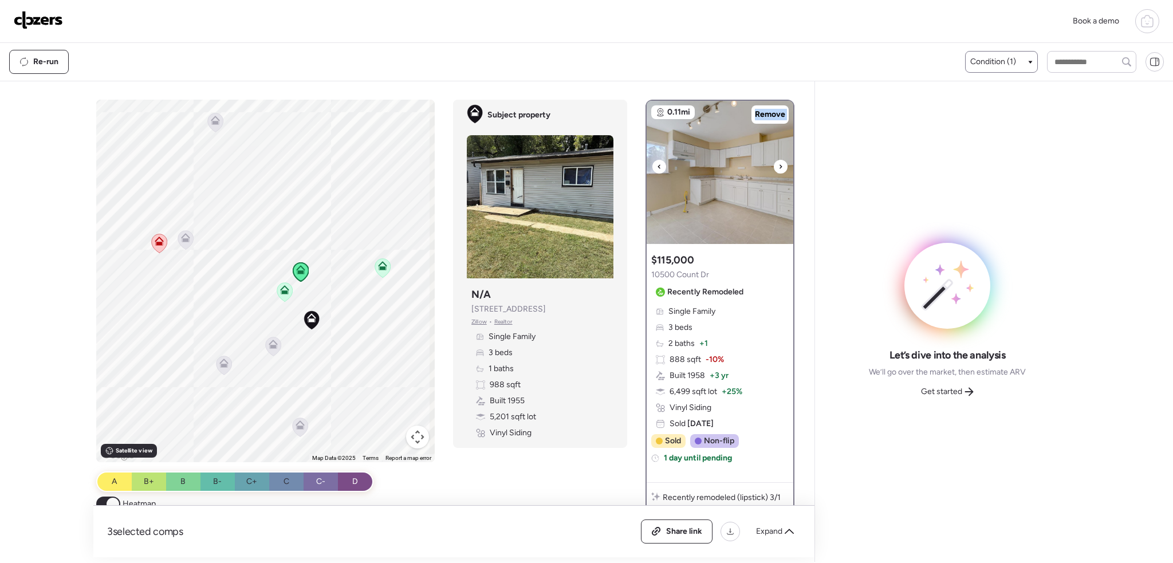
click at [778, 167] on icon at bounding box center [780, 167] width 5 height 14
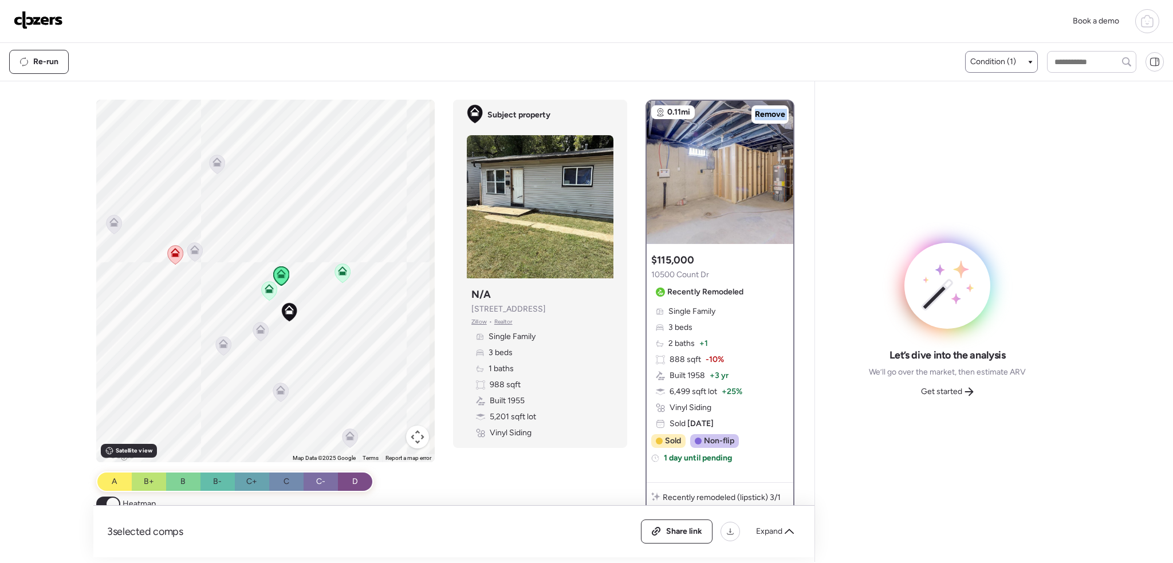
drag, startPoint x: 377, startPoint y: 367, endPoint x: 337, endPoint y: 354, distance: 42.0
click at [337, 354] on div "To activate drag with keyboard, press Alt + Enter. Once in keyboard drag state,…" at bounding box center [265, 281] width 339 height 362
click at [779, 528] on span "Expand" at bounding box center [769, 531] width 26 height 11
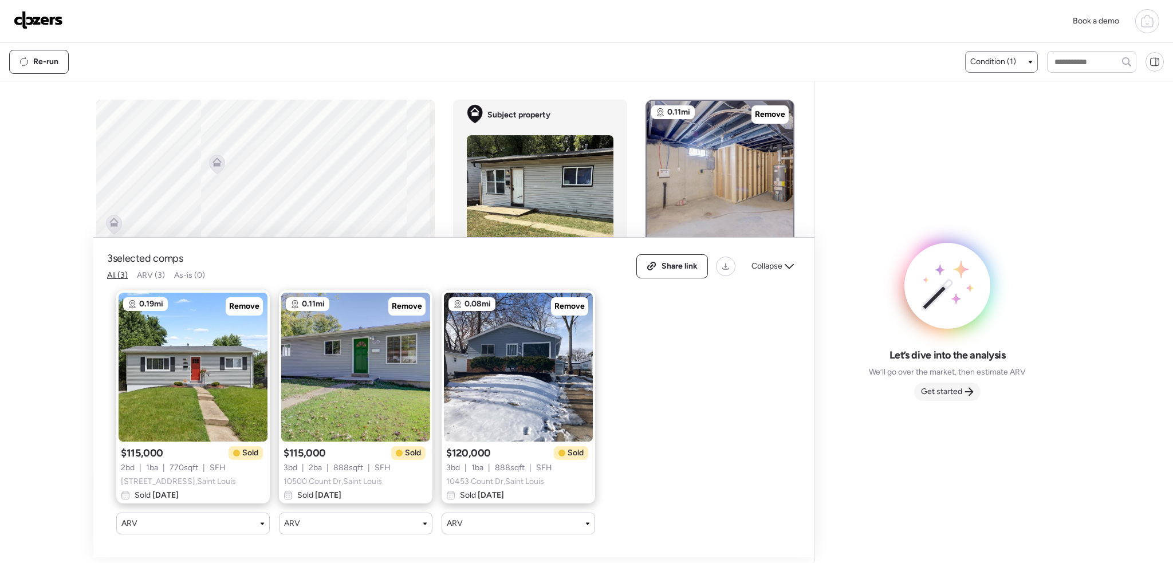
click at [946, 390] on span "Get started" at bounding box center [941, 391] width 41 height 11
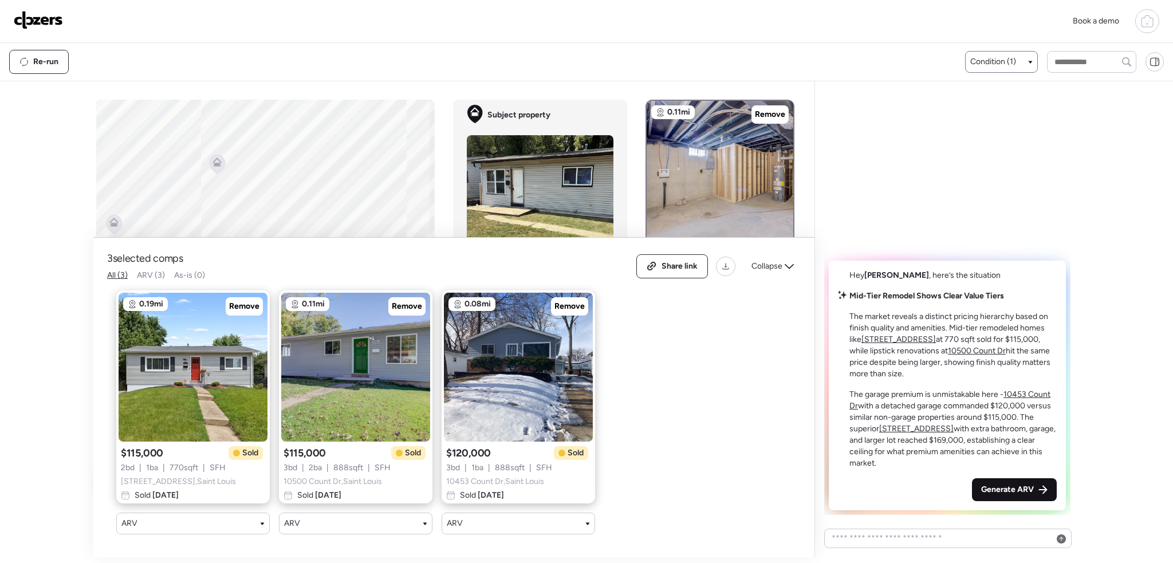
click at [1031, 500] on div "Generate ARV" at bounding box center [1014, 489] width 85 height 23
